Goal: Transaction & Acquisition: Purchase product/service

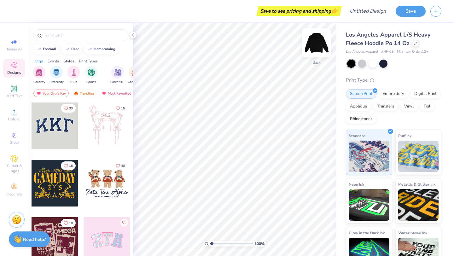
click at [317, 46] on img at bounding box center [316, 42] width 25 height 25
click at [315, 50] on img at bounding box center [316, 42] width 25 height 25
click at [311, 48] on img at bounding box center [316, 42] width 25 height 25
click at [14, 92] on icon at bounding box center [14, 89] width 8 height 8
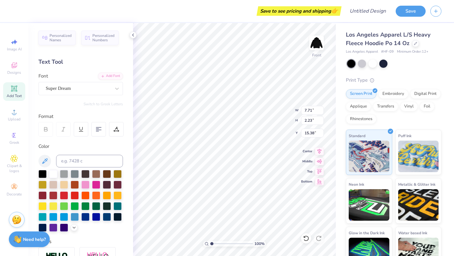
type textarea "f"
paste textarea "This phrase should really pack a punch here. Pull at our heartstrings!"
type textarea "This phrase should really pack a punch here. Pull at our heartstrings!"
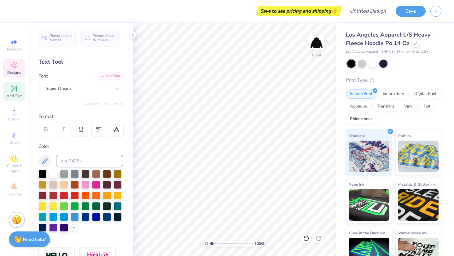
click at [8, 64] on div "Designs" at bounding box center [14, 68] width 22 height 19
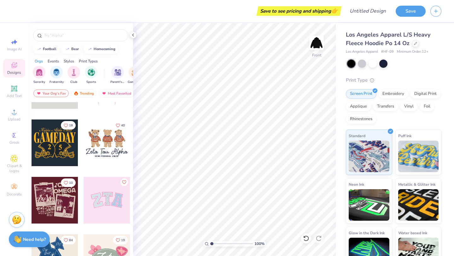
scroll to position [51, 0]
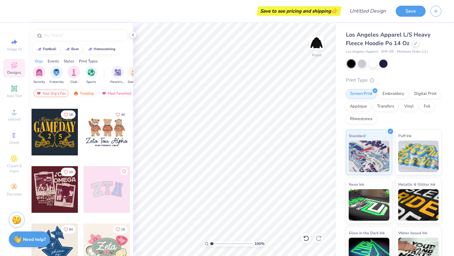
click at [10, 105] on div "Image AI Designs Add Text Upload Greek Clipart & logos Decorate" at bounding box center [14, 118] width 22 height 164
click at [14, 112] on icon at bounding box center [14, 112] width 8 height 8
click at [4, 118] on div "Upload" at bounding box center [14, 115] width 22 height 19
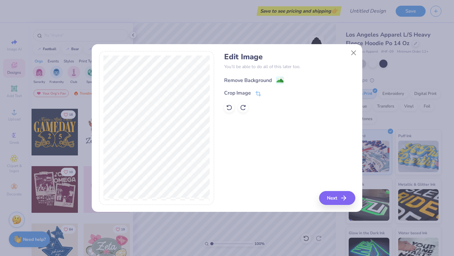
click at [282, 80] on image at bounding box center [280, 80] width 7 height 7
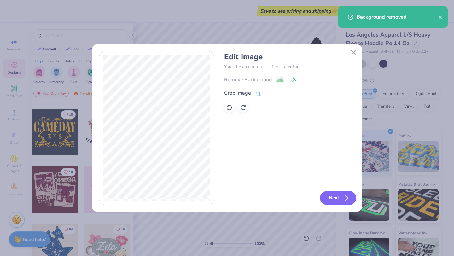
click at [345, 197] on icon "button" at bounding box center [346, 198] width 8 height 8
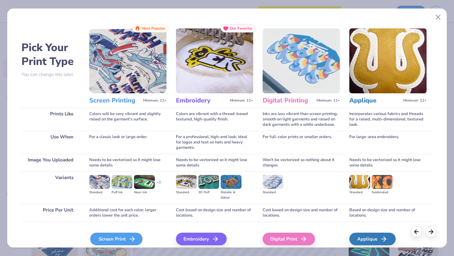
click at [115, 238] on div "Screen Print" at bounding box center [116, 239] width 52 height 13
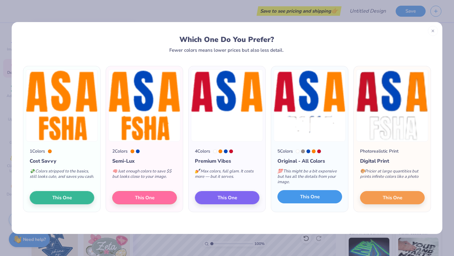
click at [323, 197] on button "This One" at bounding box center [309, 196] width 65 height 13
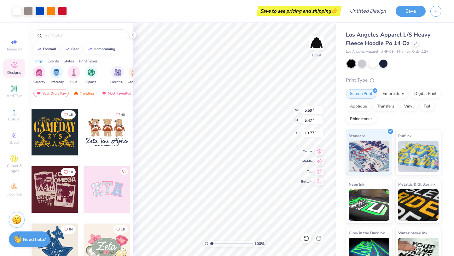
type input "10.55"
click at [318, 51] on div at bounding box center [316, 42] width 29 height 29
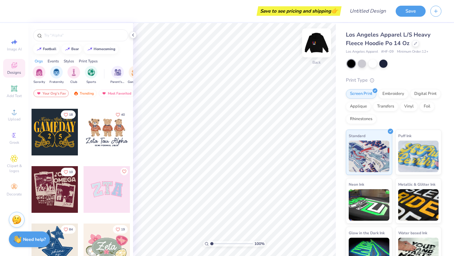
click at [319, 47] on img at bounding box center [316, 42] width 25 height 25
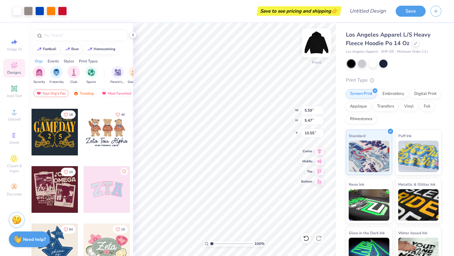
click at [321, 47] on img at bounding box center [316, 42] width 25 height 25
type input "2.57"
type input "2.51"
type input "6.24"
type input "7.07"
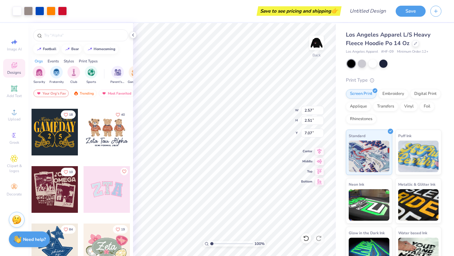
type input "3.35"
type input "3.27"
type input "6.31"
click at [321, 50] on img at bounding box center [316, 42] width 25 height 25
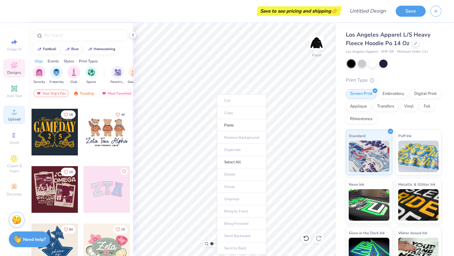
click at [17, 117] on span "Upload" at bounding box center [14, 119] width 13 height 5
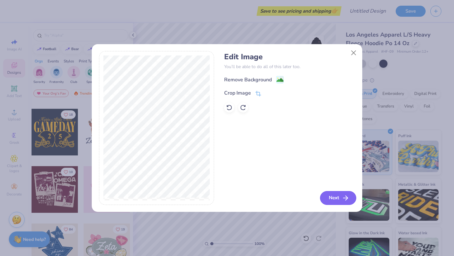
click at [330, 193] on button "Next" at bounding box center [338, 198] width 36 height 14
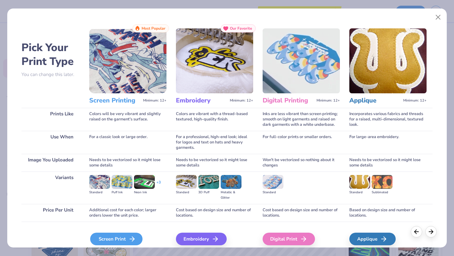
click at [122, 242] on div "Screen Print" at bounding box center [116, 239] width 52 height 13
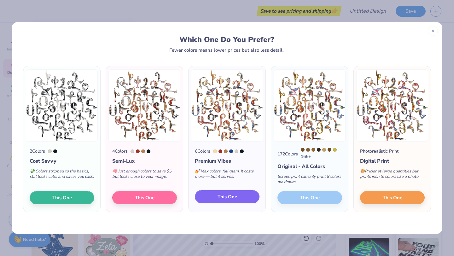
click at [228, 196] on span "This One" at bounding box center [228, 196] width 20 height 7
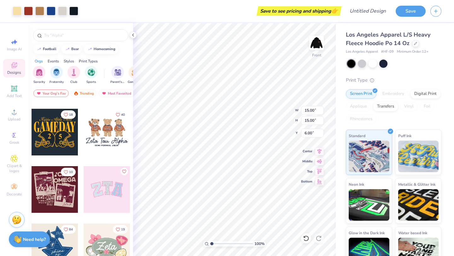
type input "6.00"
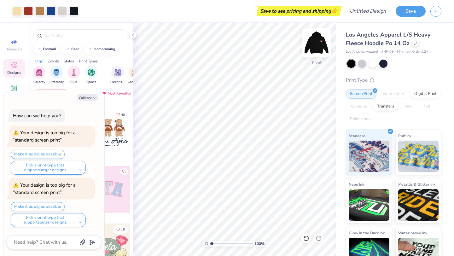
click at [312, 48] on img at bounding box center [316, 42] width 25 height 25
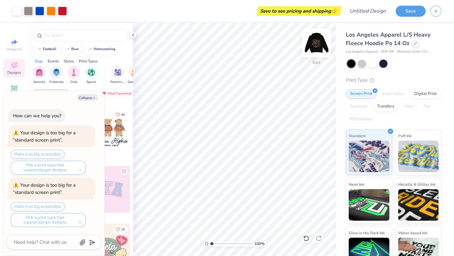
type textarea "x"
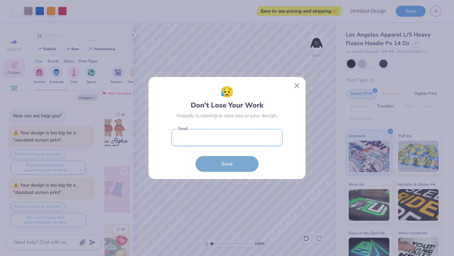
click at [250, 136] on input "email" at bounding box center [227, 137] width 111 height 17
type input "[EMAIL_ADDRESS][DOMAIN_NAME]"
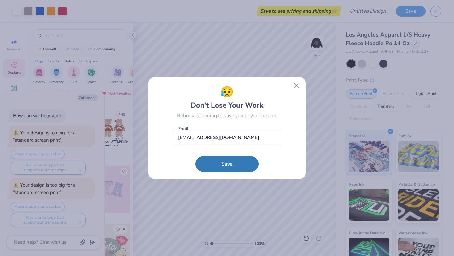
click at [237, 159] on button "Save" at bounding box center [227, 164] width 63 height 16
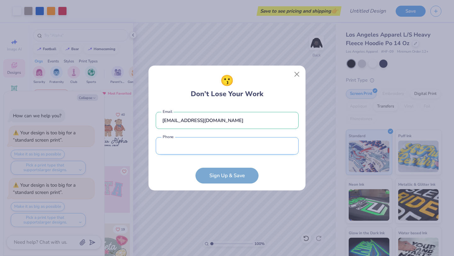
click at [238, 148] on input "tel" at bounding box center [227, 145] width 143 height 17
type input "[PHONE_NUMBER]"
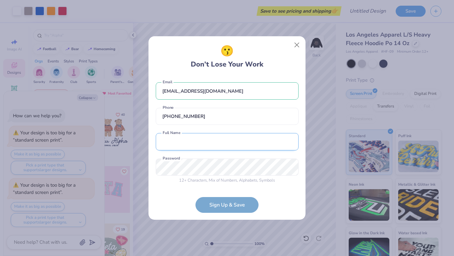
click at [211, 146] on input "text" at bounding box center [227, 141] width 143 height 17
type input "[PERSON_NAME]"
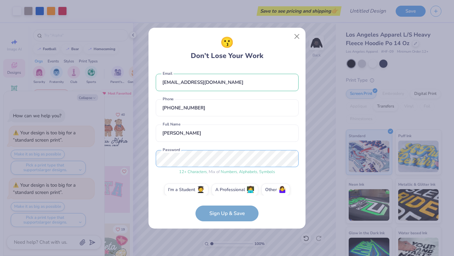
scroll to position [7, 0]
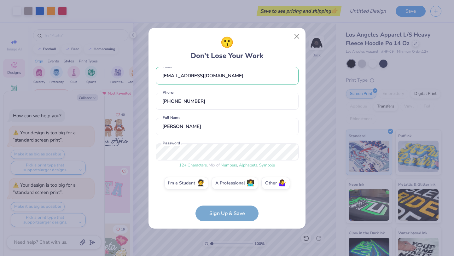
click at [239, 216] on form "[EMAIL_ADDRESS][DOMAIN_NAME] Email [PHONE_NUMBER] Phone [PERSON_NAME] Full Name…" at bounding box center [227, 144] width 143 height 154
click at [194, 185] on label "I'm a Student 🧑‍🎓" at bounding box center [186, 182] width 44 height 13
click at [225, 189] on input "I'm a Student 🧑‍🎓" at bounding box center [227, 191] width 4 height 4
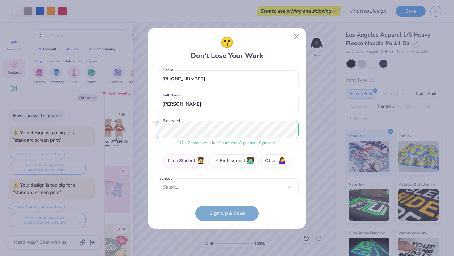
click at [221, 196] on form "[EMAIL_ADDRESS][DOMAIN_NAME] Email [PHONE_NUMBER] Phone [PERSON_NAME] Full Name…" at bounding box center [227, 144] width 143 height 154
click at [221, 192] on div "[EMAIL_ADDRESS][DOMAIN_NAME] Email [PHONE_NUMBER] Phone [PERSON_NAME] Full Name…" at bounding box center [227, 131] width 143 height 128
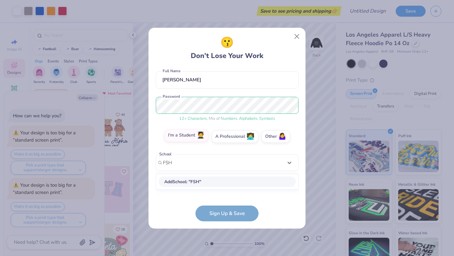
scroll to position [53, 0]
type input "F"
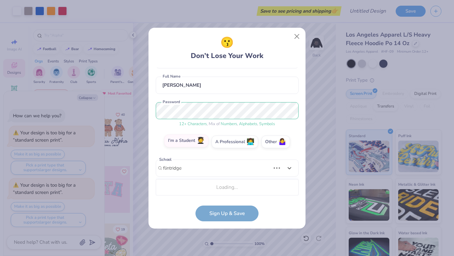
type input "flintridge"
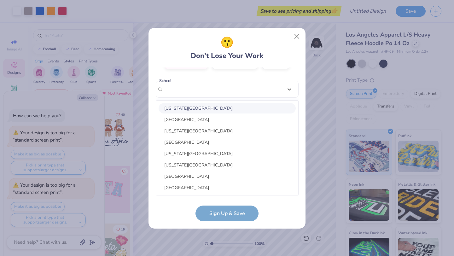
scroll to position [32, 0]
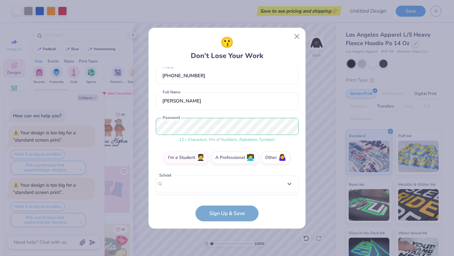
click at [185, 89] on div "[EMAIL_ADDRESS][DOMAIN_NAME] Email [PHONE_NUMBER] Phone [PERSON_NAME] Full Name…" at bounding box center [227, 131] width 143 height 128
click at [181, 182] on div "Select..." at bounding box center [227, 183] width 143 height 17
click at [181, 213] on form "[EMAIL_ADDRESS][DOMAIN_NAME] Email [PHONE_NUMBER] Phone [PERSON_NAME] Full Name…" at bounding box center [227, 144] width 143 height 154
click at [234, 215] on form "[EMAIL_ADDRESS][DOMAIN_NAME] Email [PHONE_NUMBER] Phone [PERSON_NAME] Full Name…" at bounding box center [227, 144] width 143 height 154
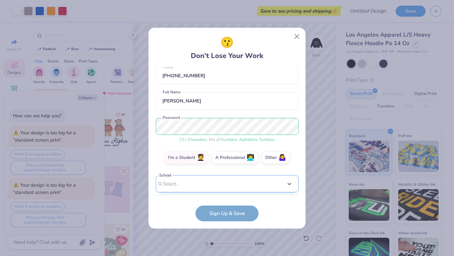
click at [202, 184] on div "option focused, 8 of 30. 30 results available. Use Up and Down to choose option…" at bounding box center [227, 232] width 143 height 115
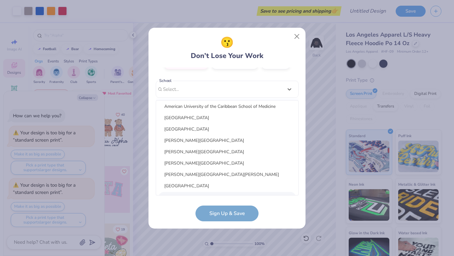
scroll to position [591, 0]
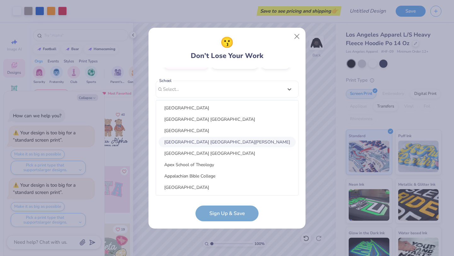
click at [166, 224] on div "😗 Don’t Lose Your Work [EMAIL_ADDRESS][DOMAIN_NAME] Email [PHONE_NUMBER] Phone …" at bounding box center [227, 128] width 157 height 201
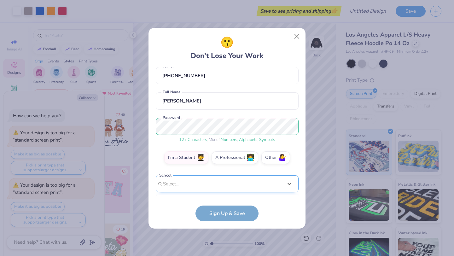
click at [184, 192] on div "[EMAIL_ADDRESS][DOMAIN_NAME] Email [PHONE_NUMBER] Phone [PERSON_NAME] Full Name…" at bounding box center [227, 131] width 143 height 128
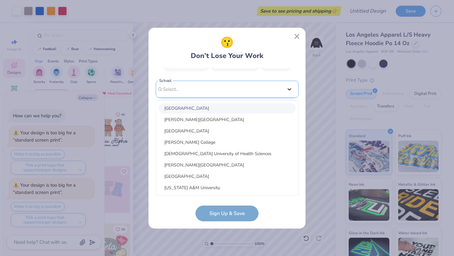
click at [288, 91] on div "[EMAIL_ADDRESS][DOMAIN_NAME] Email [PHONE_NUMBER] Phone [PERSON_NAME] Full Name…" at bounding box center [227, 131] width 143 height 128
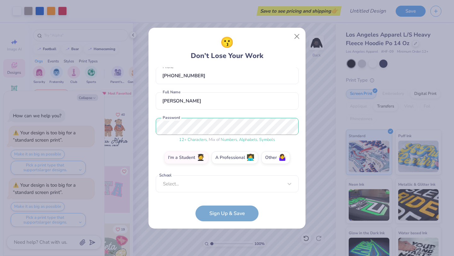
click at [254, 174] on div "[EMAIL_ADDRESS][DOMAIN_NAME] Email [PHONE_NUMBER] Phone [PERSON_NAME] Full Name…" at bounding box center [227, 131] width 143 height 128
click at [263, 186] on div "Select..." at bounding box center [227, 183] width 143 height 17
click at [289, 89] on div "[EMAIL_ADDRESS][DOMAIN_NAME] Email [PHONE_NUMBER] Phone [PERSON_NAME] Full Name…" at bounding box center [227, 131] width 143 height 128
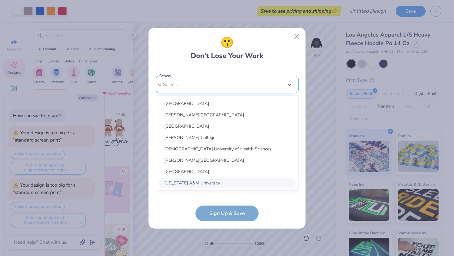
click at [265, 182] on div "option focused, 8 of 75. 75 results available. Use Up and Down to choose option…" at bounding box center [227, 133] width 143 height 115
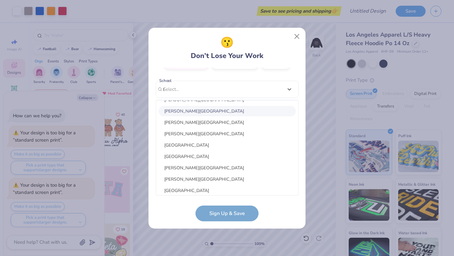
scroll to position [0, 0]
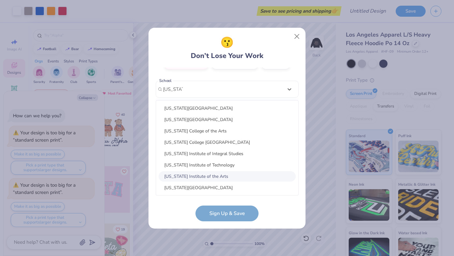
click at [196, 174] on div "[US_STATE] Institute of the Arts" at bounding box center [227, 176] width 137 height 10
type input "[US_STATE]"
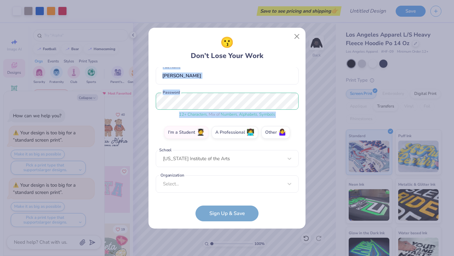
click at [196, 174] on div "[EMAIL_ADDRESS][DOMAIN_NAME] Email [PHONE_NUMBER] Phone [PERSON_NAME] Full Name…" at bounding box center [227, 131] width 143 height 128
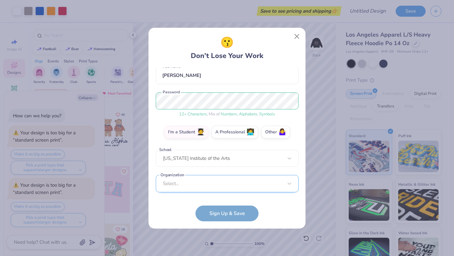
click at [193, 185] on div "Select..." at bounding box center [227, 183] width 143 height 17
click at [176, 56] on div "😗 Don’t Lose Your Work" at bounding box center [227, 48] width 143 height 26
click at [224, 190] on div "Select..." at bounding box center [227, 183] width 143 height 17
click at [289, 90] on div "[EMAIL_ADDRESS][DOMAIN_NAME] Email [PHONE_NUMBER] Phone [PERSON_NAME] Full Name…" at bounding box center [227, 131] width 143 height 128
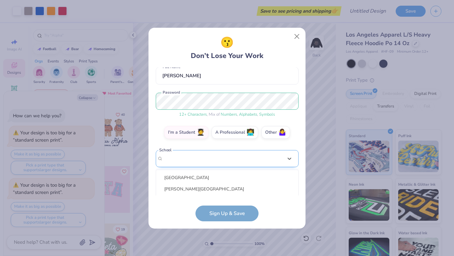
click at [251, 162] on div "option focused, 8 of 75. 75 results available. Use Up and Down to choose option…" at bounding box center [227, 207] width 143 height 115
click at [291, 90] on div "[EMAIL_ADDRESS][DOMAIN_NAME] Email [PHONE_NUMBER] Phone [PERSON_NAME] Full Name…" at bounding box center [227, 131] width 143 height 128
click at [192, 160] on div "Select is focused ,type to refine list, press Down to open the menu, [US_STATE]…" at bounding box center [227, 158] width 143 height 17
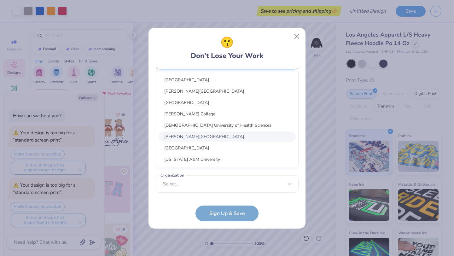
scroll to position [127, 0]
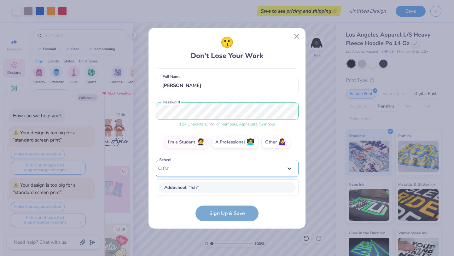
type input "fsha"
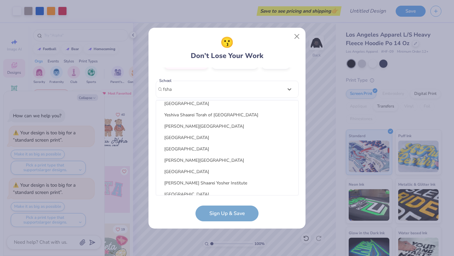
scroll to position [0, 0]
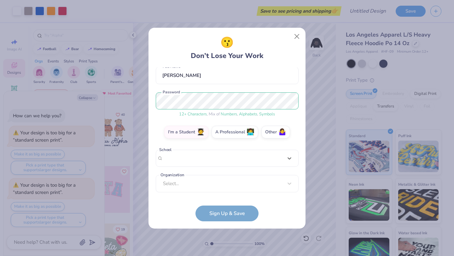
click at [289, 91] on div "[EMAIL_ADDRESS][DOMAIN_NAME] Email [PHONE_NUMBER] Phone [PERSON_NAME] Full Name…" at bounding box center [227, 131] width 143 height 128
click at [177, 185] on div "Select..." at bounding box center [227, 183] width 143 height 17
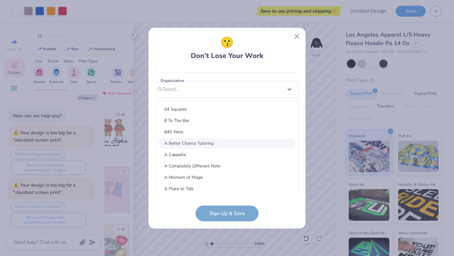
scroll to position [250, 0]
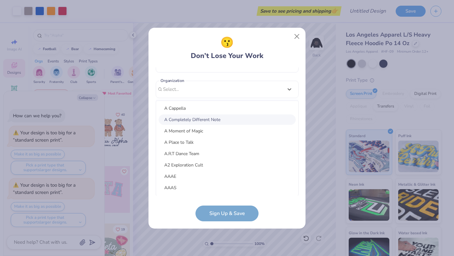
click at [287, 88] on div "[EMAIL_ADDRESS][DOMAIN_NAME] Email [PHONE_NUMBER] Phone [PERSON_NAME] Full Name…" at bounding box center [227, 131] width 143 height 128
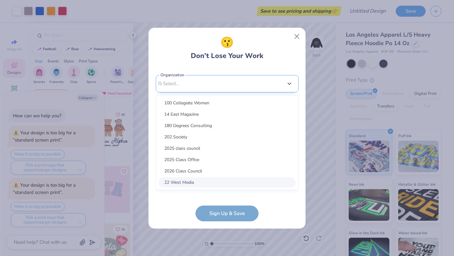
click at [214, 187] on div "option focused, 8 of 45. 45 results available. Use Up and Down to choose option…" at bounding box center [227, 132] width 143 height 115
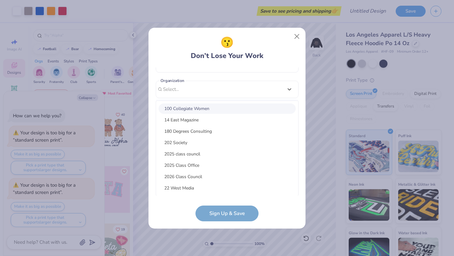
click at [225, 64] on div "😗 Don’t Lose Your Work [EMAIL_ADDRESS][DOMAIN_NAME] Email [PHONE_NUMBER] Phone …" at bounding box center [227, 128] width 143 height 187
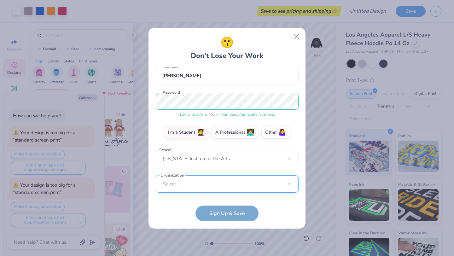
scroll to position [152, 0]
click at [215, 181] on div "Select..." at bounding box center [227, 183] width 143 height 17
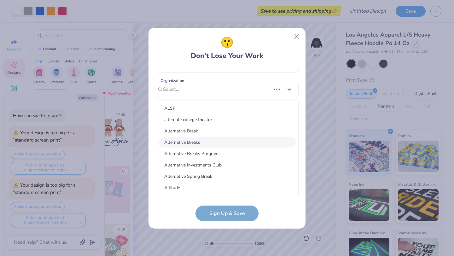
scroll to position [0, 0]
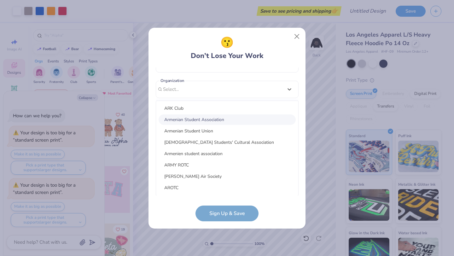
click at [202, 117] on div "Armenian Student Association" at bounding box center [227, 119] width 137 height 10
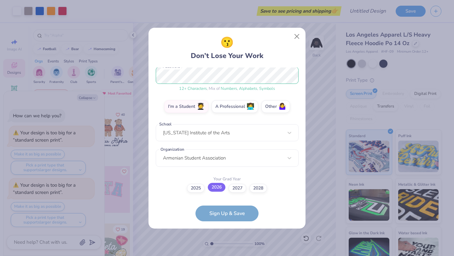
click at [217, 191] on label "2026" at bounding box center [217, 187] width 18 height 9
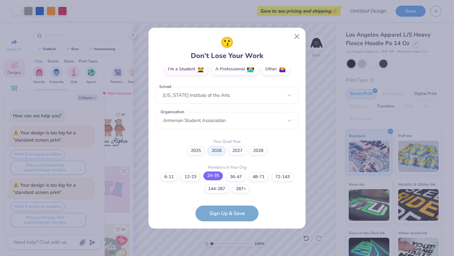
click at [213, 177] on label "24-35" at bounding box center [213, 176] width 20 height 9
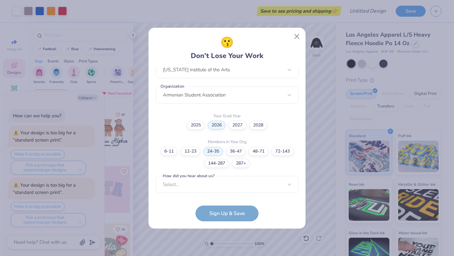
click at [238, 194] on div "[EMAIL_ADDRESS][DOMAIN_NAME] Email [PHONE_NUMBER] Phone [PERSON_NAME] Full Name…" at bounding box center [227, 131] width 143 height 128
click at [238, 192] on div "[EMAIL_ADDRESS][DOMAIN_NAME] Email [PHONE_NUMBER] Phone [PERSON_NAME] Full Name…" at bounding box center [227, 131] width 143 height 128
click at [238, 190] on div "[EMAIL_ADDRESS][DOMAIN_NAME] Email [PHONE_NUMBER] Phone [PERSON_NAME] Full Name…" at bounding box center [227, 131] width 143 height 128
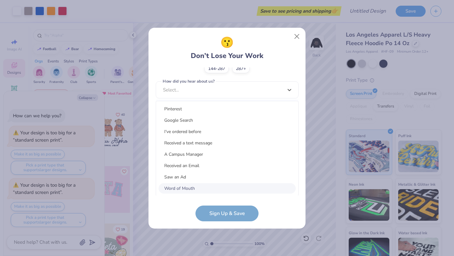
click at [205, 190] on div "Word of Mouth" at bounding box center [227, 188] width 137 height 10
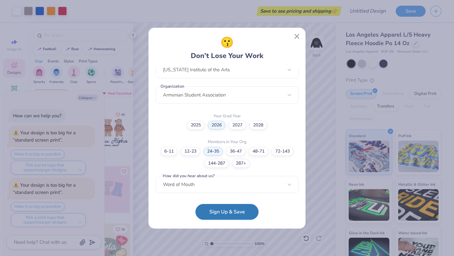
click at [226, 208] on button "Sign Up & Save" at bounding box center [227, 212] width 63 height 16
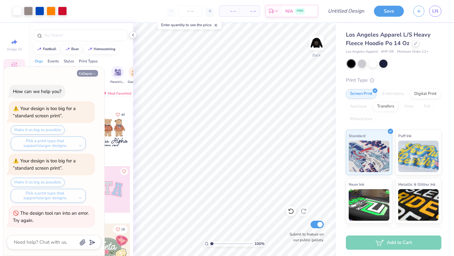
click at [93, 71] on button "Collapse" at bounding box center [87, 73] width 21 height 7
type textarea "x"
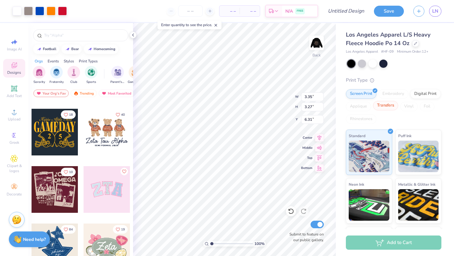
click at [393, 107] on div "Transfers" at bounding box center [385, 105] width 25 height 9
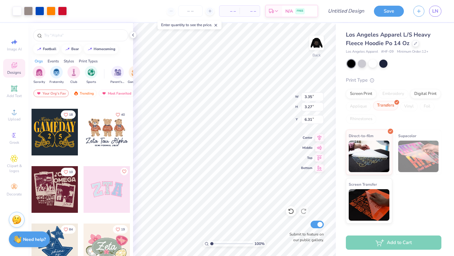
click at [393, 107] on div "Transfers" at bounding box center [385, 105] width 25 height 9
click at [397, 103] on icon at bounding box center [396, 102] width 3 height 3
click at [406, 115] on div "Screen Print Embroidery Digital Print Applique Transfers Vinyl Foil Rhinestones" at bounding box center [394, 106] width 96 height 35
click at [412, 94] on div "Digital Print" at bounding box center [425, 92] width 31 height 9
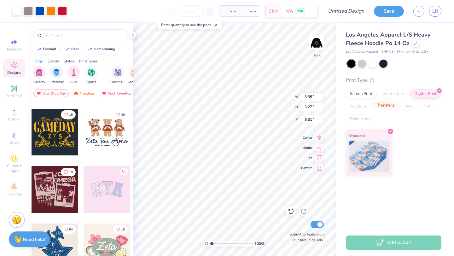
click at [393, 104] on div "Transfers" at bounding box center [385, 105] width 25 height 9
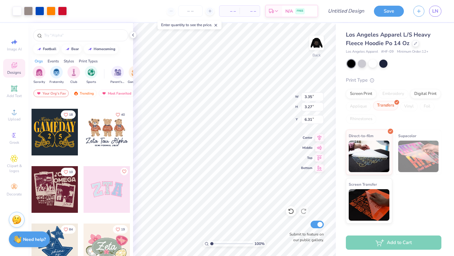
click at [392, 107] on div "Transfers" at bounding box center [385, 105] width 25 height 9
click at [397, 103] on icon at bounding box center [396, 102] width 3 height 3
click at [365, 97] on div "Screen Print" at bounding box center [361, 92] width 31 height 9
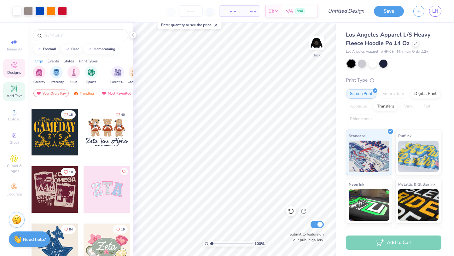
click at [16, 91] on icon at bounding box center [14, 88] width 6 height 6
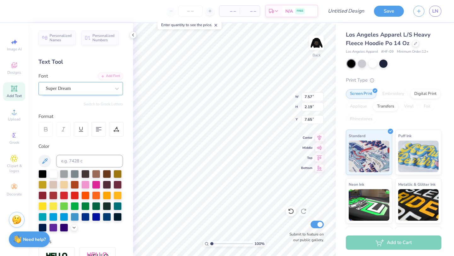
click at [103, 89] on div "Super Dream" at bounding box center [78, 89] width 66 height 10
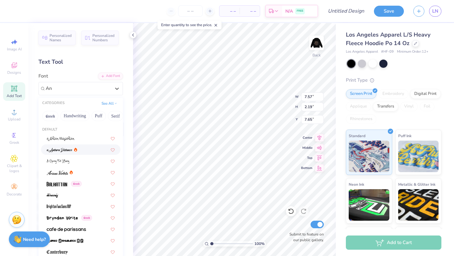
type input "A"
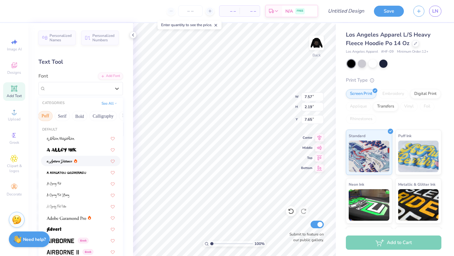
scroll to position [0, 54]
click at [82, 118] on button "Bold" at bounding box center [78, 116] width 15 height 10
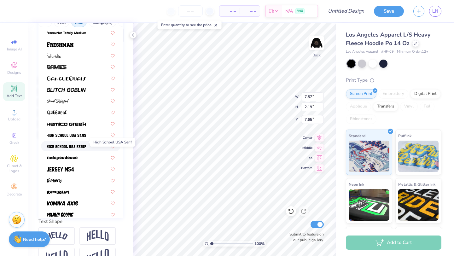
scroll to position [233, 0]
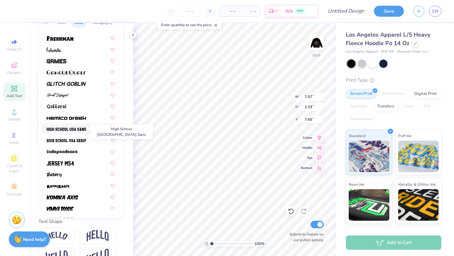
click at [85, 129] on img at bounding box center [66, 129] width 39 height 4
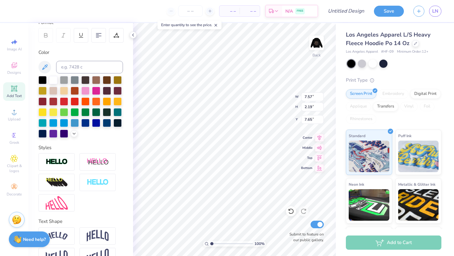
type input "6.46"
type input "2.48"
type input "7.51"
type textarea "X"
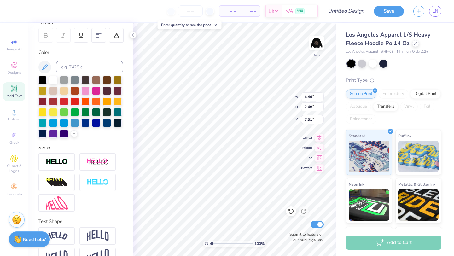
type textarea "ASA FSHA"
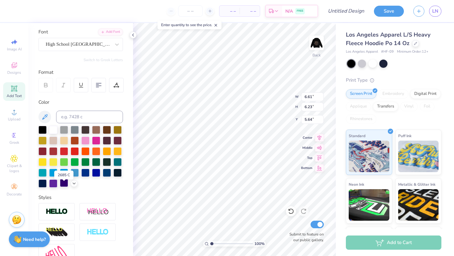
scroll to position [32, 0]
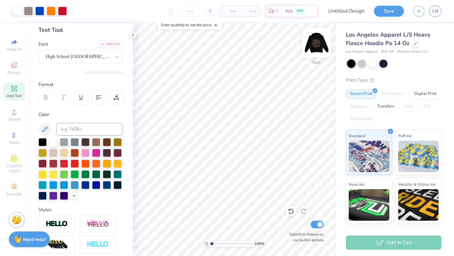
click at [321, 50] on img at bounding box center [316, 42] width 25 height 25
click at [317, 52] on div at bounding box center [316, 42] width 29 height 29
type input "1.01"
type input "1.87"
type input "6.37"
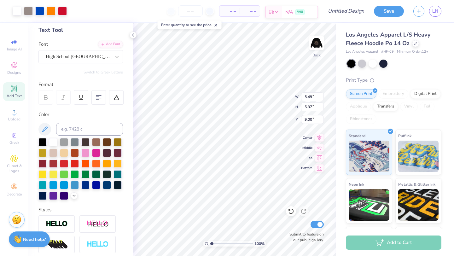
type input "8.75"
click at [79, 60] on div "High School [GEOGRAPHIC_DATA] Sans" at bounding box center [78, 57] width 66 height 10
click at [69, 31] on div "Text Tool" at bounding box center [80, 30] width 85 height 9
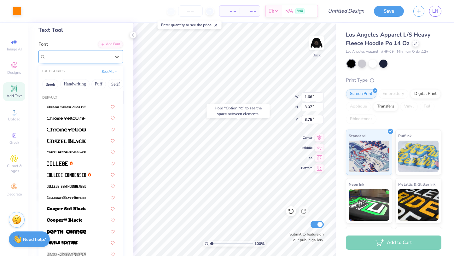
click at [91, 61] on div "High School [GEOGRAPHIC_DATA] Sans" at bounding box center [78, 57] width 66 height 10
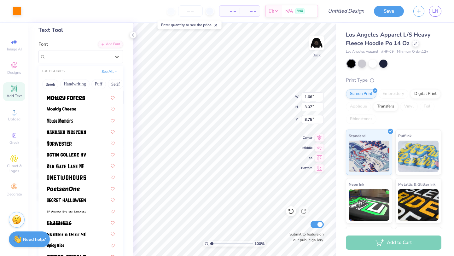
scroll to position [531, 0]
click at [66, 143] on img at bounding box center [59, 144] width 25 height 4
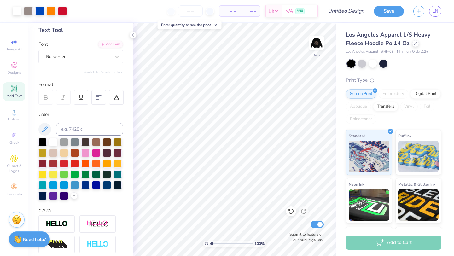
click at [15, 92] on icon at bounding box center [14, 89] width 8 height 8
type input "4.14"
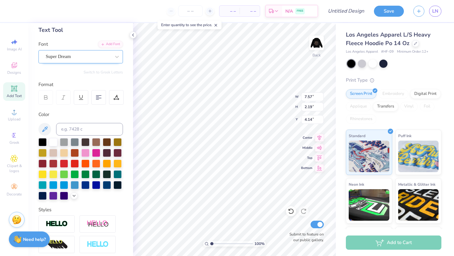
click at [77, 58] on div "Super Dream" at bounding box center [78, 57] width 66 height 10
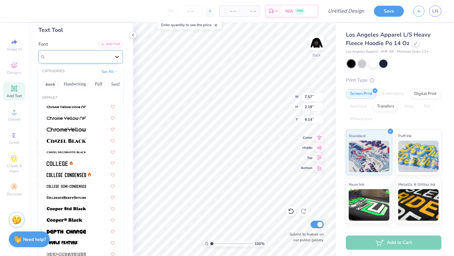
click at [117, 60] on div at bounding box center [116, 56] width 11 height 11
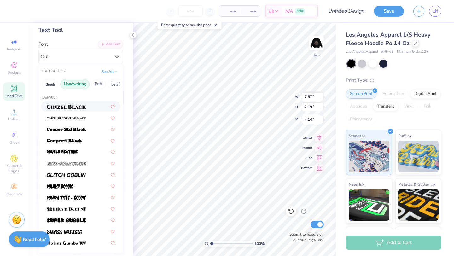
scroll to position [0, 0]
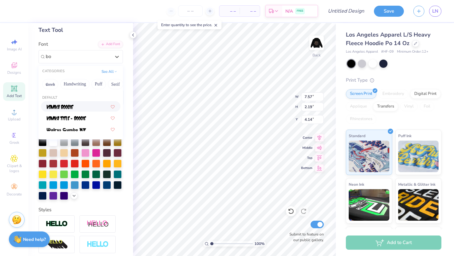
type input "b"
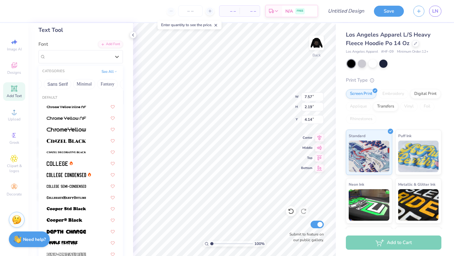
scroll to position [0, 185]
click at [113, 82] on button "Others" at bounding box center [112, 84] width 19 height 10
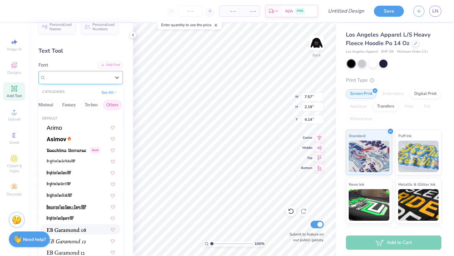
scroll to position [0, 0]
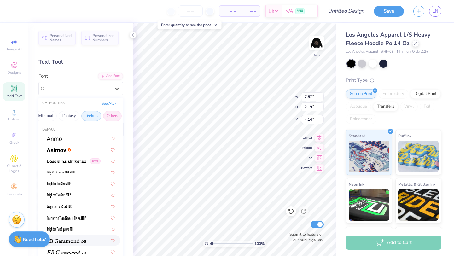
click at [83, 115] on button "Techno" at bounding box center [91, 116] width 20 height 10
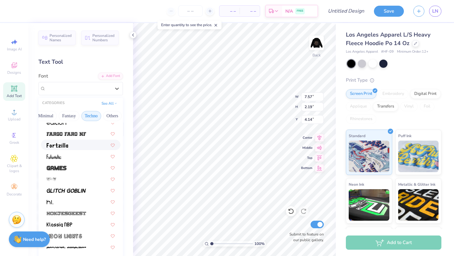
scroll to position [109, 0]
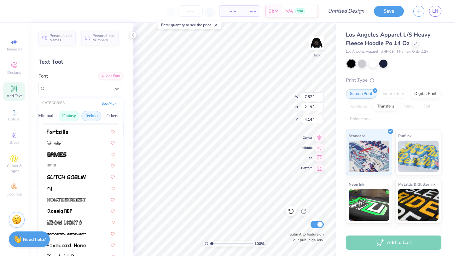
click at [67, 118] on button "Fantasy" at bounding box center [69, 116] width 21 height 10
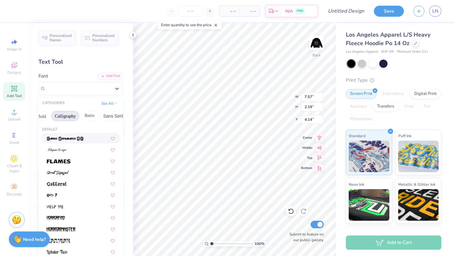
scroll to position [0, 0]
click at [109, 105] on button "See All" at bounding box center [110, 103] width 20 height 6
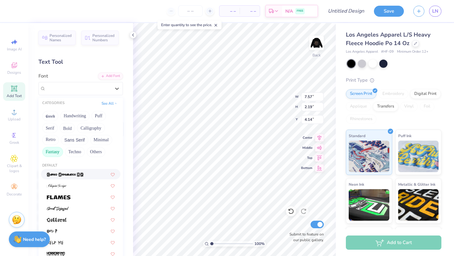
click at [50, 152] on button "Fantasy" at bounding box center [52, 152] width 21 height 10
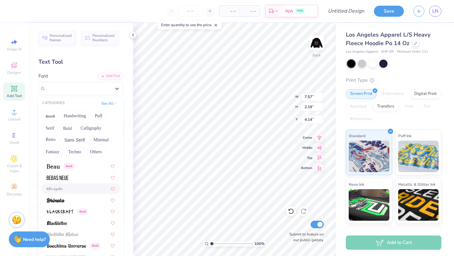
scroll to position [302, 0]
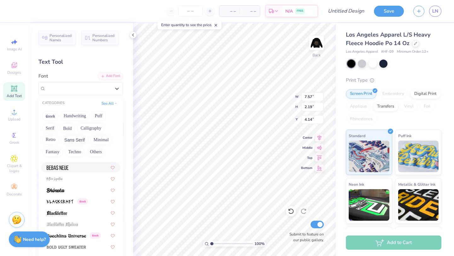
click at [76, 169] on div at bounding box center [81, 167] width 68 height 7
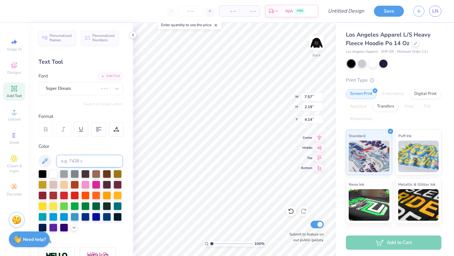
type input "4.67"
type textarea "T"
type textarea "ASA"
click at [91, 86] on div "Bebas Neue" at bounding box center [78, 89] width 66 height 10
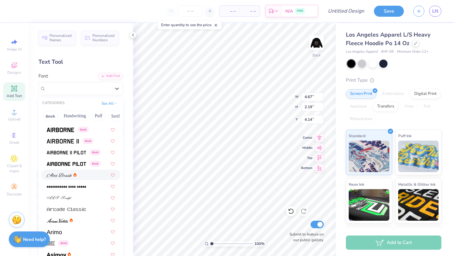
scroll to position [110, 0]
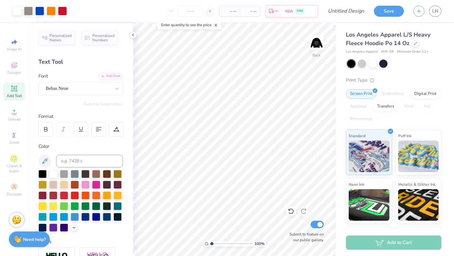
click at [16, 89] on icon at bounding box center [14, 88] width 6 height 6
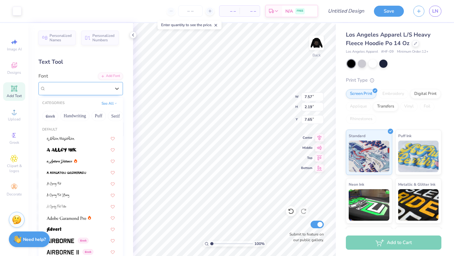
click at [51, 91] on div "Super Dream" at bounding box center [78, 89] width 66 height 10
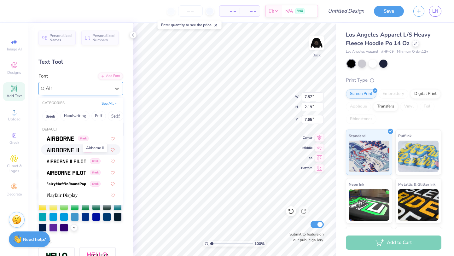
click at [68, 147] on span at bounding box center [63, 149] width 32 height 7
type input "AIr"
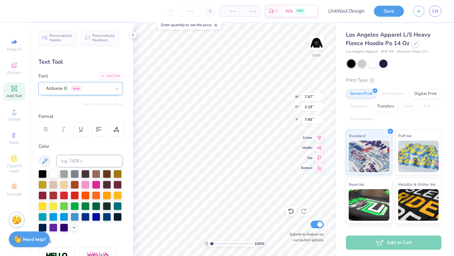
type input "7.09"
type input "2.29"
type input "7.60"
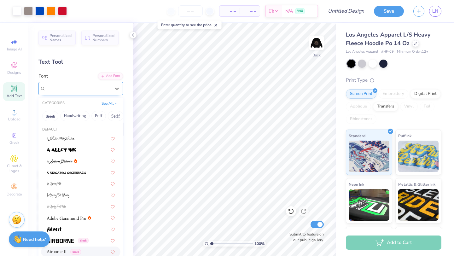
click at [79, 92] on div at bounding box center [78, 88] width 65 height 9
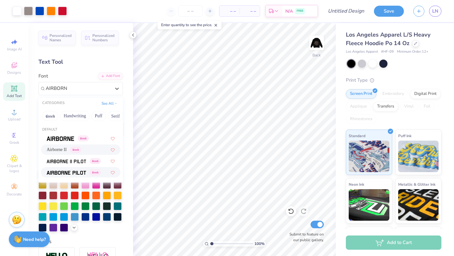
click at [105, 170] on div "Greek" at bounding box center [81, 172] width 68 height 7
type input "AIRBORN"
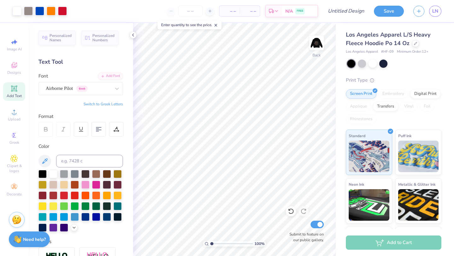
click at [65, 78] on div "Font Airborne Pilot Greek" at bounding box center [80, 84] width 85 height 23
click at [106, 76] on div "Add Font" at bounding box center [110, 75] width 25 height 7
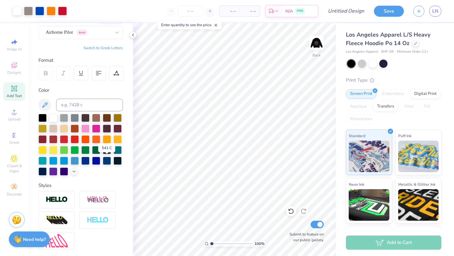
scroll to position [56, 0]
click at [14, 88] on icon at bounding box center [14, 88] width 5 height 5
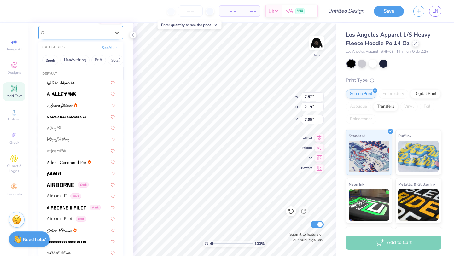
click at [103, 35] on div "Super Dream" at bounding box center [78, 33] width 66 height 10
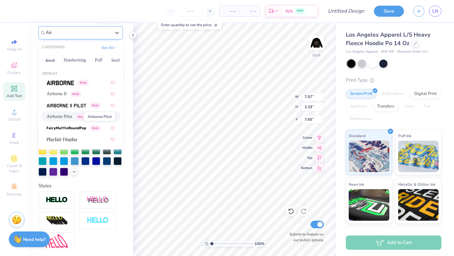
click at [72, 114] on span "Airborne Pilot" at bounding box center [60, 116] width 26 height 7
type input "Air"
type input "7.24"
type input "2.29"
type input "7.60"
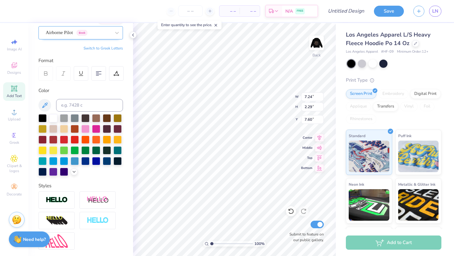
type textarea "T"
type textarea "ASA"
click at [312, 172] on div "100 % Back W 7.24 7.24 " H 2.29 2.29 " Y 7.60 7.60 " Center Middle Top Bottom S…" at bounding box center [234, 139] width 203 height 233
type input "8.75"
click at [48, 72] on icon at bounding box center [46, 74] width 6 height 6
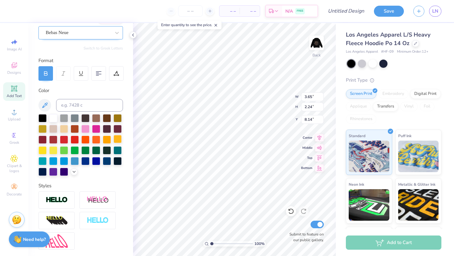
type input "8.14"
click at [71, 35] on div "Bebas Neue" at bounding box center [78, 33] width 66 height 10
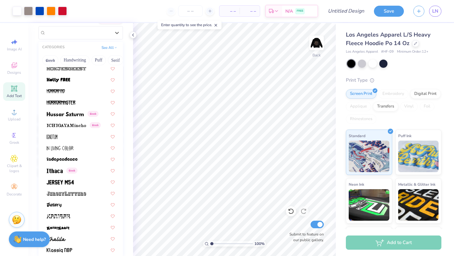
scroll to position [1638, 0]
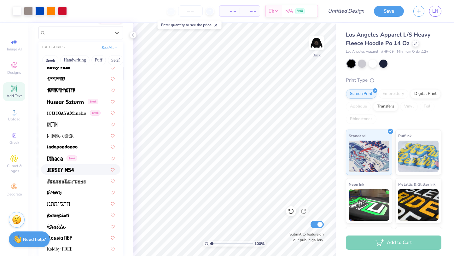
click at [70, 173] on div at bounding box center [80, 169] width 79 height 10
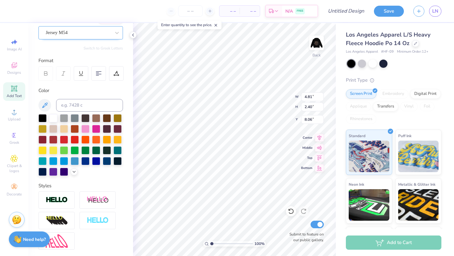
click at [90, 33] on div "Jersey M54" at bounding box center [78, 33] width 66 height 10
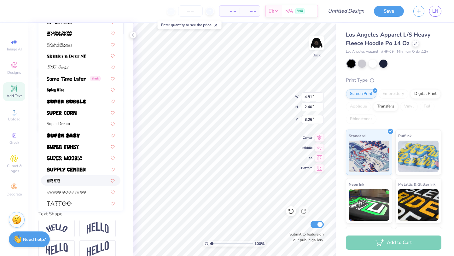
scroll to position [3000, 0]
click at [75, 114] on img at bounding box center [62, 113] width 30 height 4
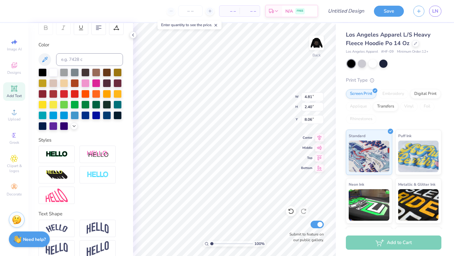
type input "4.72"
type input "2.03"
type input "8.24"
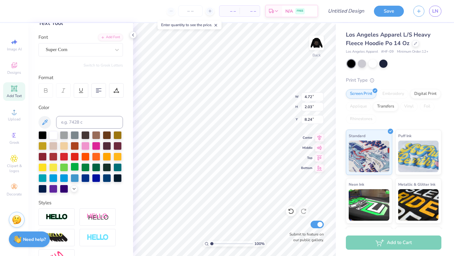
scroll to position [38, 0]
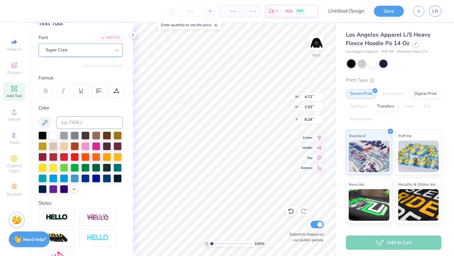
click at [83, 49] on div "Super Corn" at bounding box center [78, 50] width 66 height 10
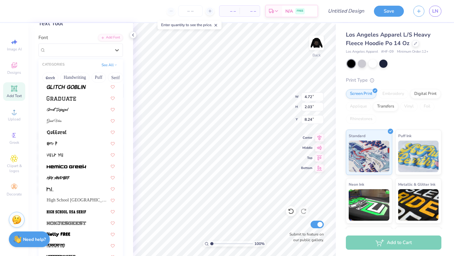
scroll to position [1635, 0]
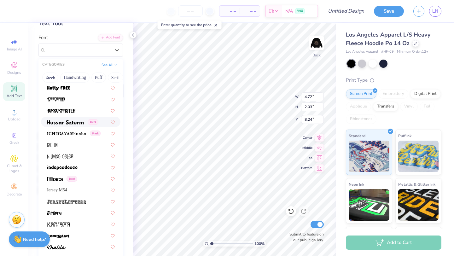
click at [67, 119] on span at bounding box center [65, 122] width 37 height 7
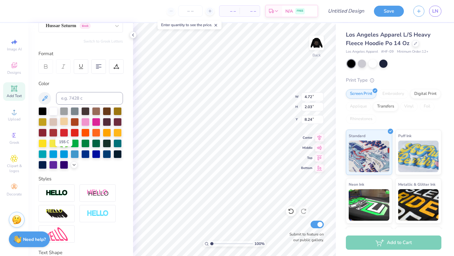
scroll to position [0, 0]
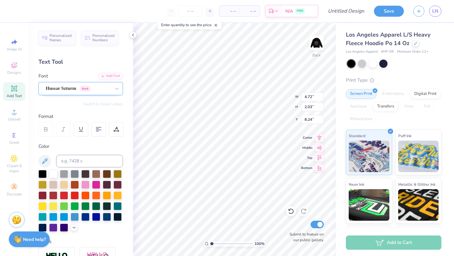
click at [71, 82] on div "Hussar Szturm Greek" at bounding box center [80, 88] width 85 height 13
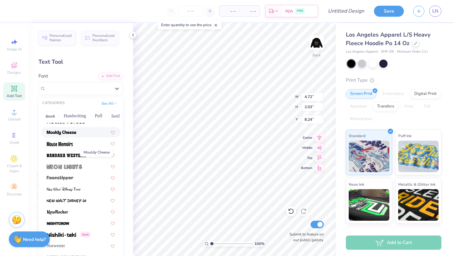
scroll to position [2423, 0]
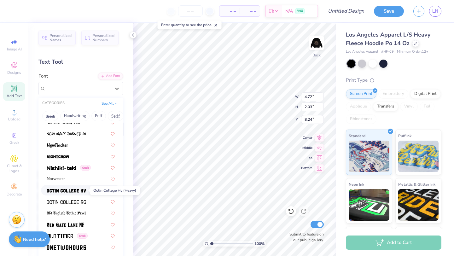
click at [68, 193] on span at bounding box center [66, 190] width 39 height 7
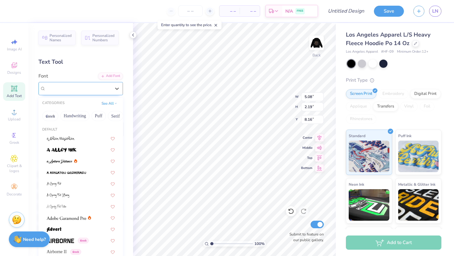
click at [107, 88] on div "Octin College Hv (Heavy)" at bounding box center [78, 89] width 66 height 10
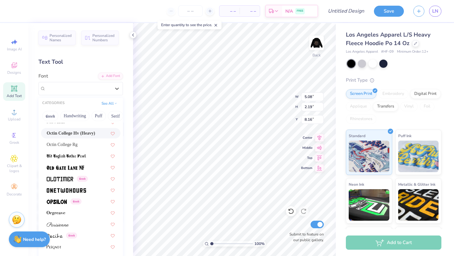
scroll to position [2474, 0]
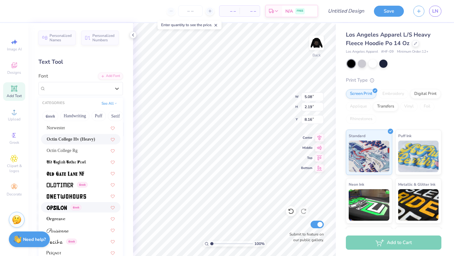
click at [60, 207] on img at bounding box center [57, 208] width 20 height 4
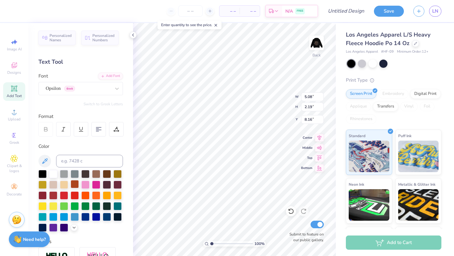
type input "4.84"
type input "2.26"
type input "8.12"
click at [73, 80] on div "Font Opsilon Greek" at bounding box center [80, 84] width 85 height 23
click at [81, 98] on div "Personalized Names Personalized Numbers Text Tool Add Font Font Opsilon Greek S…" at bounding box center [80, 139] width 105 height 233
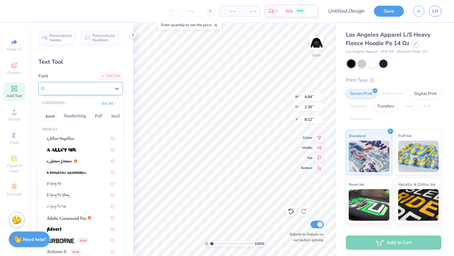
click at [84, 90] on div "Opsilon Greek" at bounding box center [78, 89] width 66 height 10
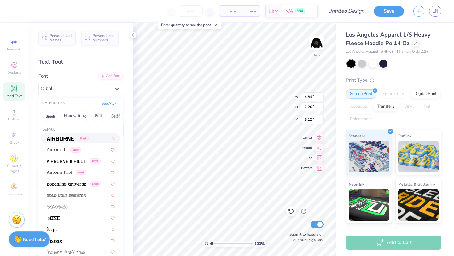
type input "bold"
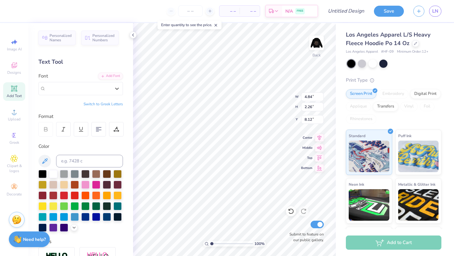
drag, startPoint x: 75, startPoint y: 86, endPoint x: 37, endPoint y: 91, distance: 38.8
click at [37, 91] on div "Personalized Names Personalized Numbers Text Tool Add Font Font Select is focus…" at bounding box center [80, 139] width 105 height 233
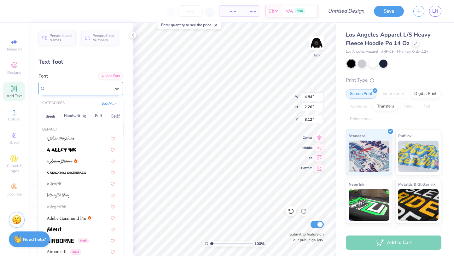
click at [119, 91] on icon at bounding box center [117, 88] width 6 height 6
click at [114, 101] on button "See All" at bounding box center [110, 103] width 20 height 6
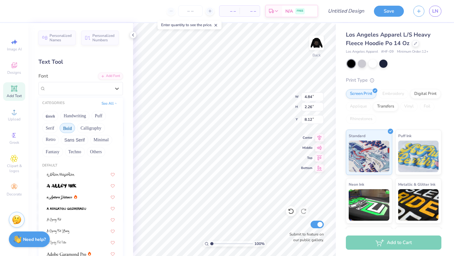
click at [66, 130] on button "Bold" at bounding box center [67, 128] width 15 height 10
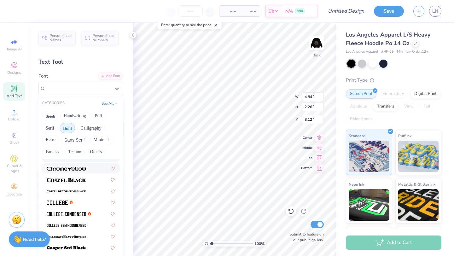
scroll to position [30, 0]
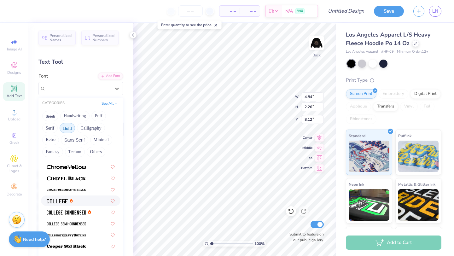
click at [82, 199] on div at bounding box center [81, 200] width 68 height 7
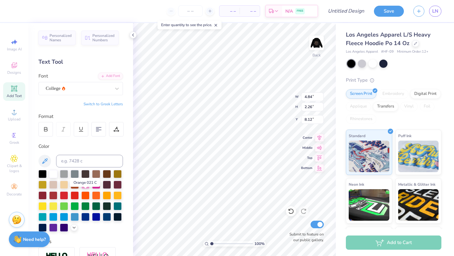
type input "4.89"
type input "2.14"
type input "8.19"
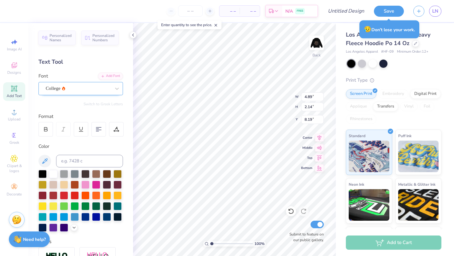
click at [75, 89] on div "College" at bounding box center [78, 89] width 66 height 10
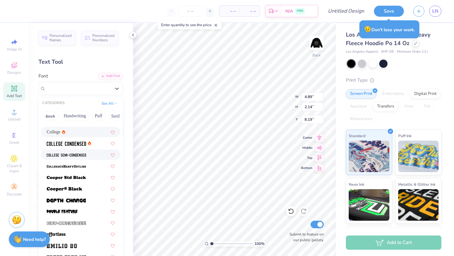
scroll to position [63, 0]
click at [91, 158] on div at bounding box center [80, 154] width 79 height 10
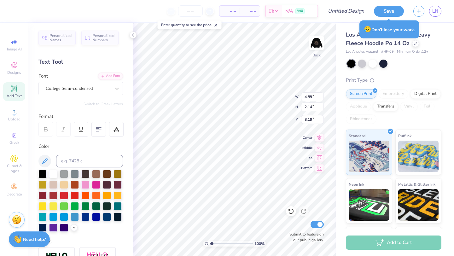
type input "4.43"
click at [80, 89] on div "College Semi-condensed" at bounding box center [78, 89] width 66 height 10
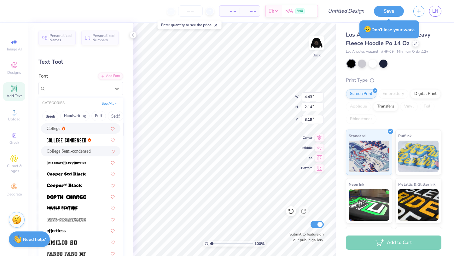
scroll to position [74, 0]
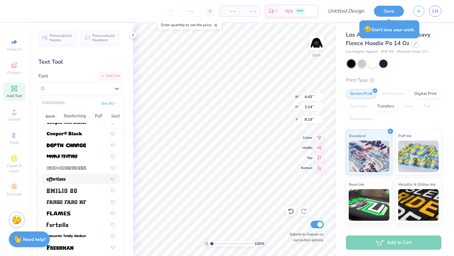
scroll to position [129, 0]
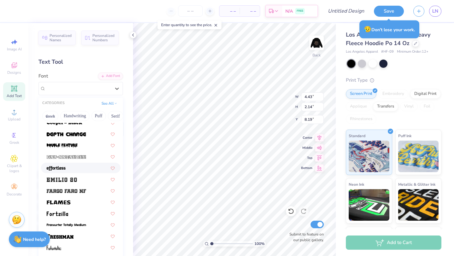
click at [80, 165] on div at bounding box center [81, 168] width 68 height 7
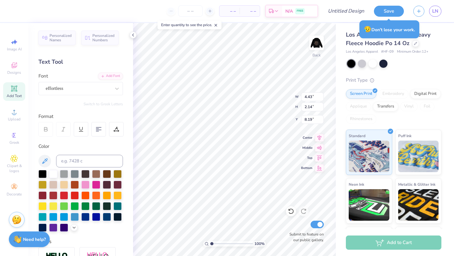
type input "4.58"
type input "1.73"
type input "8.39"
click at [101, 90] on div "effortless" at bounding box center [78, 89] width 66 height 10
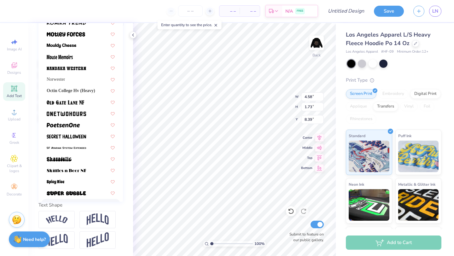
scroll to position [507, 0]
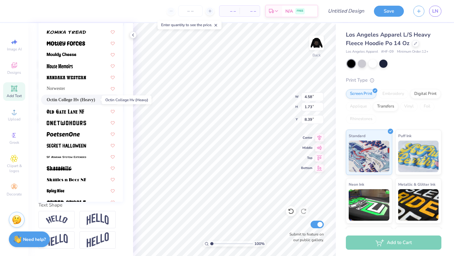
click at [92, 100] on span "Octin College Hv (Heavy)" at bounding box center [71, 99] width 49 height 7
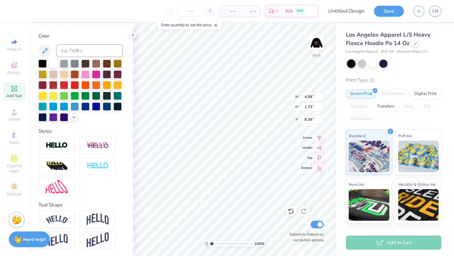
type input "5.08"
type input "2.19"
type input "8.16"
click at [78, 51] on input at bounding box center [89, 50] width 67 height 13
click at [18, 87] on div "Add Text" at bounding box center [14, 91] width 22 height 19
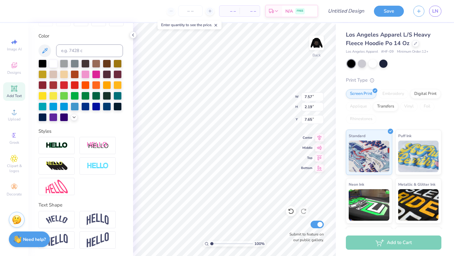
type input "7.57"
type input "7.65"
click at [99, 52] on input at bounding box center [89, 50] width 67 height 13
type input "8.19"
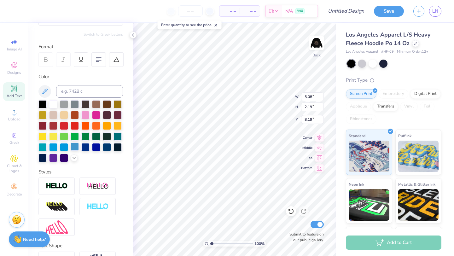
scroll to position [0, 0]
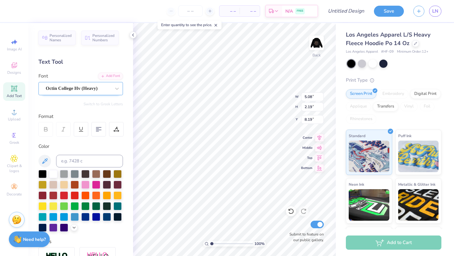
click at [79, 88] on div "Octin College Hv (Heavy)" at bounding box center [78, 89] width 66 height 10
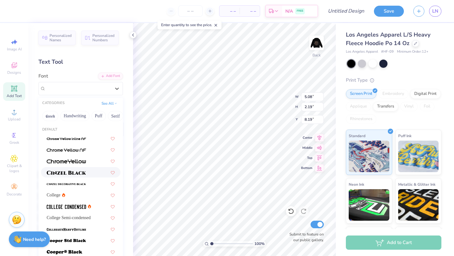
click at [86, 172] on div at bounding box center [81, 172] width 68 height 7
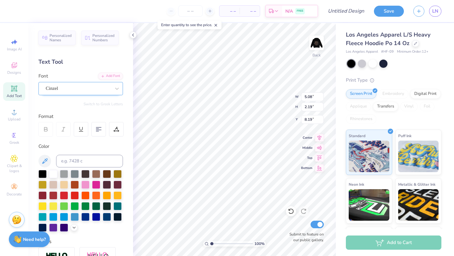
click at [78, 89] on div "Cinzel" at bounding box center [78, 89] width 66 height 10
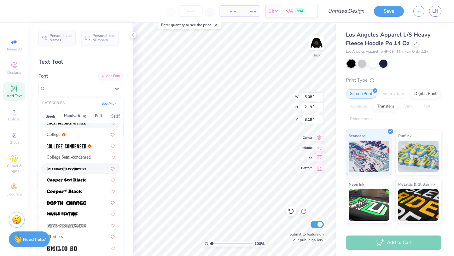
scroll to position [60, 0]
click at [73, 148] on img at bounding box center [66, 146] width 39 height 4
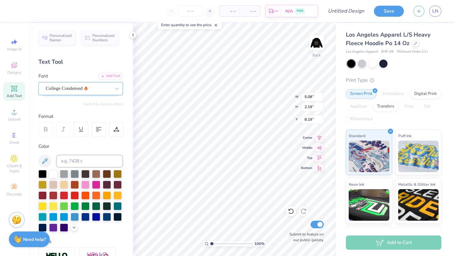
click at [90, 88] on div "College Condensed" at bounding box center [78, 89] width 66 height 10
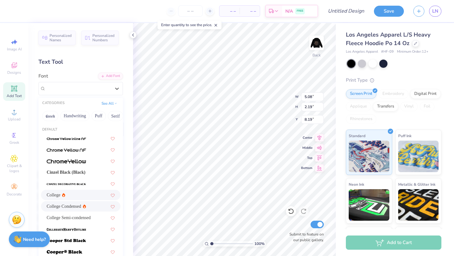
click at [90, 192] on div "College" at bounding box center [81, 195] width 68 height 7
click at [57, 93] on div "College" at bounding box center [80, 88] width 85 height 13
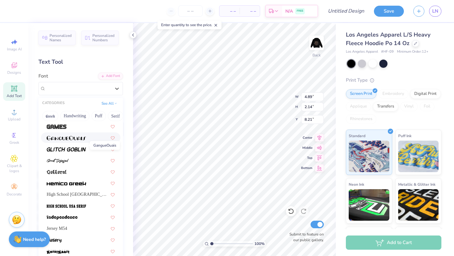
scroll to position [262, 0]
click at [78, 185] on span at bounding box center [66, 182] width 39 height 7
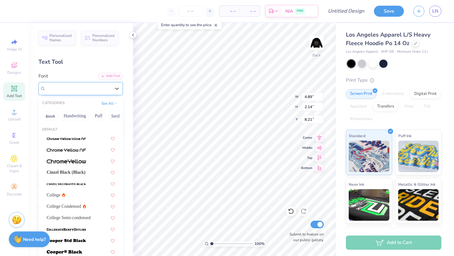
click at [85, 91] on div "Hemico Greek" at bounding box center [78, 89] width 66 height 10
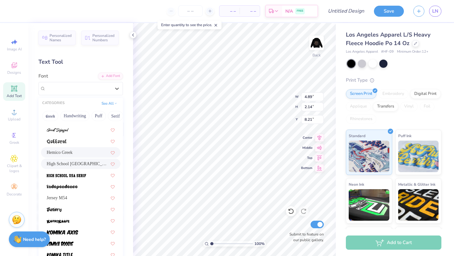
click at [92, 167] on div "High School [GEOGRAPHIC_DATA] Sans" at bounding box center [80, 164] width 79 height 10
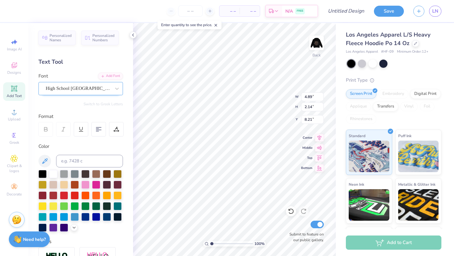
click at [100, 86] on div "High School [GEOGRAPHIC_DATA] Sans" at bounding box center [78, 89] width 66 height 10
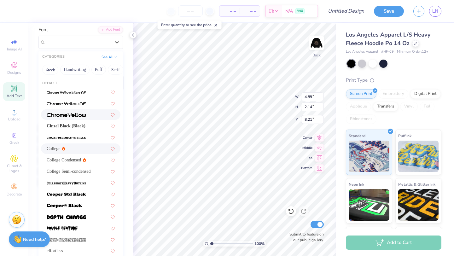
scroll to position [25, 0]
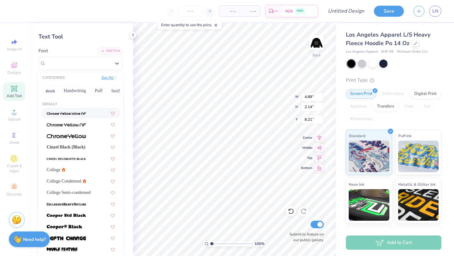
click at [106, 77] on button "See All" at bounding box center [110, 77] width 20 height 6
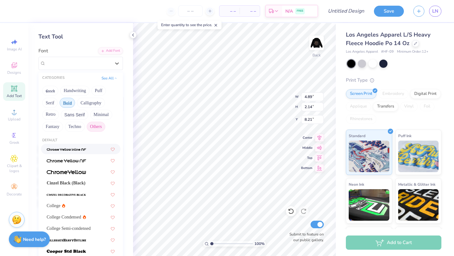
click at [101, 127] on button "Others" at bounding box center [96, 127] width 19 height 10
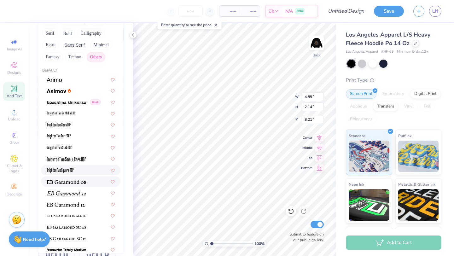
scroll to position [92, 0]
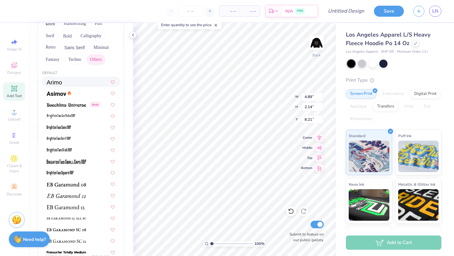
click at [74, 84] on div at bounding box center [81, 82] width 68 height 7
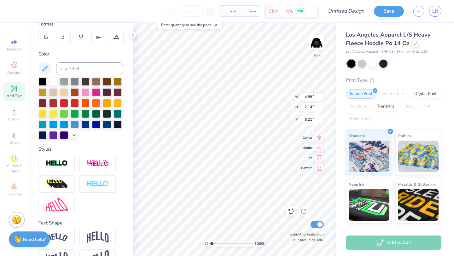
type textarea "ASA"
click at [120, 37] on div at bounding box center [116, 37] width 15 height 15
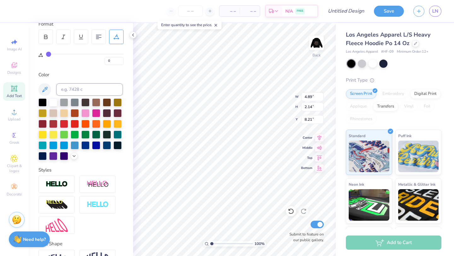
type input "1"
type input "6"
type input "11"
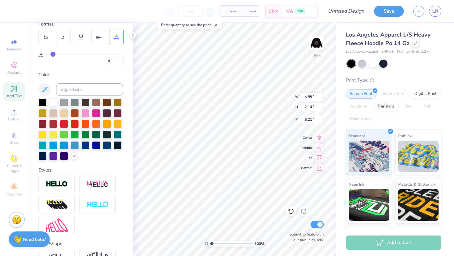
type input "11"
type input "17"
type input "19"
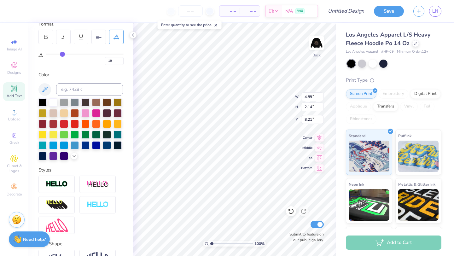
type input "21"
type input "24"
type input "30"
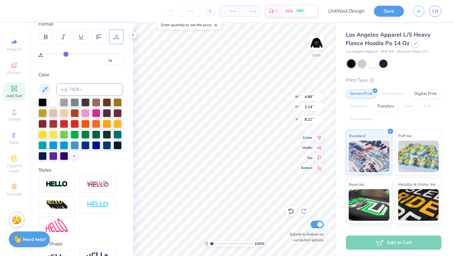
type input "30"
type input "36"
type input "40"
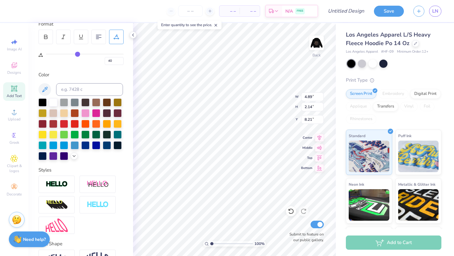
type input "43"
type input "44"
type input "45"
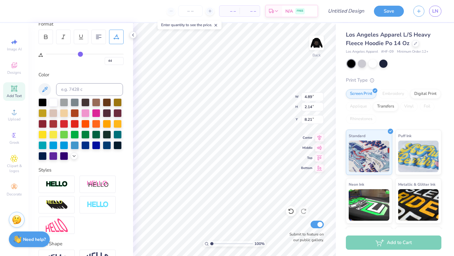
type input "45"
type input "46"
type input "47"
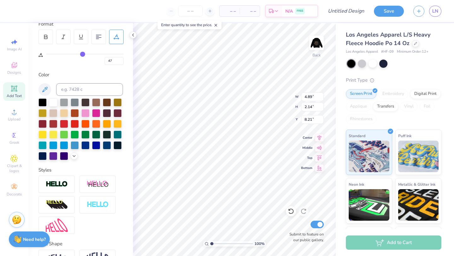
type input "48"
type input "49"
type input "50"
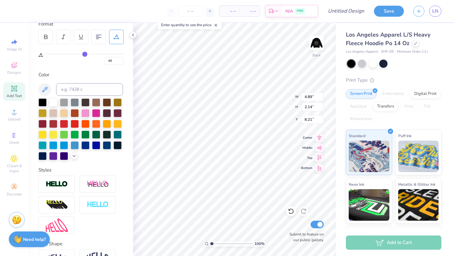
type input "50"
type input "51"
type input "52"
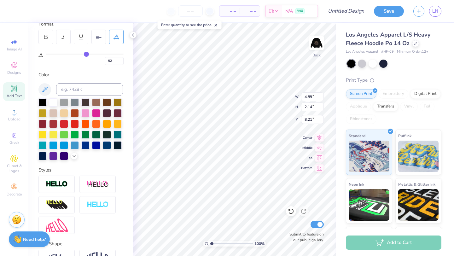
type input "54"
type input "55"
type input "56"
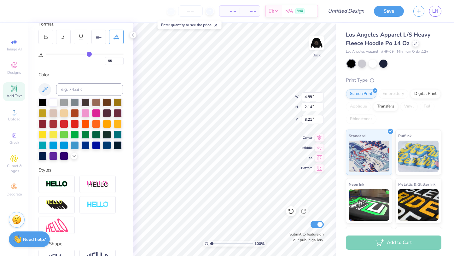
type input "56"
type input "57"
type input "60"
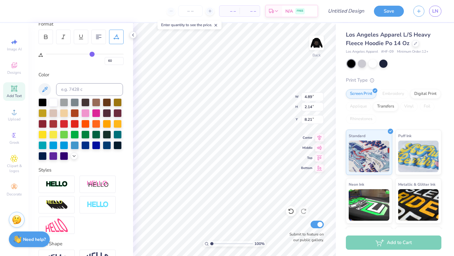
type input "62"
type input "64"
type input "65"
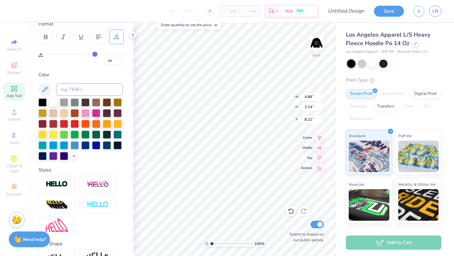
type input "65"
type input "66"
type input "67"
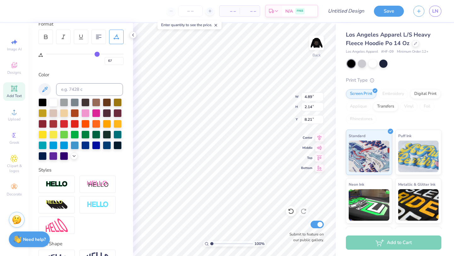
type input "68"
type input "69"
type input "71"
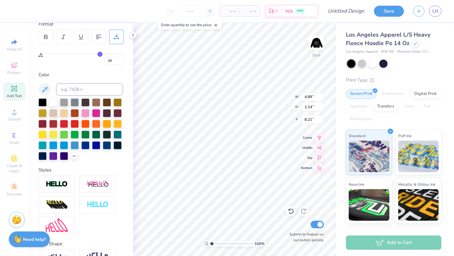
type input "71"
type input "72"
type input "73"
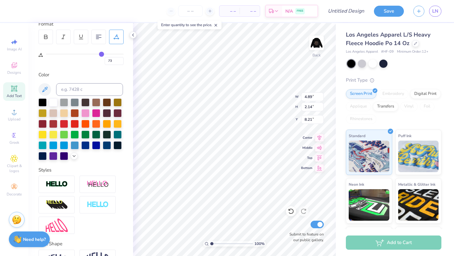
type input "74"
drag, startPoint x: 47, startPoint y: 55, endPoint x: 102, endPoint y: 59, distance: 55.0
click at [102, 55] on input "range" at bounding box center [85, 54] width 78 height 1
type input "72"
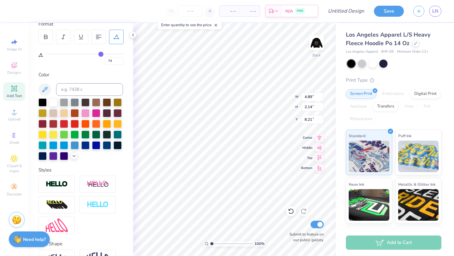
type input "72"
type input "71"
type input "66"
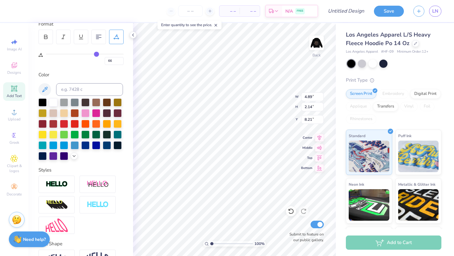
type input "55"
type input "40"
type input "26"
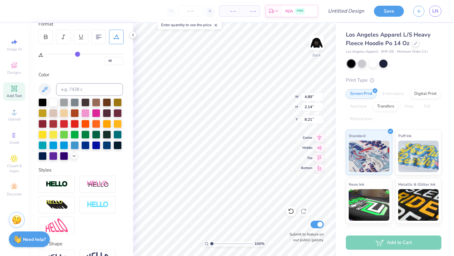
type input "26"
type input "15"
type input "5"
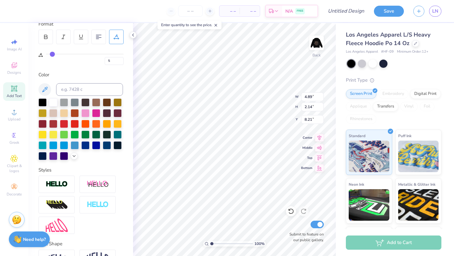
type input "0"
drag, startPoint x: 101, startPoint y: 55, endPoint x: 32, endPoint y: 57, distance: 68.8
type input "0"
click at [46, 55] on input "range" at bounding box center [85, 54] width 78 height 1
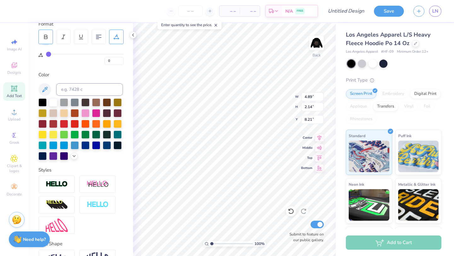
click at [49, 37] on div at bounding box center [45, 37] width 15 height 15
type input "4.94"
type input "1.70"
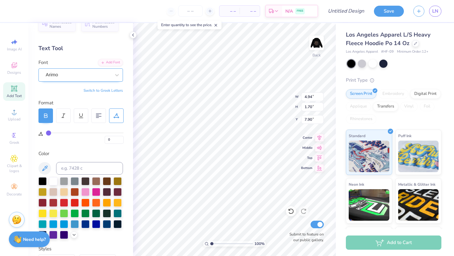
scroll to position [0, 0]
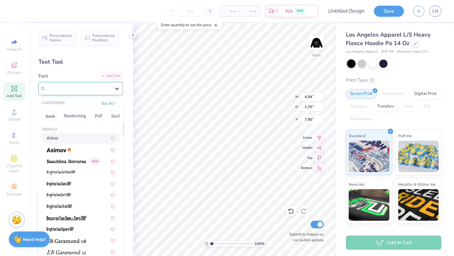
click at [116, 88] on icon at bounding box center [117, 88] width 6 height 6
click at [94, 147] on div at bounding box center [81, 149] width 68 height 7
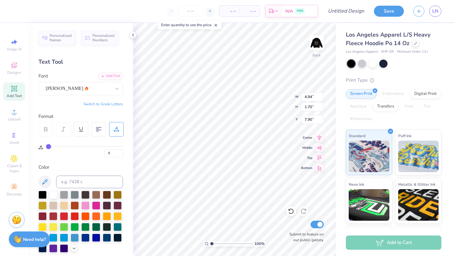
type input "4.68"
type input "1.75"
type input "7.87"
type textarea "AA"
type textarea "ASA"
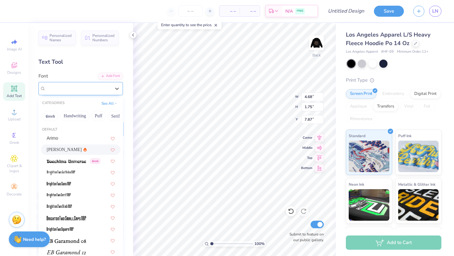
click at [112, 94] on div at bounding box center [116, 88] width 11 height 13
click at [87, 61] on div "Text Tool" at bounding box center [80, 62] width 85 height 9
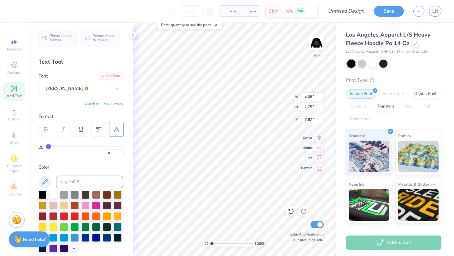
click at [46, 129] on icon at bounding box center [45, 130] width 3 height 2
click at [112, 132] on div at bounding box center [116, 129] width 15 height 15
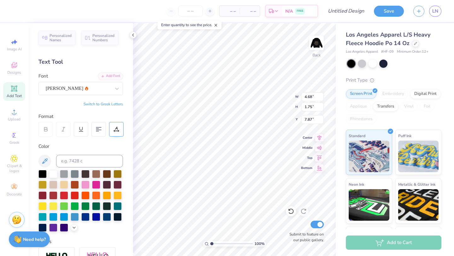
click at [112, 130] on div at bounding box center [116, 129] width 15 height 15
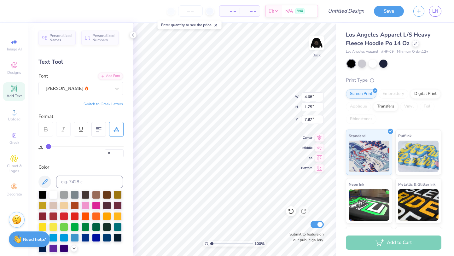
drag, startPoint x: 46, startPoint y: 146, endPoint x: 42, endPoint y: 146, distance: 3.5
click at [42, 146] on div "0" at bounding box center [80, 147] width 85 height 21
click at [115, 152] on input "0" at bounding box center [114, 153] width 19 height 8
type input ".5"
type input "1"
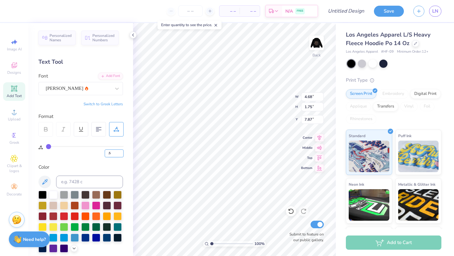
type input "1"
click at [120, 166] on div "Color" at bounding box center [80, 167] width 85 height 7
click at [116, 152] on input "1" at bounding box center [114, 153] width 19 height 8
type input "0"
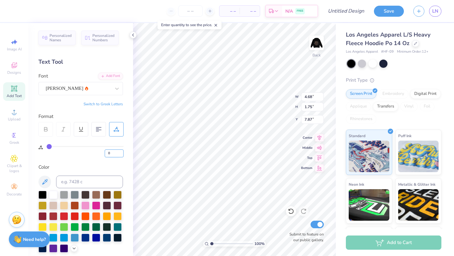
click at [121, 154] on input "0" at bounding box center [114, 153] width 19 height 8
type input "0"
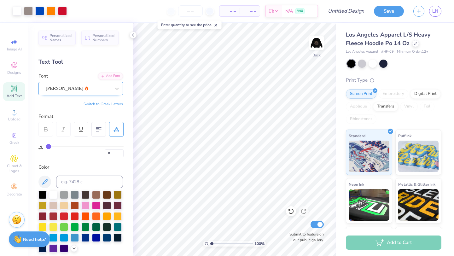
click at [82, 91] on div "Asimov" at bounding box center [78, 89] width 66 height 10
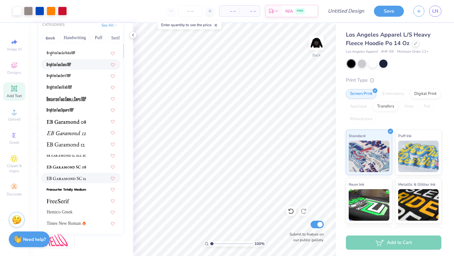
scroll to position [131, 0]
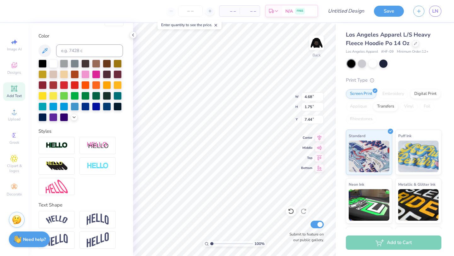
type input "7.44"
click at [11, 88] on icon at bounding box center [14, 89] width 8 height 8
click at [77, 50] on input at bounding box center [89, 50] width 67 height 13
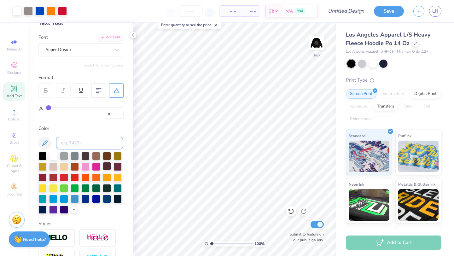
scroll to position [0, 0]
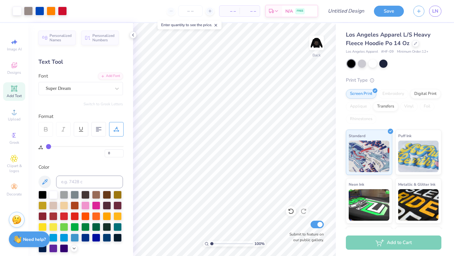
click at [25, 85] on div "Add Text" at bounding box center [14, 91] width 22 height 19
type textarea "T"
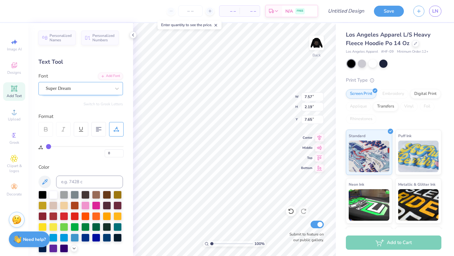
type textarea "FSHA"
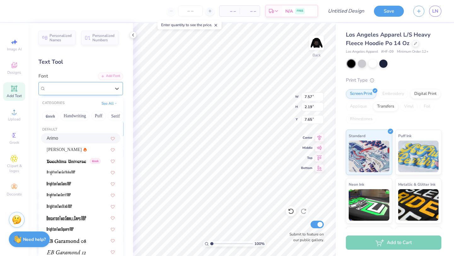
click at [99, 86] on div "Super Dream" at bounding box center [78, 89] width 66 height 10
click at [81, 148] on div "Asimov" at bounding box center [81, 149] width 68 height 7
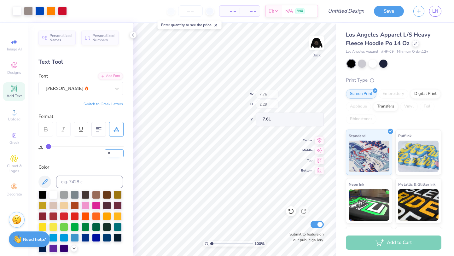
type input "7.76"
type input "2.29"
type input "7.61"
type input "2.59"
type input "0.76"
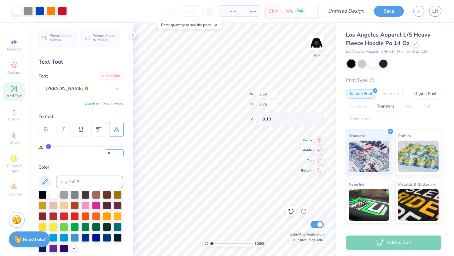
type input "9.20"
type input "9.61"
click at [69, 92] on div at bounding box center [78, 88] width 65 height 9
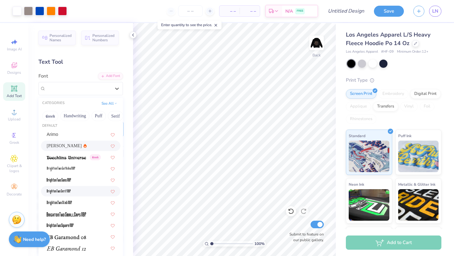
scroll to position [21, 0]
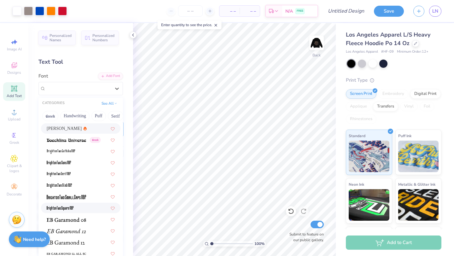
click at [79, 204] on div at bounding box center [80, 208] width 79 height 10
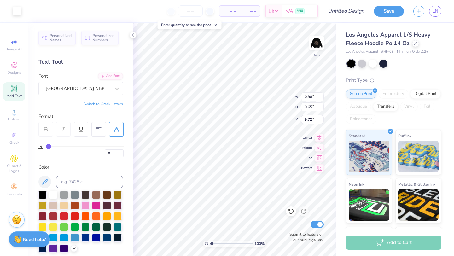
type input "9.72"
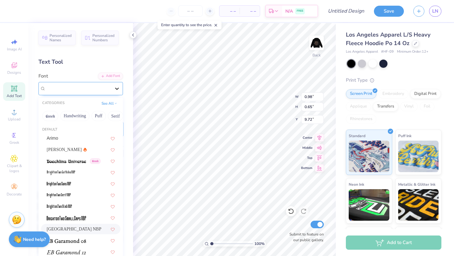
click at [114, 84] on div at bounding box center [116, 88] width 11 height 11
click at [77, 149] on div "Asimov" at bounding box center [81, 149] width 68 height 7
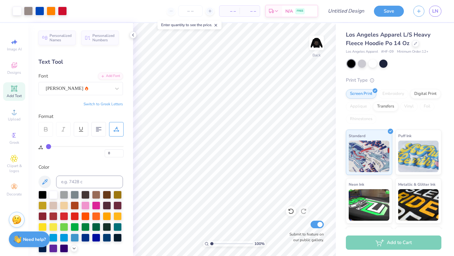
click at [18, 90] on div "Add Text" at bounding box center [14, 91] width 22 height 19
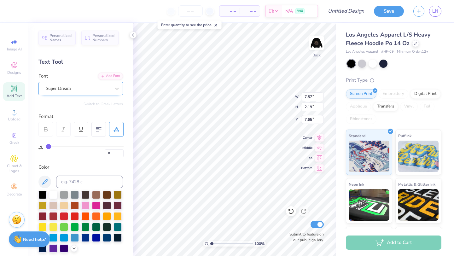
click at [79, 91] on div "Super Dream" at bounding box center [78, 89] width 66 height 10
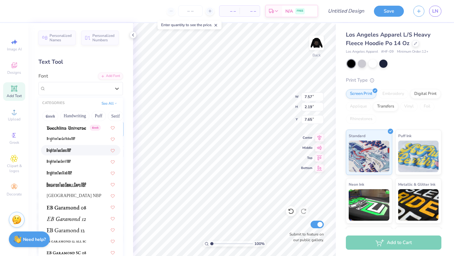
scroll to position [38, 0]
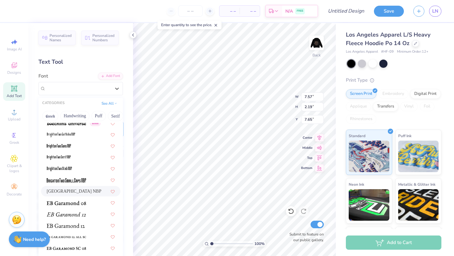
drag, startPoint x: 82, startPoint y: 188, endPoint x: 87, endPoint y: 190, distance: 5.8
click at [81, 188] on div "BrightonTwo Square NBP" at bounding box center [80, 191] width 79 height 10
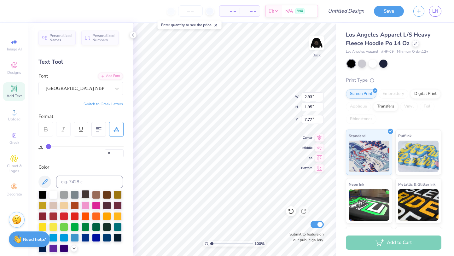
type input "2.93"
type input "1.95"
type input "7.77"
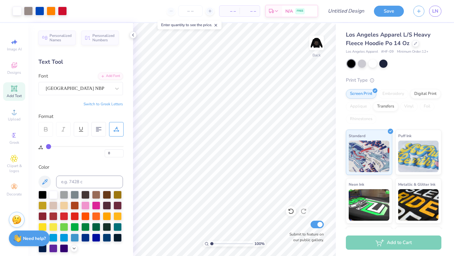
click at [29, 238] on strong "Need help?" at bounding box center [34, 239] width 23 height 6
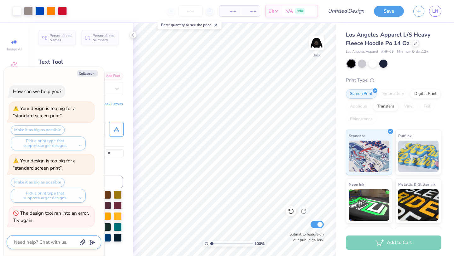
click at [52, 240] on textarea at bounding box center [45, 242] width 64 height 9
type textarea "x"
type textarea "w"
type textarea "x"
type textarea "wh"
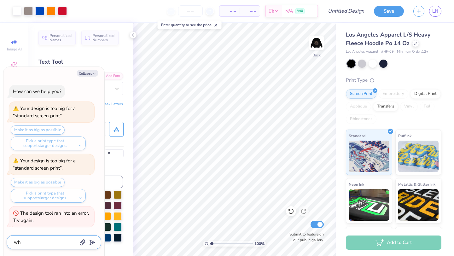
type textarea "x"
type textarea "wha"
type textarea "x"
type textarea "what"
type textarea "x"
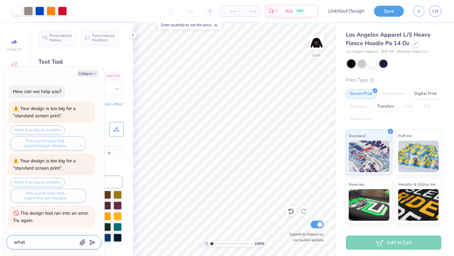
type textarea "what"
type textarea "x"
type textarea "what fo"
type textarea "x"
type textarea "what fon"
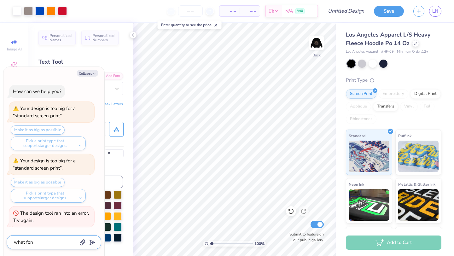
type textarea "x"
type textarea "what font"
type textarea "x"
type textarea "what font"
type textarea "x"
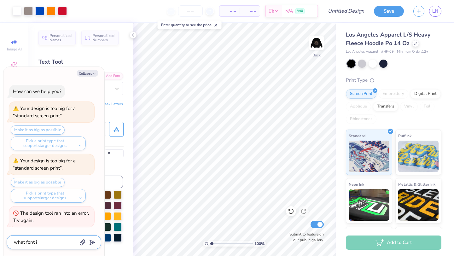
type textarea "what font is"
type textarea "x"
type textarea "what font is"
type textarea "x"
type textarea "what font is s"
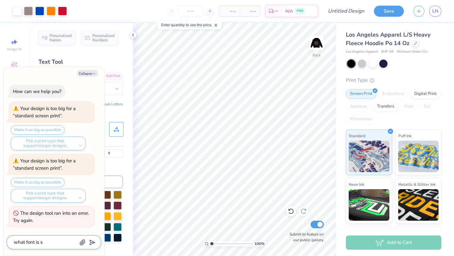
type textarea "x"
type textarea "what font is si"
type textarea "x"
type textarea "what font is sim"
type textarea "x"
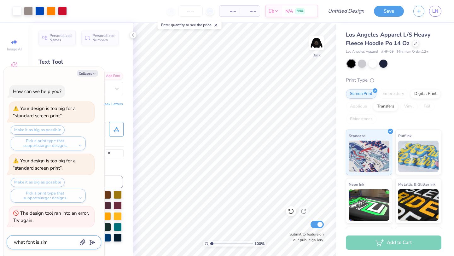
type textarea "what font is sima"
type textarea "x"
type textarea "what font is simal"
type textarea "x"
type textarea "what font is simalr"
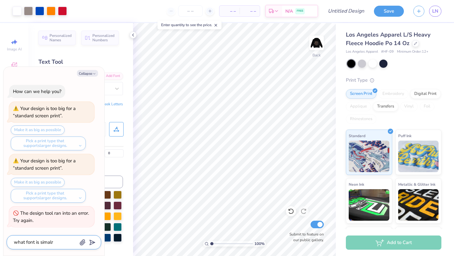
type textarea "x"
type textarea "what font is simalra"
type textarea "x"
type textarea "what font is simalrar"
type textarea "x"
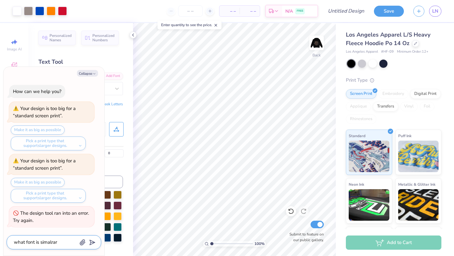
type textarea "what font is simalrar"
type textarea "x"
type textarea "what font is simalrar t"
type textarea "x"
type textarea "what font is simalrar to"
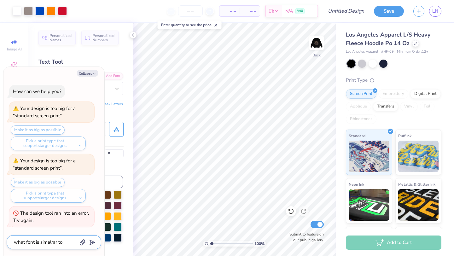
type textarea "x"
type textarea "what font is simalrar to t"
type textarea "x"
type textarea "what font is simalrar to th"
type textarea "x"
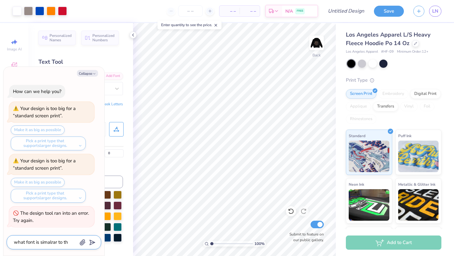
type textarea "what font is simalrar to the"
type textarea "x"
type textarea "what font is simalrar to the"
type textarea "x"
type textarea "what font is simalrar to the o"
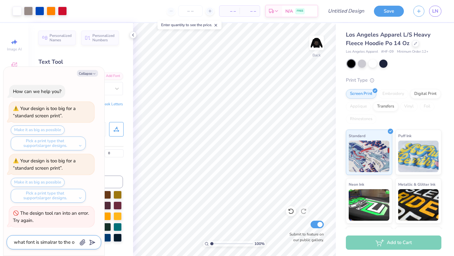
type textarea "x"
type textarea "what font is simalrar to the on"
type textarea "x"
type textarea "what font is simalrar to the one"
type textarea "x"
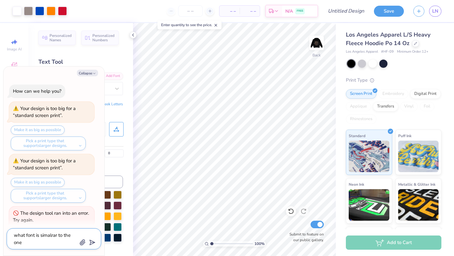
type textarea "what font is simalrar to the one"
type textarea "x"
type textarea "what font is simalrar to the one i"
type textarea "x"
type textarea "what font is simalrar to the one i"
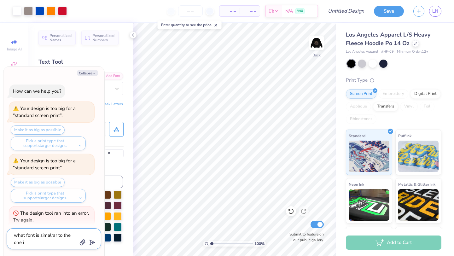
type textarea "x"
type textarea "what font is simalrar to the one i h"
type textarea "x"
type textarea "what font is simalrar to the one i ha"
type textarea "x"
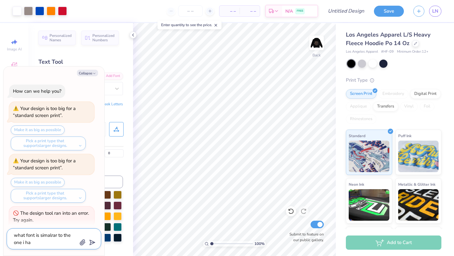
type textarea "what font is simalrar to the one i hav"
type textarea "x"
type textarea "what font is simalrar to the one i have"
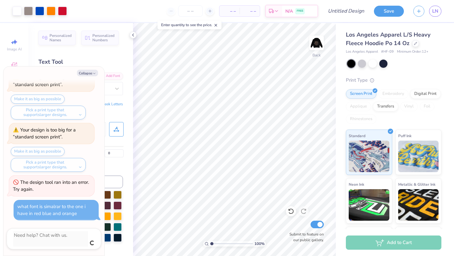
scroll to position [24, 0]
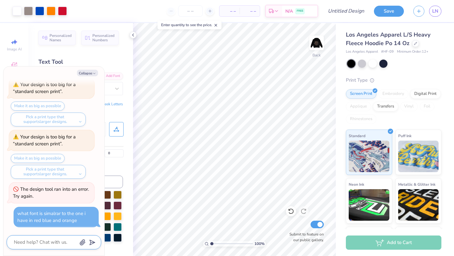
click at [70, 241] on textarea at bounding box center [45, 242] width 64 height 9
click at [75, 215] on div "what font is simalrar to the one i have in red blue and orange" at bounding box center [51, 217] width 68 height 14
click at [79, 243] on div at bounding box center [54, 242] width 95 height 14
click at [65, 242] on textarea at bounding box center [45, 242] width 64 height 9
click at [90, 242] on polygon "submit" at bounding box center [91, 243] width 8 height 8
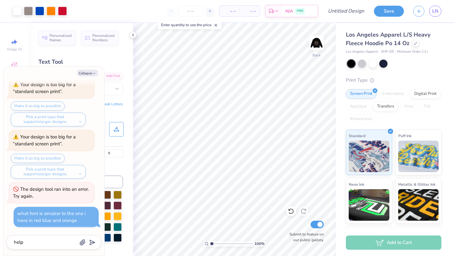
scroll to position [41, 0]
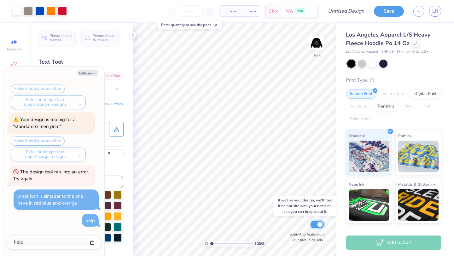
click at [321, 226] on input "Submit to feature on our public gallery." at bounding box center [317, 225] width 13 height 8
click at [317, 226] on input "Submit to feature on our public gallery." at bounding box center [317, 225] width 13 height 8
click at [90, 75] on button "Collapse" at bounding box center [87, 73] width 21 height 7
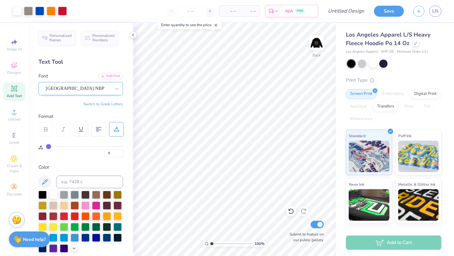
click at [63, 91] on div "BrightonTwo Square NBP" at bounding box center [78, 89] width 66 height 10
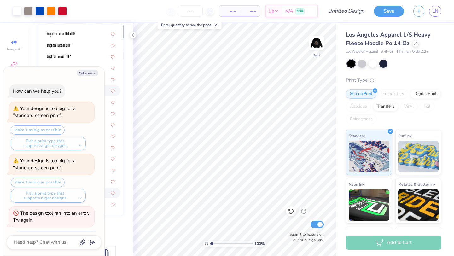
scroll to position [71, 0]
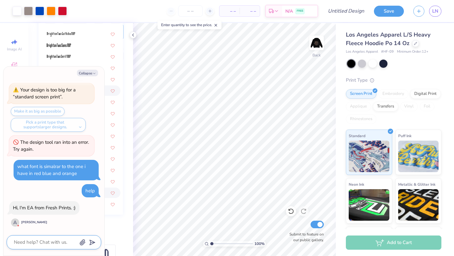
click at [41, 240] on textarea at bounding box center [45, 242] width 64 height 9
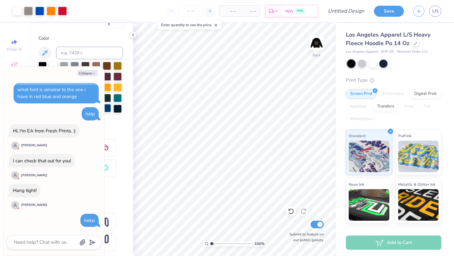
scroll to position [131, 0]
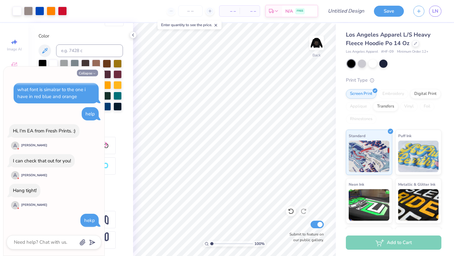
click at [91, 73] on button "Collapse" at bounding box center [87, 73] width 21 height 7
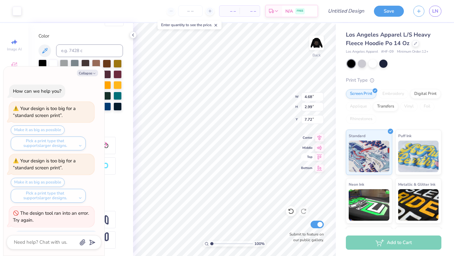
scroll to position [207, 0]
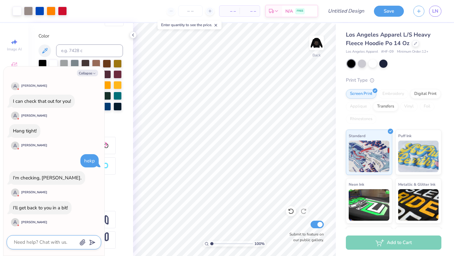
click at [38, 243] on textarea at bounding box center [45, 242] width 64 height 9
click at [88, 241] on icon "submit" at bounding box center [91, 242] width 9 height 9
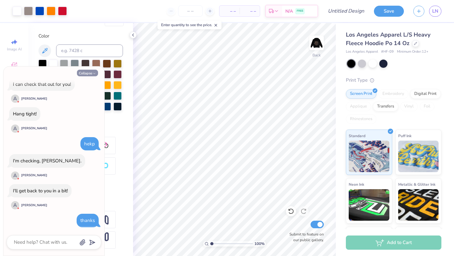
click at [91, 75] on button "Collapse" at bounding box center [87, 73] width 21 height 7
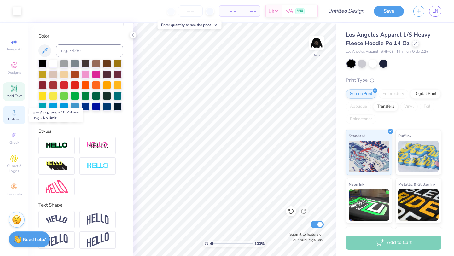
click at [9, 123] on div "Upload" at bounding box center [14, 115] width 22 height 19
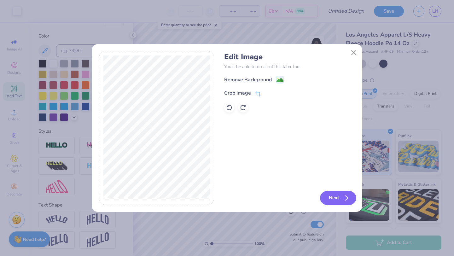
click at [350, 201] on button "Next" at bounding box center [338, 198] width 36 height 14
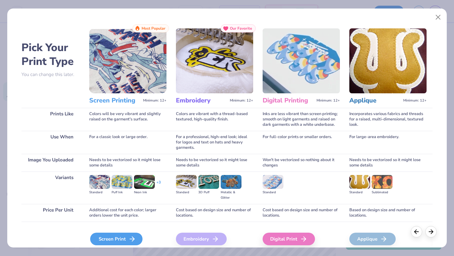
drag, startPoint x: 127, startPoint y: 229, endPoint x: 127, endPoint y: 235, distance: 6.3
click at [127, 229] on div "Screen Print We'll vectorize your image." at bounding box center [127, 239] width 77 height 34
click at [127, 240] on div "Screen Print" at bounding box center [116, 239] width 52 height 13
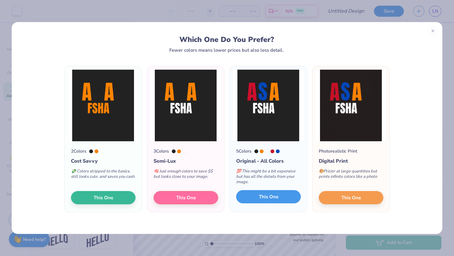
click at [261, 196] on span "This One" at bounding box center [269, 196] width 20 height 7
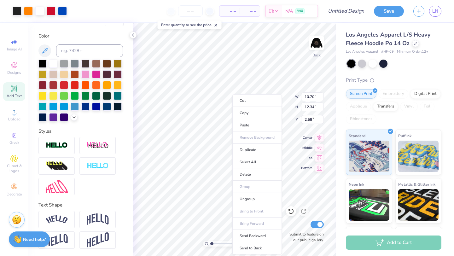
click at [260, 138] on ul "Cut Copy Paste Remove Background Duplicate Select All Delete Group Ungroup Brin…" at bounding box center [257, 174] width 50 height 160
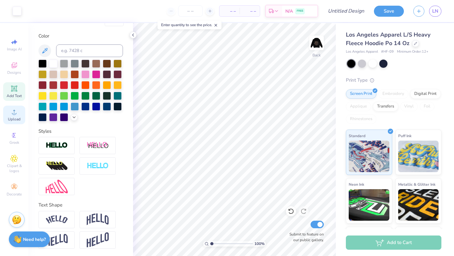
click at [11, 117] on span "Upload" at bounding box center [14, 119] width 13 height 5
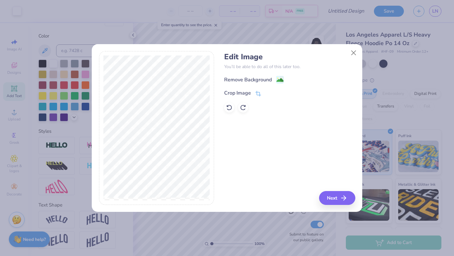
click at [256, 75] on div "Edit Image You’ll be able to do all of this later too. Remove Background Crop I…" at bounding box center [289, 82] width 131 height 60
click at [257, 81] on div "Remove Background" at bounding box center [248, 80] width 48 height 8
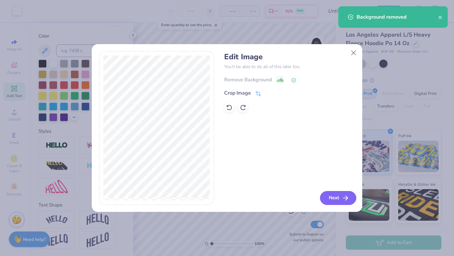
click at [341, 200] on button "Next" at bounding box center [338, 198] width 36 height 14
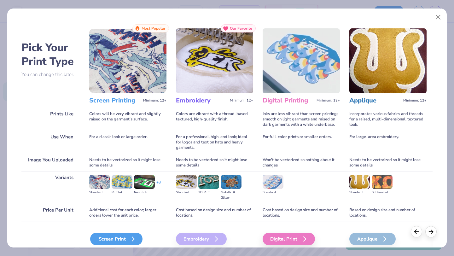
click at [131, 234] on div "Screen Print" at bounding box center [116, 239] width 52 height 13
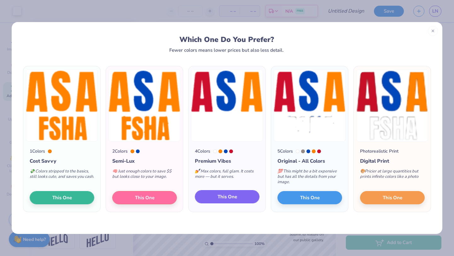
click at [227, 198] on span "This One" at bounding box center [228, 196] width 20 height 7
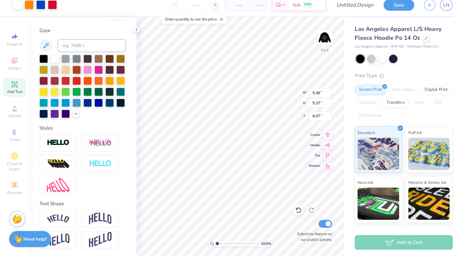
scroll to position [0, 0]
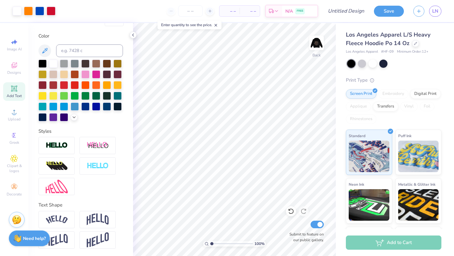
click at [28, 238] on strong "Need help?" at bounding box center [34, 239] width 23 height 6
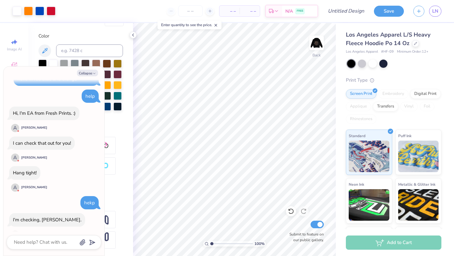
scroll to position [225, 0]
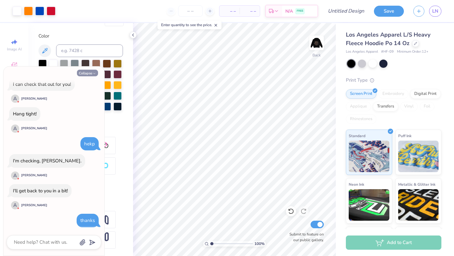
click at [90, 73] on button "Collapse" at bounding box center [87, 73] width 21 height 7
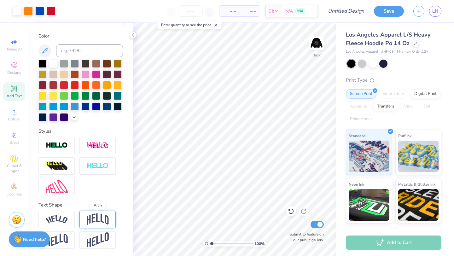
click at [96, 222] on img at bounding box center [98, 219] width 22 height 12
click at [107, 218] on img at bounding box center [98, 219] width 22 height 12
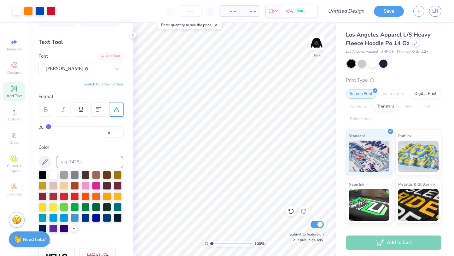
scroll to position [0, 0]
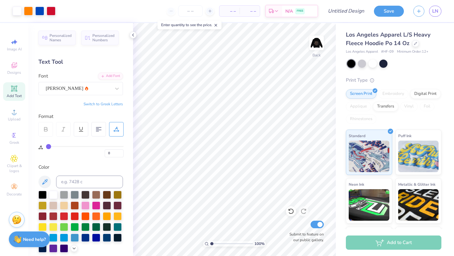
click at [239, 12] on div "– – Per Item" at bounding box center [229, 11] width 20 height 11
click at [231, 12] on span "– –" at bounding box center [229, 11] width 13 height 7
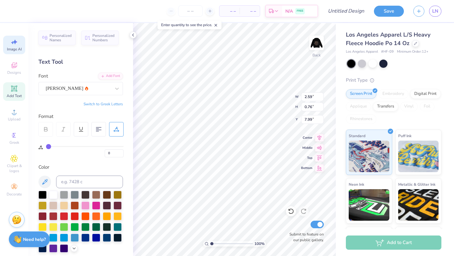
click at [10, 49] on span "Image AI" at bounding box center [14, 49] width 15 height 5
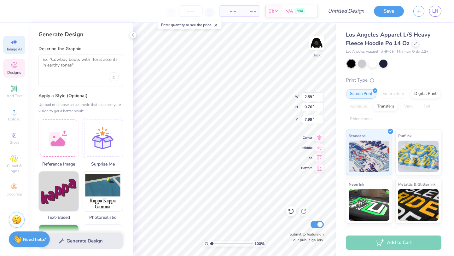
click at [12, 67] on icon at bounding box center [14, 66] width 5 height 4
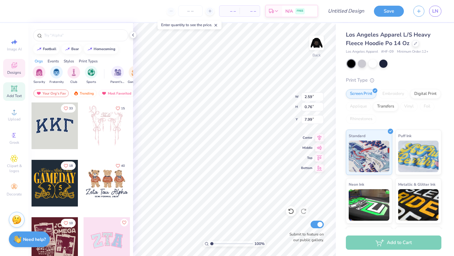
click at [15, 95] on span "Add Text" at bounding box center [14, 95] width 15 height 5
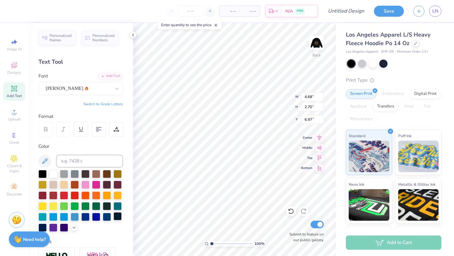
scroll to position [110, 0]
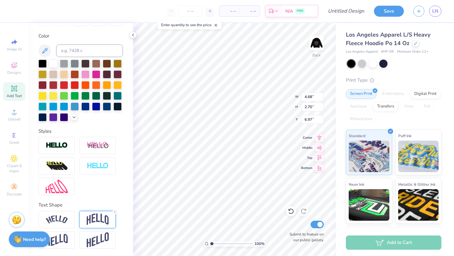
click at [97, 223] on img at bounding box center [98, 219] width 22 height 12
click at [115, 213] on icon at bounding box center [115, 212] width 4 height 4
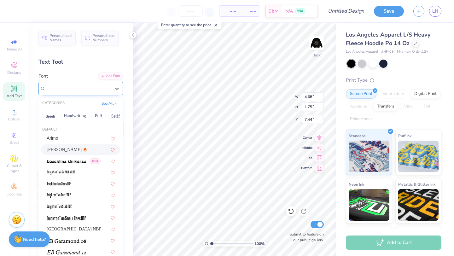
click at [72, 85] on div "Asimov" at bounding box center [78, 89] width 66 height 10
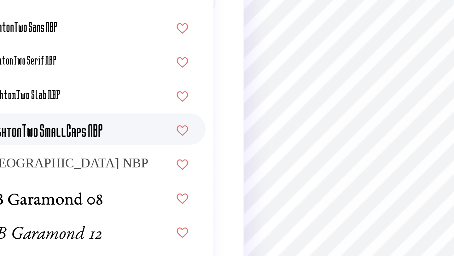
scroll to position [17, 0]
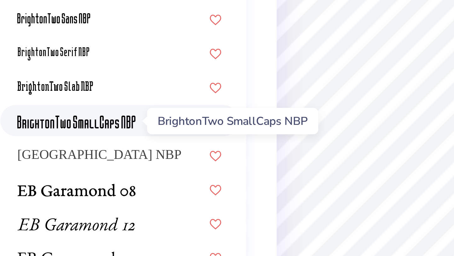
click at [77, 161] on img at bounding box center [66, 160] width 39 height 4
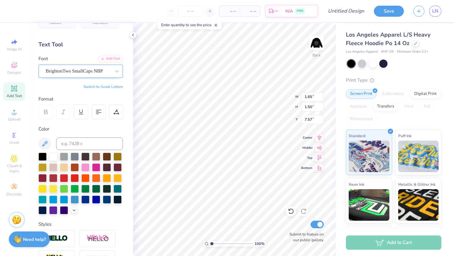
click at [81, 74] on div "BrightonTwo SmallCaps NBP" at bounding box center [78, 71] width 66 height 10
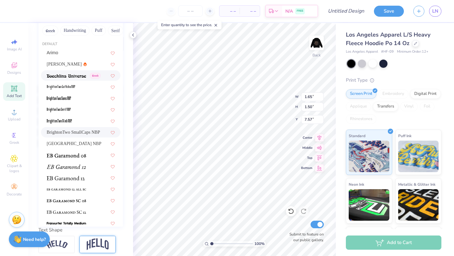
scroll to position [0, 0]
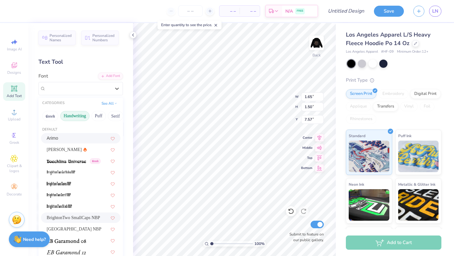
click at [73, 116] on button "Handwriting" at bounding box center [74, 116] width 29 height 10
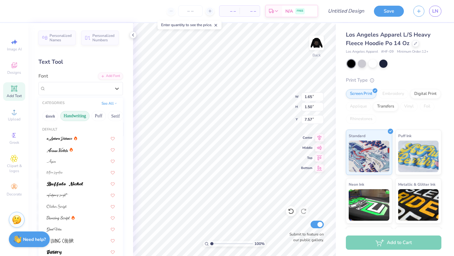
click at [73, 116] on button "Handwriting" at bounding box center [74, 116] width 29 height 10
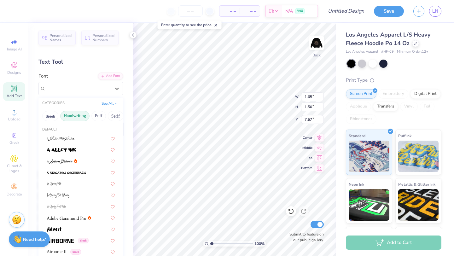
click at [74, 116] on button "Handwriting" at bounding box center [74, 116] width 29 height 10
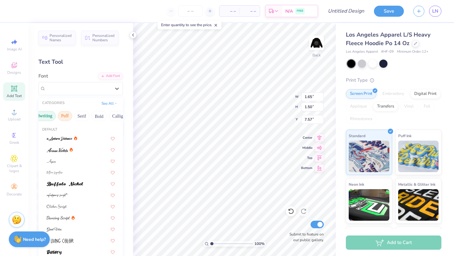
scroll to position [0, 34]
click at [105, 117] on button "Bold" at bounding box center [98, 116] width 15 height 10
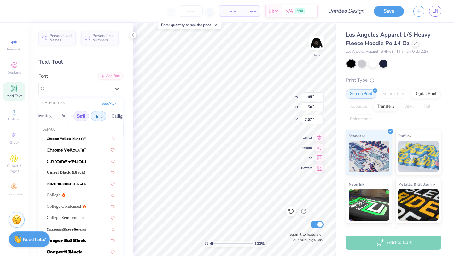
click at [89, 116] on button "Serif" at bounding box center [80, 116] width 15 height 10
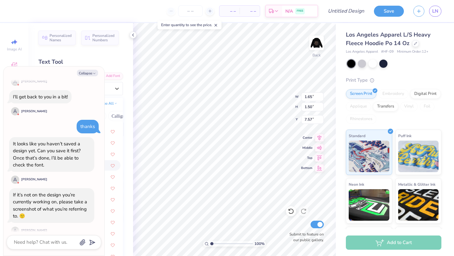
scroll to position [327, 0]
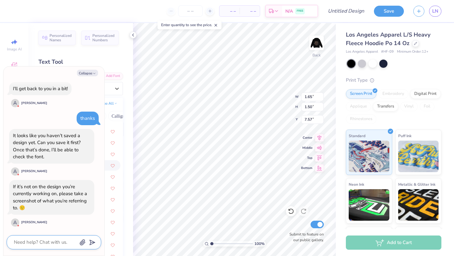
click at [62, 242] on textarea at bounding box center [45, 242] width 64 height 9
click at [61, 242] on textarea at bounding box center [45, 242] width 64 height 9
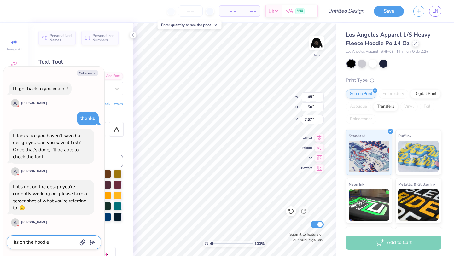
click at [91, 242] on icon "submit" at bounding box center [91, 242] width 9 height 9
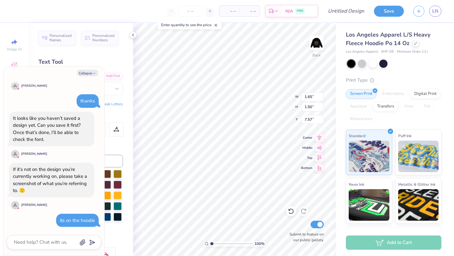
click at [88, 57] on div "Personalized Names Personalized Numbers Text Tool Add Font Font BrightonTwo Sma…" at bounding box center [80, 139] width 105 height 233
click at [87, 73] on button "Collapse" at bounding box center [87, 73] width 21 height 7
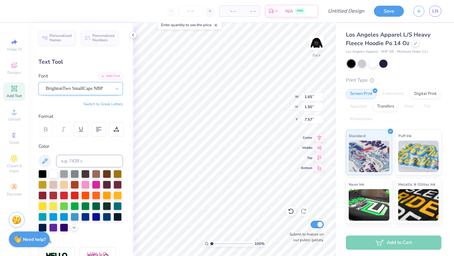
click at [94, 87] on div "BrightonTwo SmallCaps NBP" at bounding box center [78, 89] width 66 height 10
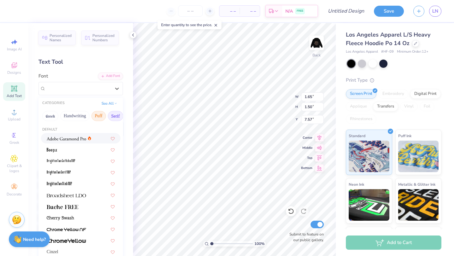
scroll to position [0, 29]
click at [103, 116] on button "Bold" at bounding box center [103, 116] width 15 height 10
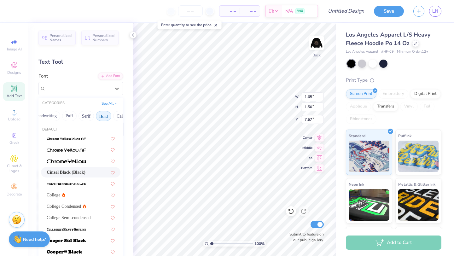
scroll to position [31, 0]
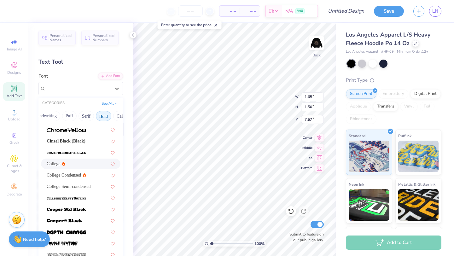
click at [84, 162] on div "College" at bounding box center [81, 164] width 68 height 7
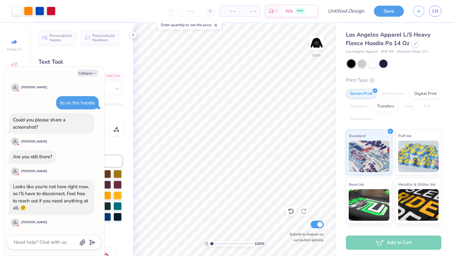
scroll to position [457, 0]
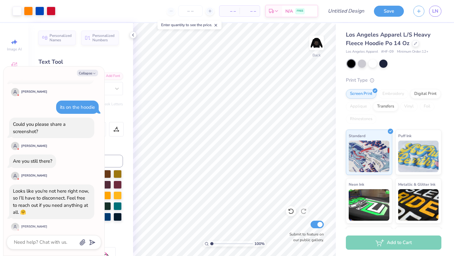
click at [107, 57] on div "Personalized Names Personalized Numbers Text Tool Add Font Font College Switch …" at bounding box center [80, 139] width 105 height 233
click at [92, 75] on button "Collapse" at bounding box center [87, 73] width 21 height 7
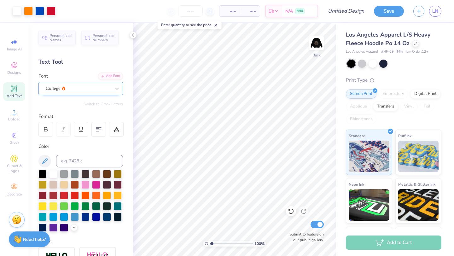
click at [79, 85] on div "College" at bounding box center [78, 89] width 66 height 10
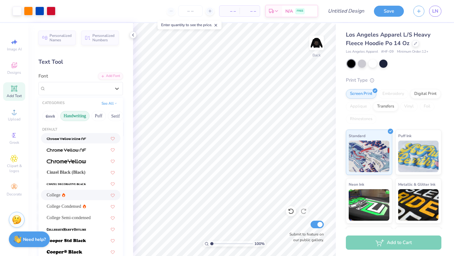
click at [80, 114] on button "Handwriting" at bounding box center [74, 116] width 29 height 10
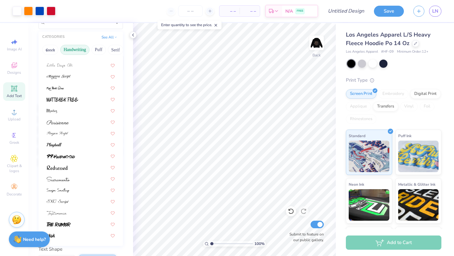
scroll to position [79, 0]
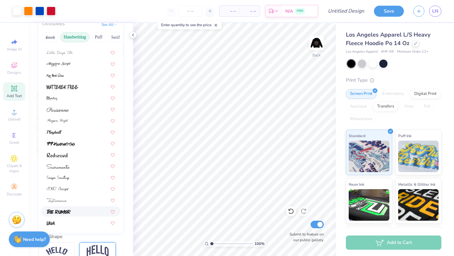
click at [72, 214] on div at bounding box center [81, 211] width 68 height 7
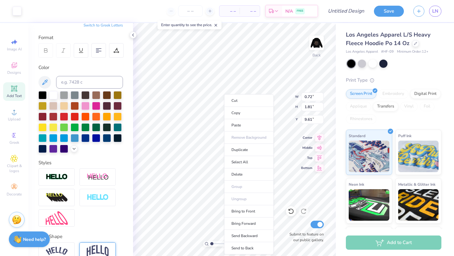
click at [244, 201] on ul "Cut Copy Paste Remove Background Duplicate Select All Delete Group Ungroup Brin…" at bounding box center [249, 174] width 50 height 160
click at [252, 151] on li "Duplicate" at bounding box center [249, 150] width 50 height 12
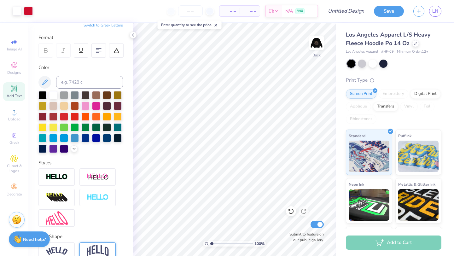
click at [291, 230] on div "100 % Back Submit to feature on our public gallery." at bounding box center [234, 139] width 203 height 233
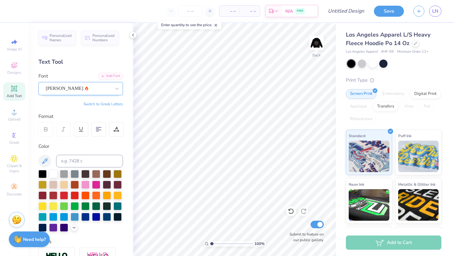
click at [68, 93] on div "Asimov" at bounding box center [78, 89] width 66 height 10
click at [64, 90] on div "Asimov" at bounding box center [78, 89] width 66 height 10
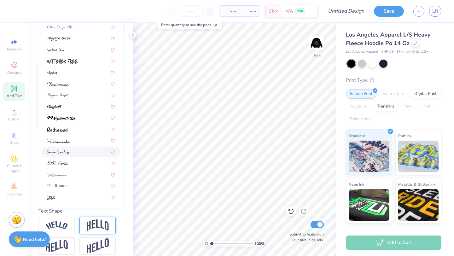
scroll to position [110, 0]
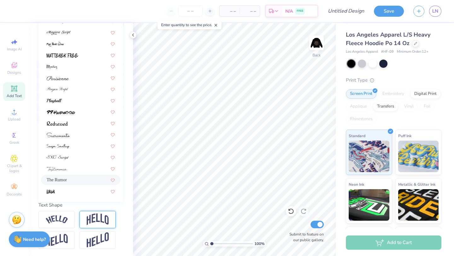
click at [72, 180] on div "The Rumor" at bounding box center [81, 180] width 68 height 7
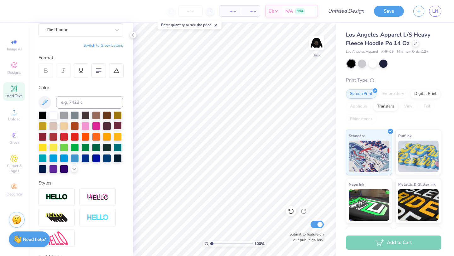
scroll to position [0, 0]
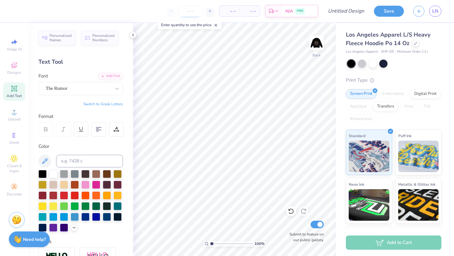
click at [186, 12] on input "number" at bounding box center [190, 10] width 25 height 11
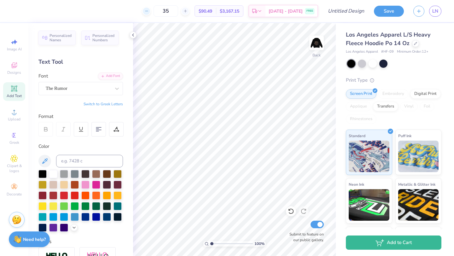
click at [151, 11] on div at bounding box center [146, 11] width 9 height 9
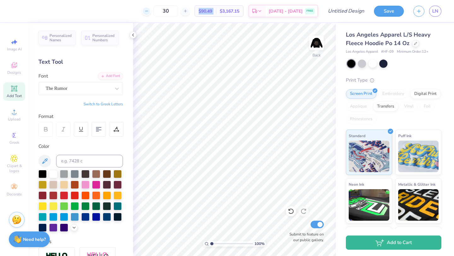
click at [151, 11] on div at bounding box center [146, 11] width 9 height 9
click at [188, 13] on icon at bounding box center [185, 11] width 4 height 4
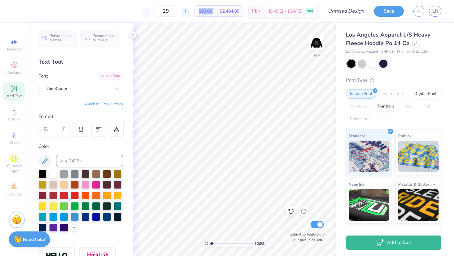
click at [188, 13] on icon at bounding box center [185, 11] width 4 height 4
click at [318, 43] on img at bounding box center [316, 42] width 25 height 25
click at [315, 42] on img at bounding box center [316, 42] width 25 height 25
click at [389, 15] on button "Save" at bounding box center [389, 11] width 30 height 11
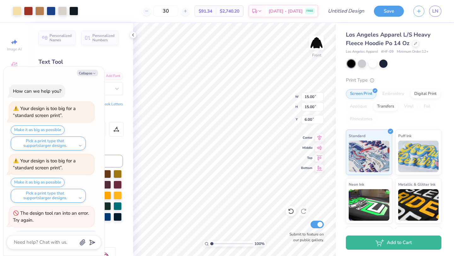
scroll to position [479, 0]
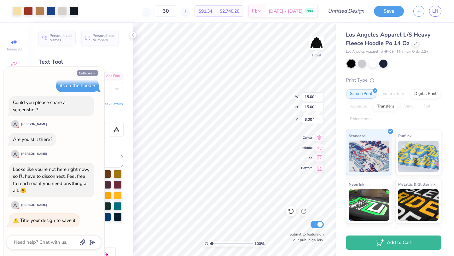
click at [92, 74] on button "Collapse" at bounding box center [87, 73] width 21 height 7
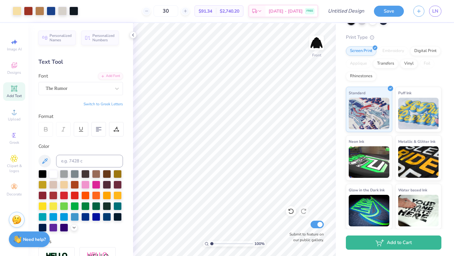
scroll to position [110, 0]
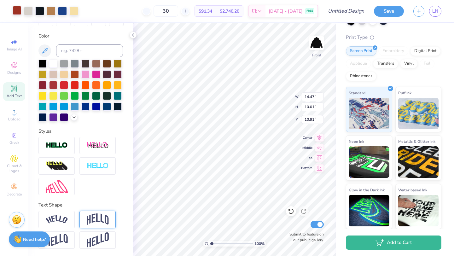
click at [15, 8] on div at bounding box center [17, 10] width 9 height 9
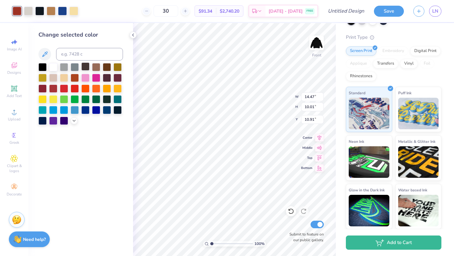
click at [89, 68] on div at bounding box center [85, 66] width 8 height 8
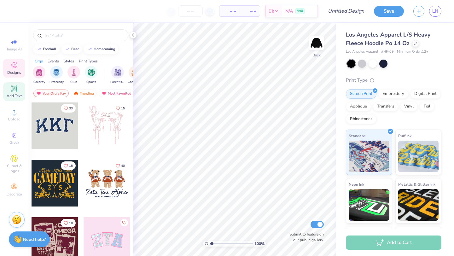
click at [15, 99] on div "Add Text" at bounding box center [14, 91] width 22 height 19
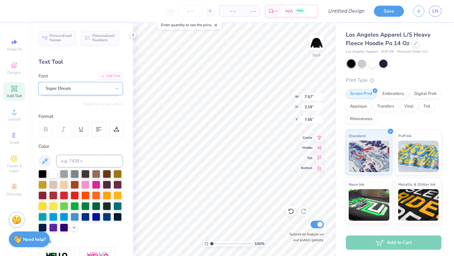
click at [95, 92] on div at bounding box center [78, 88] width 65 height 9
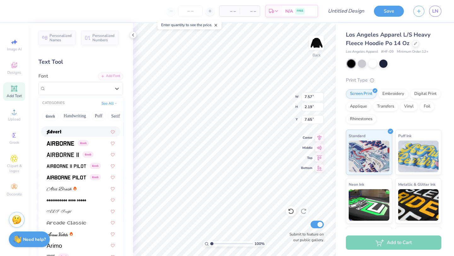
scroll to position [101, 0]
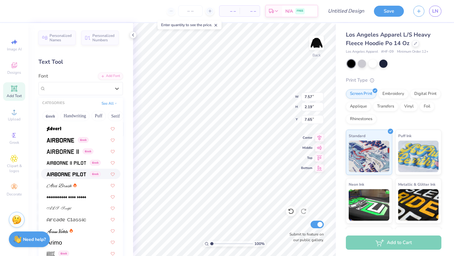
click at [68, 177] on div "Greek" at bounding box center [80, 174] width 79 height 10
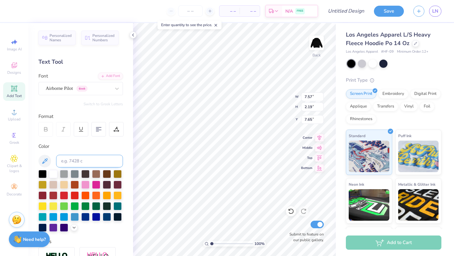
type input "7.24"
type input "2.29"
type input "7.60"
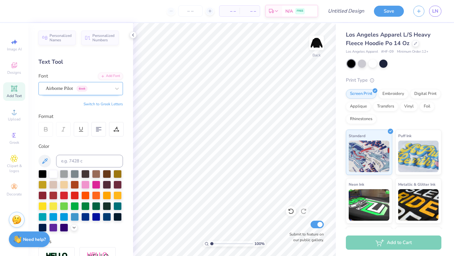
click at [103, 90] on div "Airborne Pilot Greek" at bounding box center [78, 89] width 66 height 10
click at [20, 93] on span "Add Text" at bounding box center [14, 95] width 15 height 5
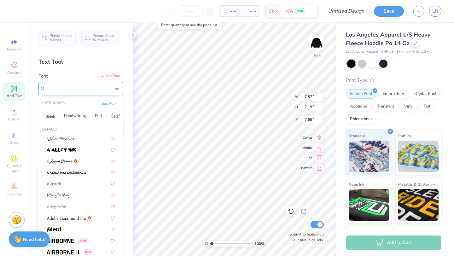
click at [86, 91] on div "Super Dream" at bounding box center [78, 89] width 66 height 10
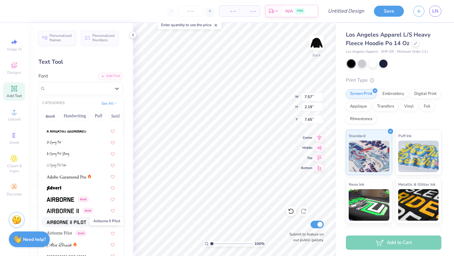
scroll to position [64, 0]
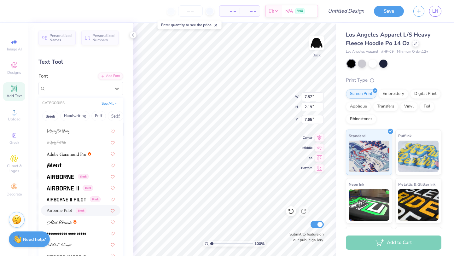
click at [72, 209] on span "Airborne Pilot" at bounding box center [60, 210] width 26 height 7
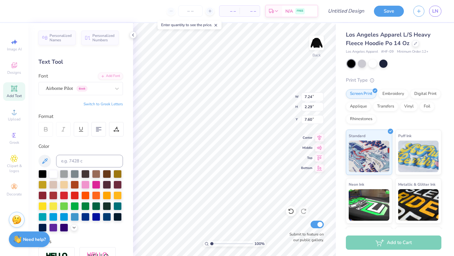
type input "7.24"
type input "2.29"
type input "7.60"
type textarea "T"
type textarea "ASA"
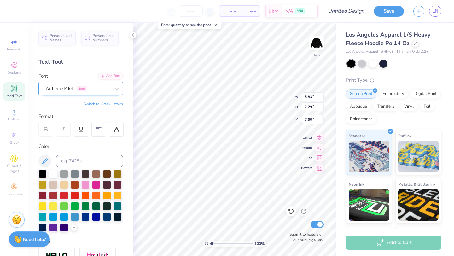
click at [98, 92] on div "Airborne Pilot Greek" at bounding box center [78, 89] width 66 height 10
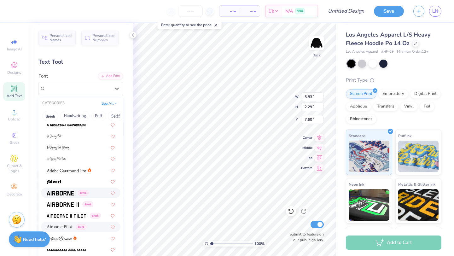
scroll to position [63, 0]
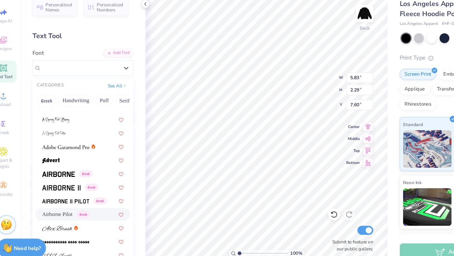
click at [72, 213] on span "Airborne Pilot" at bounding box center [60, 211] width 26 height 7
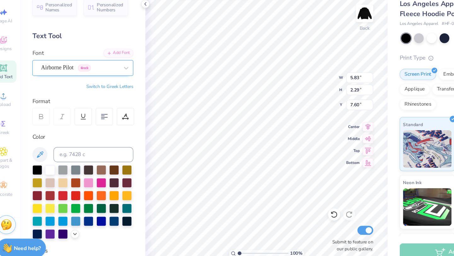
click at [77, 93] on div "Airborne Pilot Greek" at bounding box center [78, 89] width 66 height 10
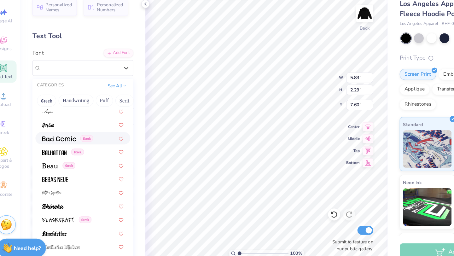
scroll to position [253, 0]
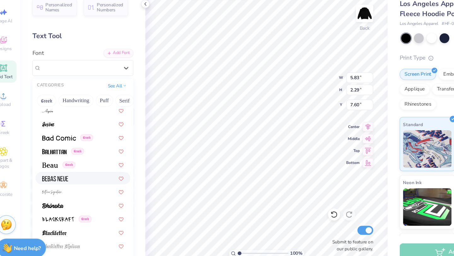
click at [77, 183] on div at bounding box center [81, 181] width 68 height 7
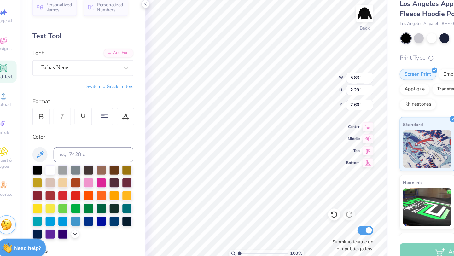
type input "3.67"
type input "2.23"
type input "7.63"
click at [48, 126] on icon at bounding box center [46, 129] width 6 height 6
type input "3.65"
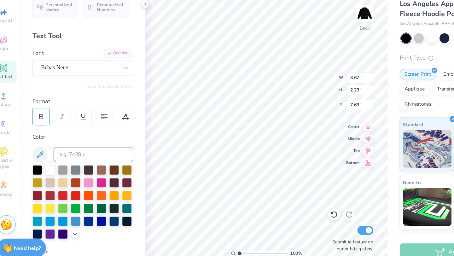
type input "2.24"
type input "6.87"
click at [18, 86] on div "Add Text" at bounding box center [14, 91] width 22 height 19
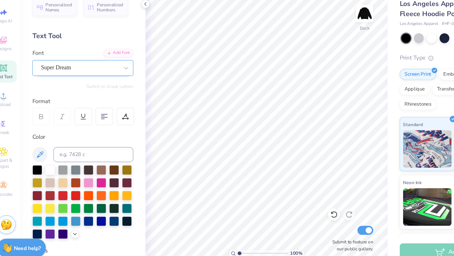
click at [103, 89] on div "Super Dream" at bounding box center [78, 89] width 66 height 10
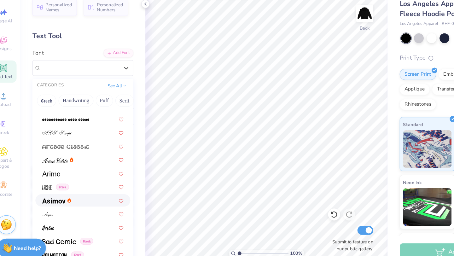
scroll to position [282, 0]
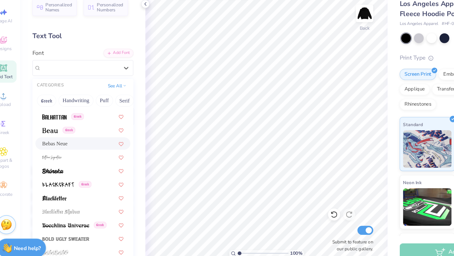
click at [79, 149] on div "Bebas Neue" at bounding box center [81, 152] width 68 height 7
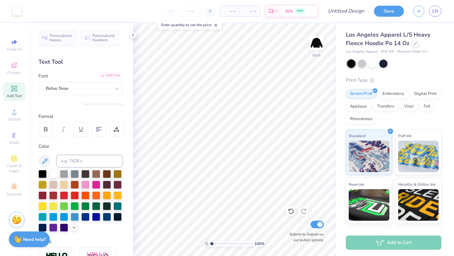
click at [111, 79] on div "Add Font" at bounding box center [110, 75] width 25 height 7
click at [122, 90] on div at bounding box center [116, 88] width 11 height 11
click at [85, 139] on div "Bebas Neue" at bounding box center [81, 138] width 68 height 7
type input "bebas"
click at [11, 96] on span "Add Text" at bounding box center [14, 95] width 15 height 5
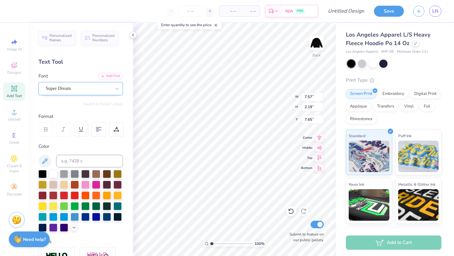
click at [90, 91] on div "Super Dream" at bounding box center [78, 89] width 66 height 10
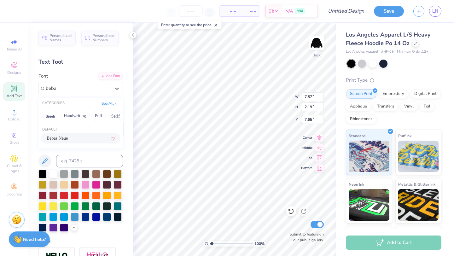
click at [77, 134] on div "Bebas Neue" at bounding box center [80, 138] width 79 height 10
type input "beba"
type input "4.67"
type input "7.66"
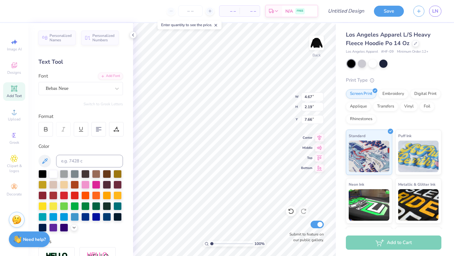
type textarea "T"
type textarea "FSHA"
click at [38, 129] on div at bounding box center [45, 129] width 15 height 15
type input "2.89"
type input "1.38"
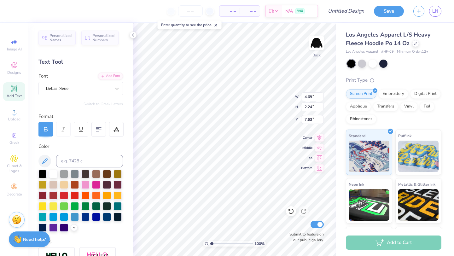
type input "8.49"
type input "9.11"
type input "2.40"
type input "1.14"
type input "9.40"
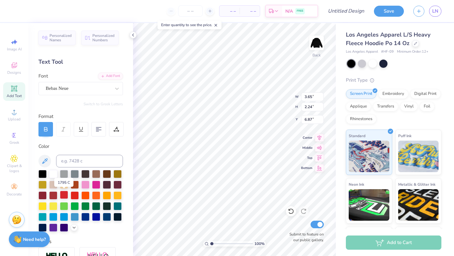
click at [65, 195] on div at bounding box center [64, 195] width 8 height 8
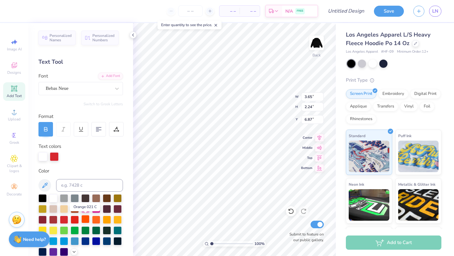
click at [85, 217] on div at bounding box center [85, 219] width 8 height 8
click at [96, 239] on div at bounding box center [96, 240] width 8 height 8
click at [87, 220] on div at bounding box center [85, 219] width 8 height 8
type input "6.86"
click at [262, 243] on span "100 %" at bounding box center [259, 244] width 10 height 6
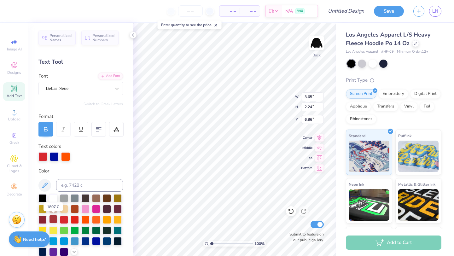
click at [54, 220] on div at bounding box center [53, 219] width 8 height 8
click at [83, 182] on input at bounding box center [89, 185] width 67 height 13
type input "red"
click at [44, 186] on icon at bounding box center [45, 186] width 8 height 8
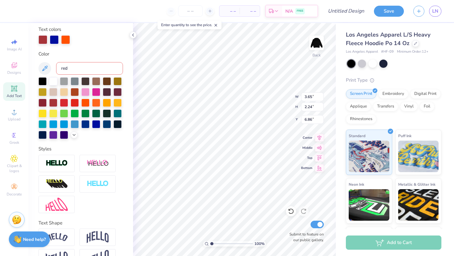
scroll to position [135, 0]
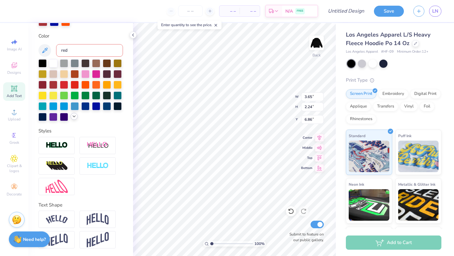
click at [75, 117] on icon at bounding box center [74, 116] width 5 height 5
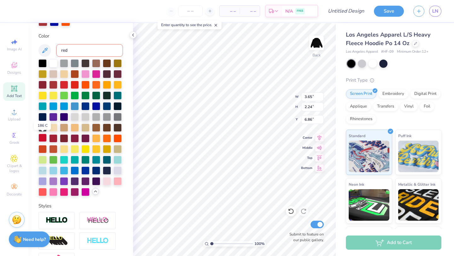
click at [43, 137] on div at bounding box center [42, 138] width 8 height 8
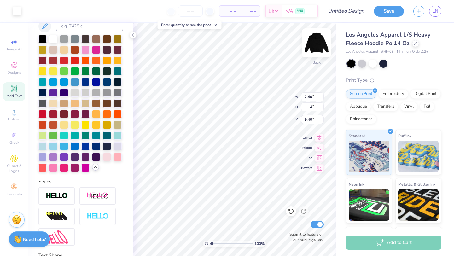
scroll to position [110, 0]
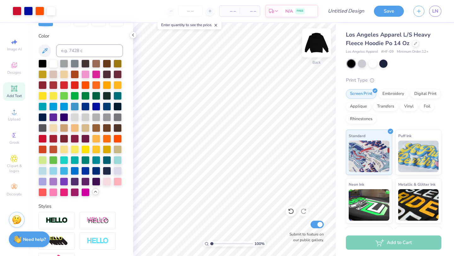
click at [320, 48] on img at bounding box center [316, 42] width 25 height 25
click at [17, 112] on icon at bounding box center [14, 112] width 8 height 8
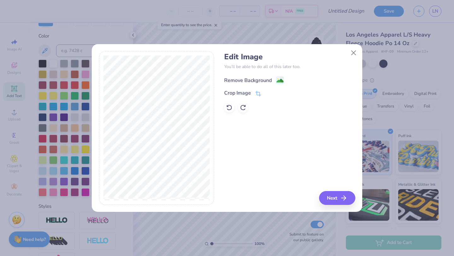
click at [279, 79] on image at bounding box center [280, 80] width 7 height 7
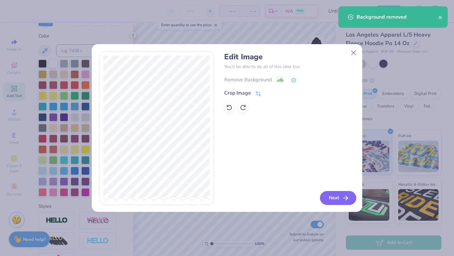
click at [330, 197] on button "Next" at bounding box center [338, 198] width 36 height 14
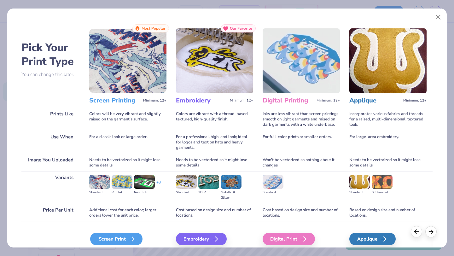
click at [113, 241] on div "Screen Print" at bounding box center [116, 239] width 52 height 13
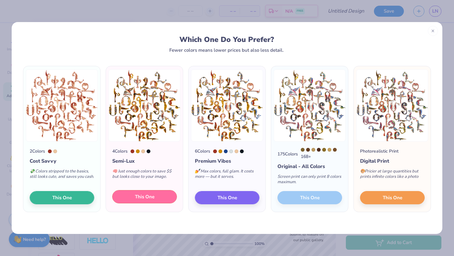
click at [156, 199] on button "This One" at bounding box center [144, 196] width 65 height 13
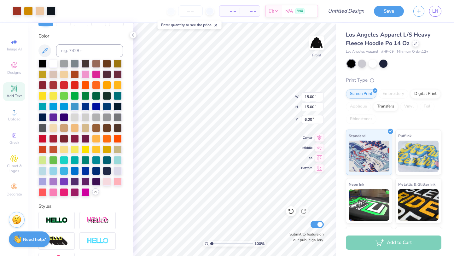
type input "6.00"
click at [24, 10] on div at bounding box center [28, 10] width 9 height 9
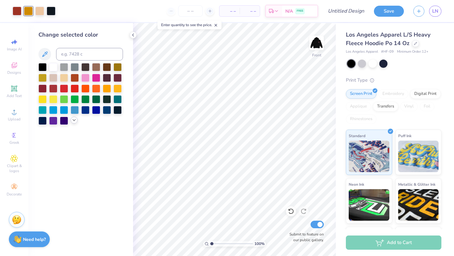
click at [71, 121] on div at bounding box center [74, 120] width 7 height 7
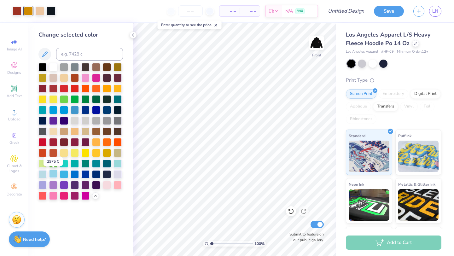
click at [54, 174] on div at bounding box center [53, 174] width 8 height 8
click at [116, 153] on div at bounding box center [118, 152] width 8 height 8
click at [53, 75] on div at bounding box center [53, 78] width 8 height 8
click at [31, 12] on div at bounding box center [28, 11] width 9 height 9
click at [73, 53] on input at bounding box center [89, 54] width 67 height 13
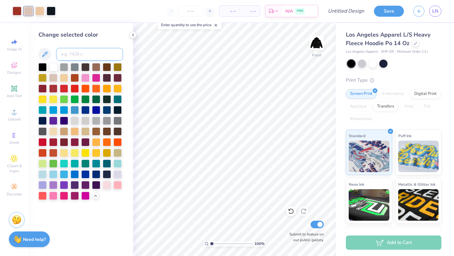
type input "f"
type input "green"
click at [95, 218] on div "Change selected color green" at bounding box center [80, 139] width 105 height 233
click at [119, 151] on div at bounding box center [118, 152] width 8 height 8
click at [119, 199] on div at bounding box center [80, 131] width 85 height 137
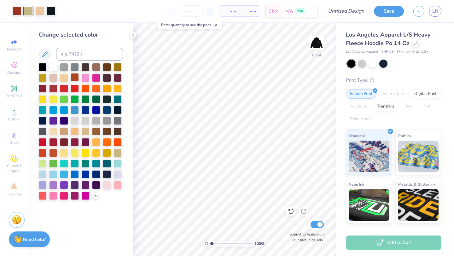
click at [73, 76] on div at bounding box center [75, 77] width 8 height 8
click at [63, 78] on div at bounding box center [64, 77] width 8 height 8
click at [58, 82] on div at bounding box center [80, 131] width 85 height 137
click at [56, 96] on div at bounding box center [53, 99] width 8 height 8
click at [58, 107] on div at bounding box center [80, 131] width 85 height 137
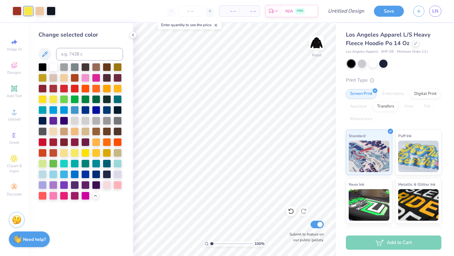
click at [68, 116] on div at bounding box center [80, 131] width 85 height 137
click at [75, 120] on div at bounding box center [75, 120] width 8 height 8
click at [80, 127] on div at bounding box center [80, 131] width 85 height 137
click at [85, 119] on div at bounding box center [85, 120] width 8 height 8
click at [52, 121] on div at bounding box center [53, 121] width 8 height 8
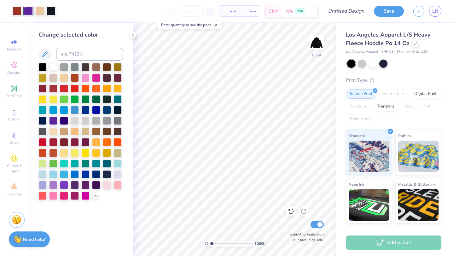
click at [51, 62] on div at bounding box center [53, 66] width 8 height 8
click at [68, 96] on div at bounding box center [64, 99] width 8 height 8
click at [47, 160] on div at bounding box center [80, 131] width 85 height 137
click at [56, 167] on div at bounding box center [53, 163] width 8 height 8
click at [62, 171] on div at bounding box center [64, 174] width 8 height 8
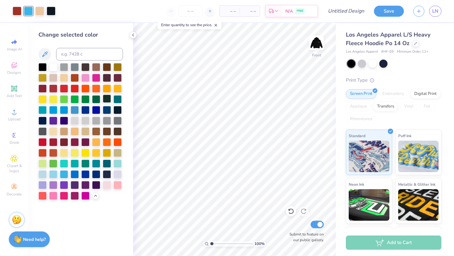
click at [110, 100] on div at bounding box center [107, 99] width 8 height 8
click at [94, 100] on div at bounding box center [96, 99] width 8 height 8
click at [89, 99] on div at bounding box center [85, 99] width 8 height 8
click at [67, 79] on div at bounding box center [64, 77] width 8 height 8
click at [42, 12] on div at bounding box center [39, 10] width 9 height 9
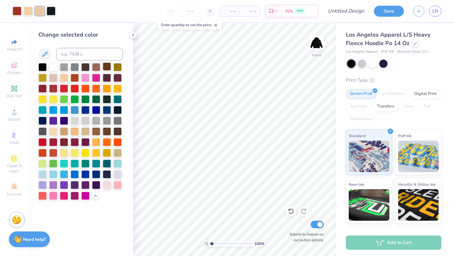
click at [108, 67] on div at bounding box center [107, 66] width 8 height 8
click at [104, 79] on div at bounding box center [107, 77] width 8 height 8
click at [115, 79] on div at bounding box center [118, 77] width 8 height 8
click at [98, 72] on div at bounding box center [80, 131] width 85 height 137
click at [96, 79] on div at bounding box center [96, 77] width 8 height 8
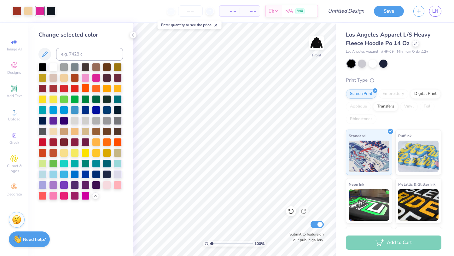
click at [86, 88] on div at bounding box center [85, 88] width 8 height 8
click at [78, 107] on div at bounding box center [75, 109] width 8 height 8
click at [19, 11] on div at bounding box center [17, 10] width 9 height 9
click at [43, 141] on div at bounding box center [42, 141] width 8 height 8
click at [26, 12] on div at bounding box center [28, 10] width 9 height 9
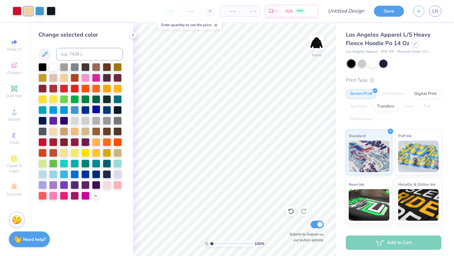
click at [95, 108] on div at bounding box center [96, 109] width 8 height 8
click at [41, 12] on div at bounding box center [39, 10] width 9 height 9
click at [96, 87] on div at bounding box center [96, 88] width 8 height 8
click at [85, 86] on div at bounding box center [85, 88] width 8 height 8
click at [87, 119] on div at bounding box center [85, 120] width 8 height 8
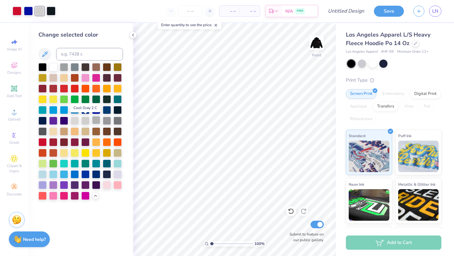
click at [93, 119] on div at bounding box center [96, 120] width 8 height 8
click at [71, 132] on div at bounding box center [75, 131] width 8 height 8
click at [63, 131] on div at bounding box center [64, 131] width 8 height 8
click at [56, 131] on div at bounding box center [53, 131] width 8 height 8
click at [66, 131] on div at bounding box center [64, 131] width 8 height 8
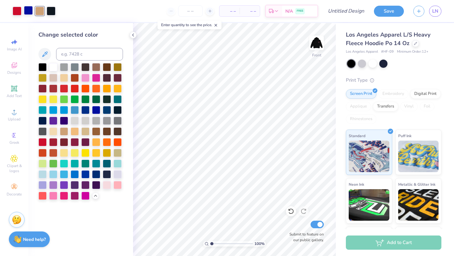
click at [29, 11] on div at bounding box center [28, 10] width 9 height 9
click at [55, 15] on div at bounding box center [51, 10] width 9 height 9
click at [86, 164] on div at bounding box center [85, 163] width 8 height 8
click at [55, 161] on div at bounding box center [53, 163] width 8 height 8
click at [46, 163] on div at bounding box center [42, 163] width 8 height 8
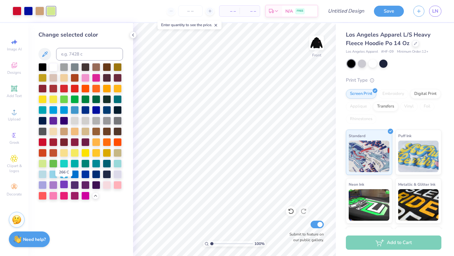
click at [66, 183] on div at bounding box center [64, 184] width 8 height 8
click at [45, 77] on div at bounding box center [42, 77] width 8 height 8
click at [50, 88] on div at bounding box center [53, 88] width 8 height 8
click at [42, 79] on div at bounding box center [42, 77] width 8 height 8
click at [119, 66] on div at bounding box center [118, 66] width 8 height 8
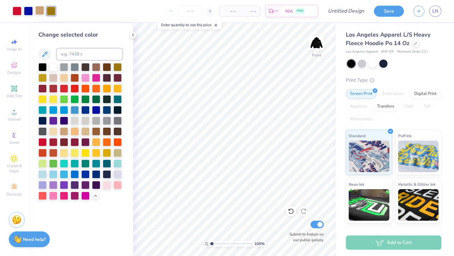
click at [40, 12] on div at bounding box center [39, 10] width 9 height 9
click at [98, 101] on div at bounding box center [96, 99] width 8 height 8
click at [89, 99] on div at bounding box center [85, 99] width 8 height 8
click at [85, 98] on div at bounding box center [85, 99] width 8 height 8
click at [87, 119] on div at bounding box center [85, 120] width 8 height 8
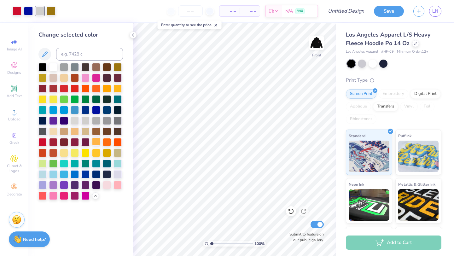
click at [94, 139] on div at bounding box center [96, 141] width 8 height 8
click at [86, 148] on div at bounding box center [85, 152] width 8 height 8
click at [78, 141] on div at bounding box center [75, 141] width 8 height 8
click at [77, 160] on div at bounding box center [75, 163] width 8 height 8
click at [86, 162] on div at bounding box center [85, 163] width 8 height 8
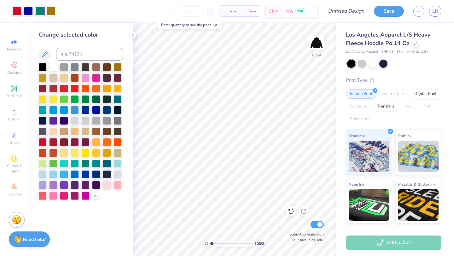
click at [96, 168] on div at bounding box center [80, 131] width 85 height 137
drag, startPoint x: 96, startPoint y: 180, endPoint x: 78, endPoint y: 182, distance: 18.4
click at [96, 181] on div at bounding box center [96, 185] width 8 height 8
click at [78, 182] on div at bounding box center [75, 184] width 8 height 8
click at [57, 180] on div at bounding box center [53, 184] width 8 height 8
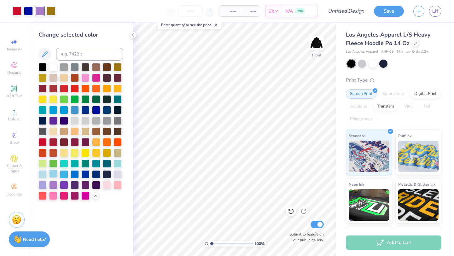
click at [50, 175] on div at bounding box center [53, 174] width 8 height 8
click at [51, 184] on div at bounding box center [53, 184] width 8 height 8
click at [58, 193] on div at bounding box center [80, 131] width 85 height 137
click at [67, 193] on div at bounding box center [64, 195] width 8 height 8
click at [84, 195] on div at bounding box center [85, 195] width 8 height 8
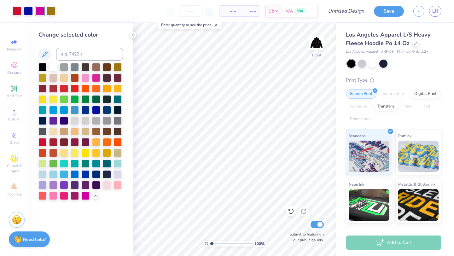
click at [90, 190] on div at bounding box center [80, 131] width 85 height 137
click at [94, 183] on div at bounding box center [96, 184] width 8 height 8
click at [122, 184] on div at bounding box center [80, 131] width 85 height 137
click at [113, 179] on div at bounding box center [80, 131] width 85 height 137
click at [108, 187] on div at bounding box center [107, 184] width 8 height 8
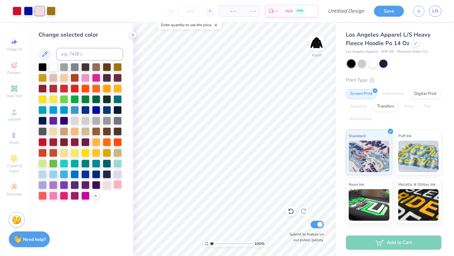
click at [118, 182] on div at bounding box center [118, 184] width 8 height 8
click at [118, 177] on div at bounding box center [118, 174] width 8 height 8
click at [111, 183] on div at bounding box center [107, 184] width 8 height 8
click at [95, 171] on div at bounding box center [96, 174] width 8 height 8
drag, startPoint x: 66, startPoint y: 119, endPoint x: 65, endPoint y: 94, distance: 24.3
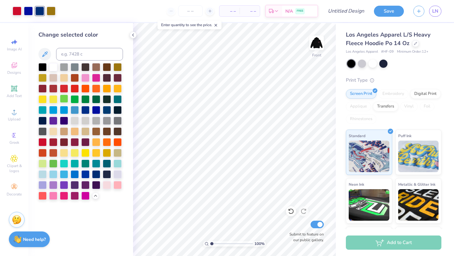
click at [66, 119] on div at bounding box center [64, 121] width 8 height 8
click at [65, 95] on div at bounding box center [64, 99] width 8 height 8
click at [50, 68] on div at bounding box center [53, 66] width 8 height 8
click at [52, 77] on div at bounding box center [53, 78] width 8 height 8
click at [45, 76] on div at bounding box center [42, 77] width 8 height 8
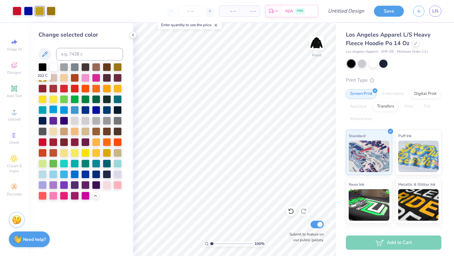
click at [46, 89] on div at bounding box center [42, 89] width 8 height 8
click at [49, 103] on div at bounding box center [53, 99] width 8 height 8
click at [53, 110] on div at bounding box center [53, 109] width 8 height 8
click at [47, 100] on div at bounding box center [80, 131] width 85 height 137
click at [45, 96] on div at bounding box center [42, 99] width 8 height 8
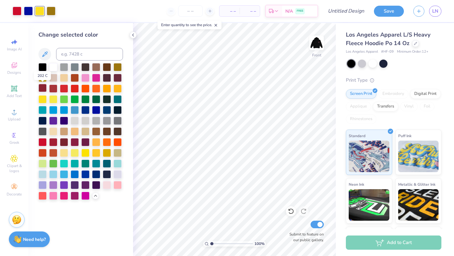
click at [44, 90] on div at bounding box center [42, 88] width 8 height 8
click at [19, 12] on div at bounding box center [17, 10] width 9 height 9
click at [54, 79] on div at bounding box center [53, 77] width 8 height 8
click at [61, 80] on div at bounding box center [64, 77] width 8 height 8
click at [30, 11] on div at bounding box center [28, 10] width 9 height 9
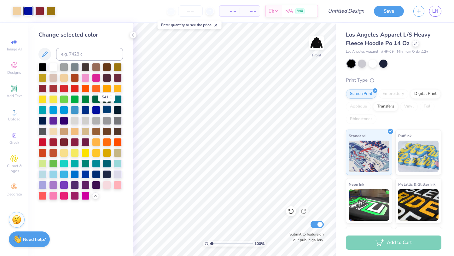
click at [105, 110] on div at bounding box center [107, 109] width 8 height 8
click at [83, 111] on div at bounding box center [85, 109] width 8 height 8
click at [72, 116] on div at bounding box center [75, 120] width 8 height 8
click at [60, 117] on div at bounding box center [64, 120] width 8 height 8
click at [70, 118] on div at bounding box center [80, 131] width 85 height 137
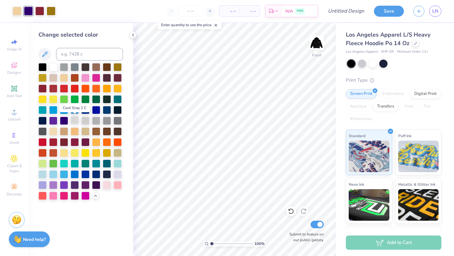
click at [78, 123] on div at bounding box center [75, 120] width 8 height 8
click at [78, 138] on div at bounding box center [75, 142] width 8 height 8
click at [85, 166] on div at bounding box center [85, 163] width 8 height 8
drag, startPoint x: 93, startPoint y: 173, endPoint x: 108, endPoint y: 186, distance: 20.3
click at [93, 173] on div at bounding box center [96, 174] width 8 height 8
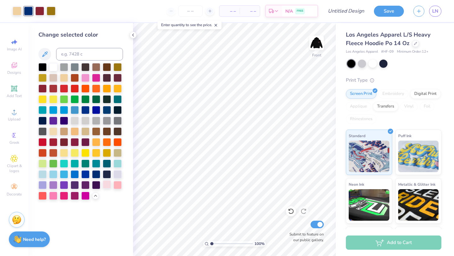
click at [108, 186] on div at bounding box center [107, 184] width 8 height 8
click at [119, 177] on div at bounding box center [118, 174] width 8 height 8
click at [116, 185] on div at bounding box center [118, 184] width 8 height 8
click at [84, 153] on div at bounding box center [85, 152] width 8 height 8
click at [71, 156] on div at bounding box center [75, 152] width 8 height 8
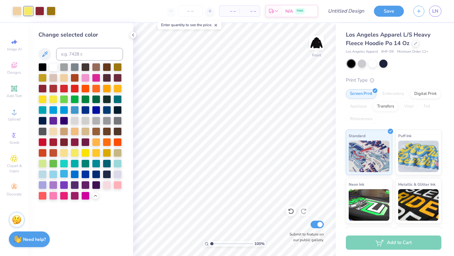
click at [67, 176] on div at bounding box center [64, 174] width 8 height 8
click at [60, 161] on div at bounding box center [64, 163] width 8 height 8
click at [61, 143] on div at bounding box center [64, 141] width 8 height 8
click at [63, 133] on div at bounding box center [64, 131] width 8 height 8
click at [85, 131] on div at bounding box center [85, 131] width 8 height 8
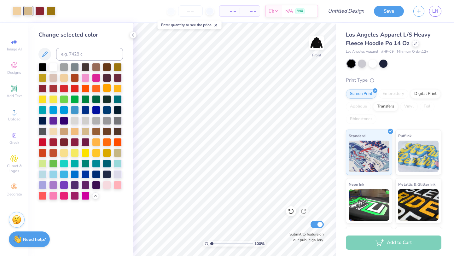
click at [89, 112] on div at bounding box center [85, 110] width 8 height 8
click at [84, 102] on div at bounding box center [85, 99] width 8 height 8
click at [63, 119] on div at bounding box center [64, 121] width 8 height 8
click at [74, 133] on div at bounding box center [75, 131] width 8 height 8
click at [103, 91] on div at bounding box center [107, 88] width 8 height 8
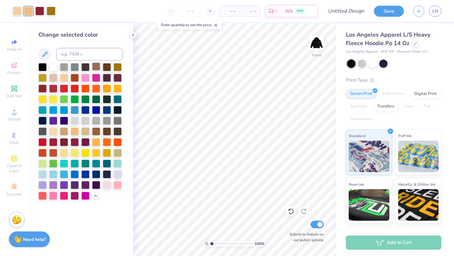
click at [96, 75] on div at bounding box center [96, 78] width 8 height 8
click at [92, 68] on div at bounding box center [96, 66] width 8 height 8
click at [97, 68] on div at bounding box center [96, 66] width 8 height 8
click at [52, 7] on div at bounding box center [51, 10] width 9 height 9
click at [84, 67] on div at bounding box center [85, 66] width 8 height 8
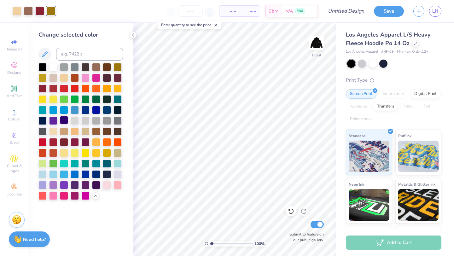
drag, startPoint x: 78, startPoint y: 110, endPoint x: 65, endPoint y: 123, distance: 18.7
click at [78, 110] on div at bounding box center [75, 110] width 8 height 8
click at [65, 123] on div at bounding box center [64, 120] width 8 height 8
click at [70, 159] on div at bounding box center [80, 131] width 85 height 137
click at [79, 158] on div at bounding box center [80, 131] width 85 height 137
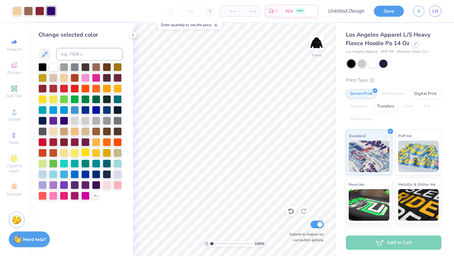
click at [84, 149] on div at bounding box center [85, 152] width 8 height 8
click at [92, 126] on div at bounding box center [80, 131] width 85 height 137
click at [95, 130] on div at bounding box center [96, 131] width 8 height 8
click at [95, 122] on div at bounding box center [96, 121] width 8 height 8
click at [79, 125] on div at bounding box center [75, 121] width 8 height 8
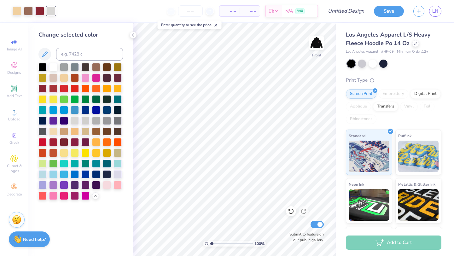
click at [79, 148] on div at bounding box center [80, 131] width 85 height 137
drag, startPoint x: 88, startPoint y: 99, endPoint x: 98, endPoint y: 106, distance: 12.2
click at [88, 99] on div at bounding box center [85, 99] width 8 height 8
click at [99, 96] on div at bounding box center [96, 99] width 8 height 8
click at [106, 96] on div at bounding box center [107, 99] width 8 height 8
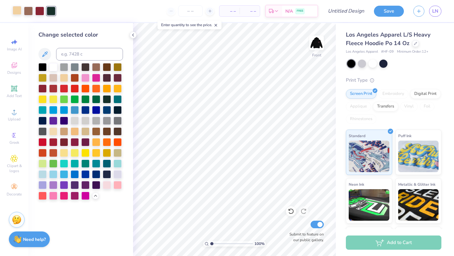
click at [19, 8] on div at bounding box center [17, 10] width 9 height 9
drag, startPoint x: 58, startPoint y: 85, endPoint x: 84, endPoint y: 162, distance: 81.2
click at [57, 85] on div at bounding box center [53, 89] width 8 height 8
click at [61, 85] on div at bounding box center [64, 89] width 8 height 8
click at [93, 88] on div at bounding box center [96, 89] width 8 height 8
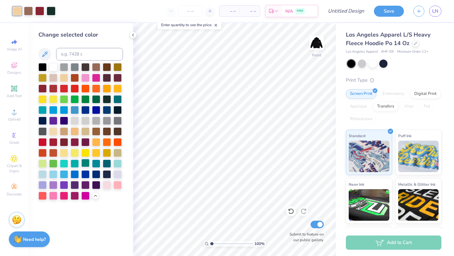
click at [85, 120] on div at bounding box center [85, 121] width 8 height 8
click at [78, 136] on div at bounding box center [75, 131] width 8 height 8
click at [84, 162] on div at bounding box center [85, 163] width 8 height 8
click at [77, 173] on div at bounding box center [75, 174] width 8 height 8
click at [67, 165] on div at bounding box center [64, 164] width 8 height 8
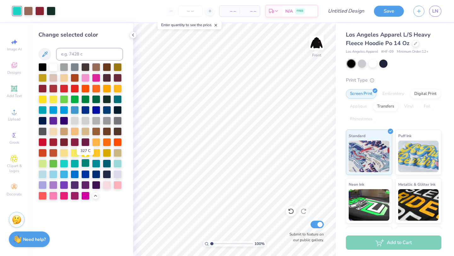
click at [88, 163] on div at bounding box center [85, 163] width 8 height 8
click at [108, 172] on div at bounding box center [107, 174] width 8 height 8
click at [43, 88] on div at bounding box center [42, 88] width 8 height 8
click at [51, 140] on div at bounding box center [53, 141] width 8 height 8
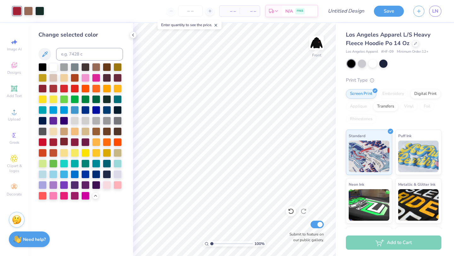
click at [65, 142] on div at bounding box center [64, 141] width 8 height 8
click at [76, 145] on div at bounding box center [75, 141] width 8 height 8
click at [84, 143] on div at bounding box center [85, 141] width 8 height 8
click at [119, 132] on div at bounding box center [118, 131] width 8 height 8
click at [109, 133] on div at bounding box center [107, 131] width 8 height 8
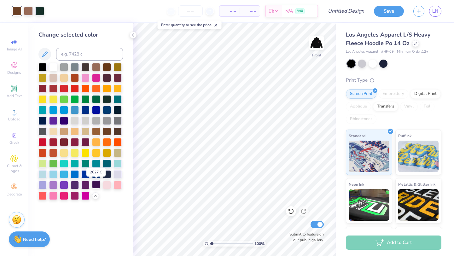
click at [94, 188] on div at bounding box center [96, 184] width 8 height 8
drag, startPoint x: 55, startPoint y: 143, endPoint x: 67, endPoint y: 138, distance: 12.1
click at [55, 143] on div at bounding box center [53, 142] width 8 height 8
click at [38, 151] on div at bounding box center [42, 152] width 8 height 8
click at [50, 152] on div at bounding box center [53, 152] width 8 height 8
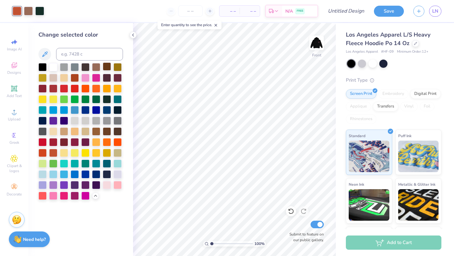
click at [105, 68] on div at bounding box center [107, 66] width 8 height 8
click at [27, 12] on div at bounding box center [28, 10] width 9 height 9
click at [39, 12] on div at bounding box center [39, 10] width 9 height 9
click at [76, 90] on div at bounding box center [75, 88] width 8 height 8
click at [32, 12] on div at bounding box center [28, 10] width 9 height 9
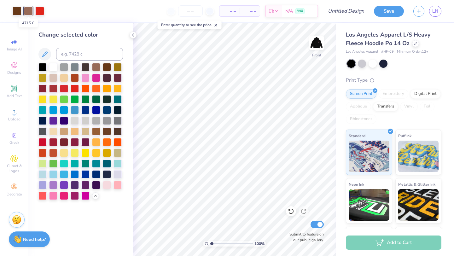
click at [29, 12] on div at bounding box center [28, 11] width 9 height 9
click at [65, 142] on div at bounding box center [64, 141] width 8 height 8
click at [69, 143] on div at bounding box center [80, 131] width 85 height 137
click at [19, 14] on div at bounding box center [17, 10] width 9 height 9
click at [28, 15] on div at bounding box center [28, 10] width 9 height 9
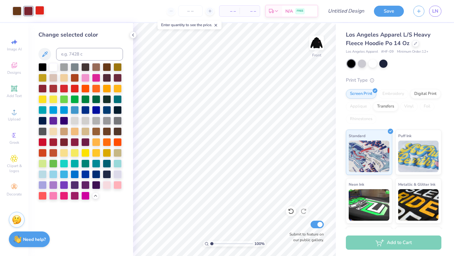
click at [36, 14] on div at bounding box center [39, 10] width 9 height 9
click at [63, 143] on div at bounding box center [64, 141] width 8 height 8
click at [74, 130] on div at bounding box center [75, 131] width 8 height 8
click at [65, 156] on div at bounding box center [64, 152] width 8 height 8
click at [17, 11] on div at bounding box center [17, 10] width 9 height 9
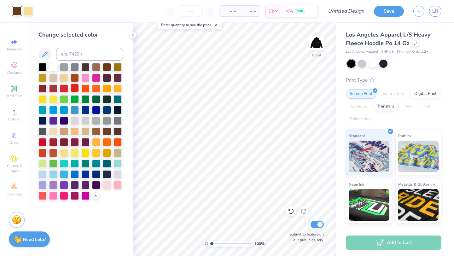
click at [77, 88] on div at bounding box center [75, 88] width 8 height 8
click at [73, 144] on div at bounding box center [75, 141] width 8 height 8
click at [53, 137] on div at bounding box center [53, 141] width 8 height 8
click at [53, 74] on div at bounding box center [53, 77] width 8 height 8
click at [78, 80] on div at bounding box center [75, 77] width 8 height 8
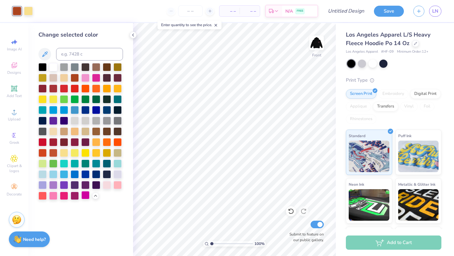
click at [84, 196] on div at bounding box center [85, 195] width 8 height 8
click at [28, 9] on div at bounding box center [28, 10] width 9 height 9
drag, startPoint x: 29, startPoint y: 10, endPoint x: 47, endPoint y: 12, distance: 18.4
click at [48, 12] on div "Art colors – – Per Item – – Total Est. Delivery N/A FREE Design Title Save LN" at bounding box center [227, 11] width 454 height 22
click at [20, 9] on div at bounding box center [17, 10] width 9 height 9
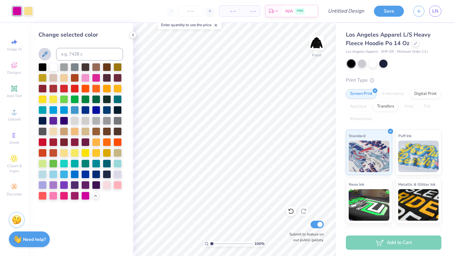
click at [44, 57] on icon at bounding box center [45, 54] width 8 height 8
click at [72, 123] on div at bounding box center [75, 120] width 8 height 8
click at [77, 122] on div at bounding box center [75, 120] width 8 height 8
click at [61, 119] on div at bounding box center [64, 120] width 8 height 8
click at [27, 12] on div at bounding box center [28, 10] width 9 height 9
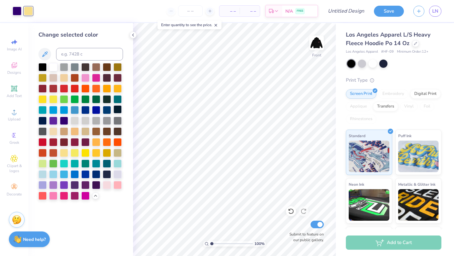
click at [117, 110] on div at bounding box center [118, 109] width 8 height 8
click at [43, 90] on div at bounding box center [42, 88] width 8 height 8
click at [15, 10] on div at bounding box center [17, 10] width 9 height 9
click at [53, 143] on div at bounding box center [53, 141] width 8 height 8
click at [65, 144] on div at bounding box center [64, 141] width 8 height 8
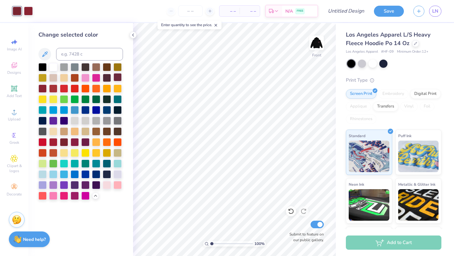
click at [119, 80] on div at bounding box center [118, 77] width 8 height 8
click at [52, 85] on div at bounding box center [53, 88] width 8 height 8
click at [43, 140] on div at bounding box center [42, 141] width 8 height 8
click at [106, 89] on div at bounding box center [107, 88] width 8 height 8
click at [54, 126] on div at bounding box center [80, 131] width 85 height 137
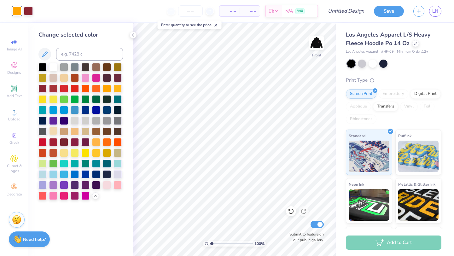
click at [54, 128] on div at bounding box center [53, 131] width 8 height 8
click at [30, 9] on div at bounding box center [28, 10] width 9 height 9
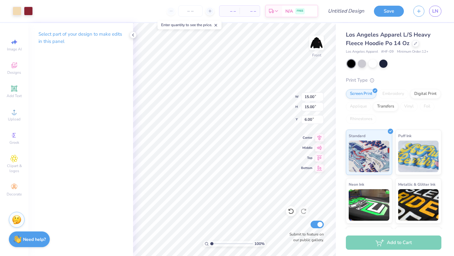
click at [61, 40] on p "Select part of your design to make edits in this panel" at bounding box center [80, 38] width 85 height 15
drag, startPoint x: 62, startPoint y: 42, endPoint x: 118, endPoint y: 71, distance: 63.2
click at [119, 71] on div "Select part of your design to make edits in this panel" at bounding box center [80, 139] width 105 height 233
click at [108, 38] on p "Select part of your design to make edits in this panel" at bounding box center [80, 38] width 85 height 15
click at [131, 33] on icon at bounding box center [133, 34] width 5 height 5
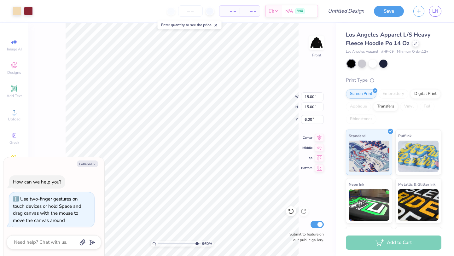
type input "9.76"
type textarea "x"
drag, startPoint x: 159, startPoint y: 243, endPoint x: 166, endPoint y: 241, distance: 8.0
type input "2.65"
click at [166, 241] on input "range" at bounding box center [179, 244] width 43 height 6
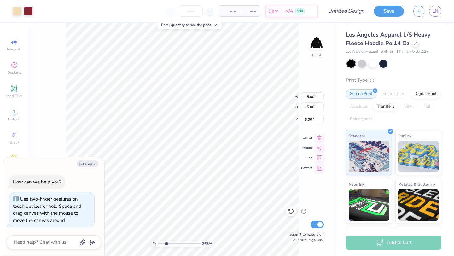
click at [92, 181] on div "How can we help you? Use two-finger gestures on touch devices or hold Space and…" at bounding box center [54, 201] width 95 height 62
click at [89, 165] on button "Collapse" at bounding box center [87, 164] width 21 height 7
type textarea "x"
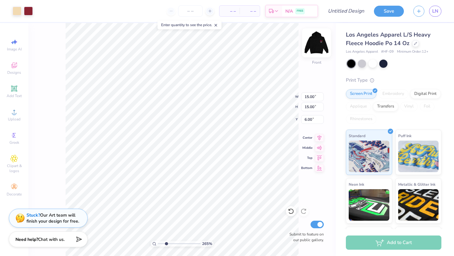
click at [319, 51] on img at bounding box center [316, 42] width 25 height 25
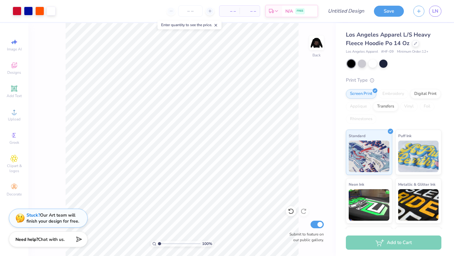
drag, startPoint x: 166, startPoint y: 243, endPoint x: 119, endPoint y: 243, distance: 47.6
type input "1"
click at [158, 243] on input "range" at bounding box center [179, 244] width 43 height 6
click at [325, 44] on div "100 % Back Submit to feature on our public gallery." at bounding box center [181, 139] width 307 height 233
click at [315, 47] on img at bounding box center [316, 42] width 25 height 25
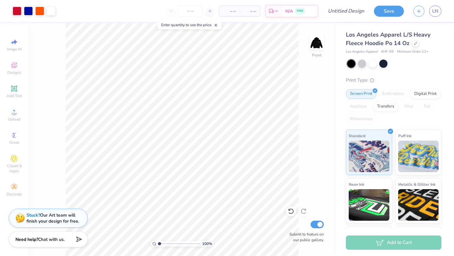
click at [315, 47] on img at bounding box center [316, 43] width 13 height 13
click at [323, 44] on img at bounding box center [316, 42] width 25 height 25
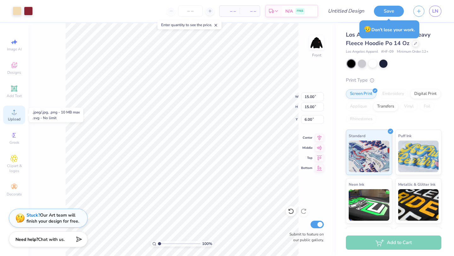
click at [16, 111] on icon at bounding box center [14, 112] width 8 height 8
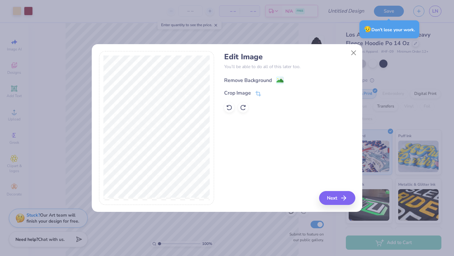
click at [249, 81] on div "Remove Background" at bounding box center [248, 81] width 48 height 8
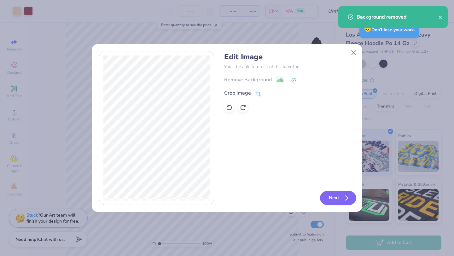
click at [335, 198] on button "Next" at bounding box center [338, 198] width 36 height 14
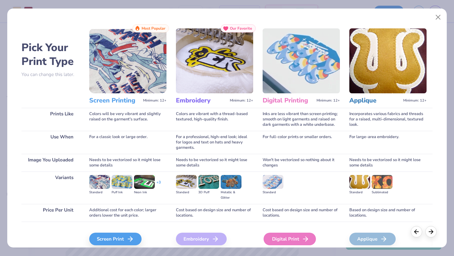
click at [289, 237] on div "Digital Print" at bounding box center [290, 239] width 52 height 13
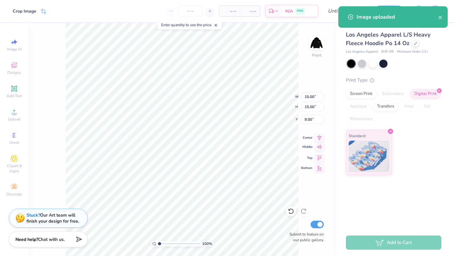
type input "6.00"
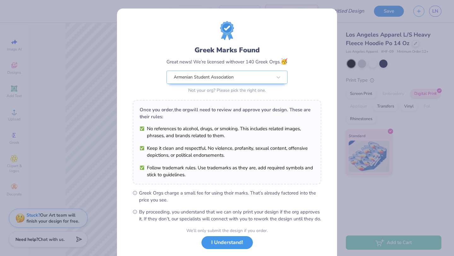
click at [231, 248] on button "I Understand!" at bounding box center [226, 242] width 51 height 13
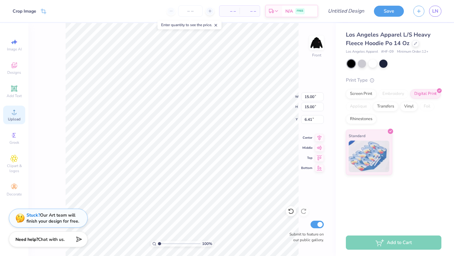
click at [12, 115] on icon at bounding box center [14, 112] width 8 height 8
click at [190, 13] on input "number" at bounding box center [190, 10] width 25 height 11
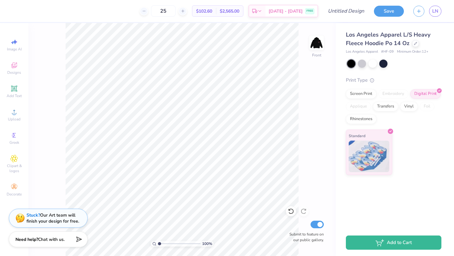
click at [212, 10] on span "$102.60" at bounding box center [204, 11] width 16 height 7
click at [187, 14] on div at bounding box center [182, 11] width 9 height 9
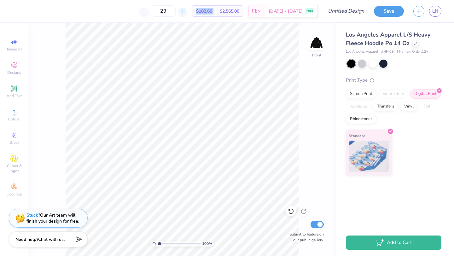
click at [187, 14] on div at bounding box center [182, 11] width 9 height 9
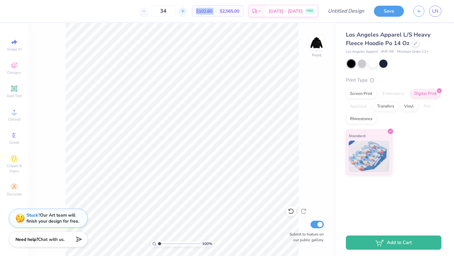
click at [187, 14] on div at bounding box center [182, 11] width 9 height 9
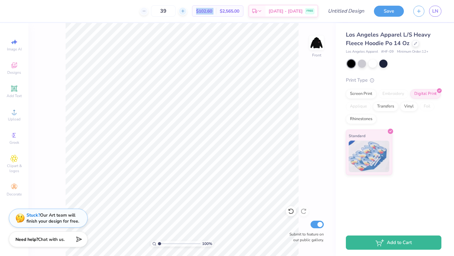
click at [187, 14] on div at bounding box center [182, 11] width 9 height 9
click at [148, 10] on div at bounding box center [144, 11] width 9 height 9
type input "40"
click at [11, 88] on icon at bounding box center [14, 89] width 8 height 8
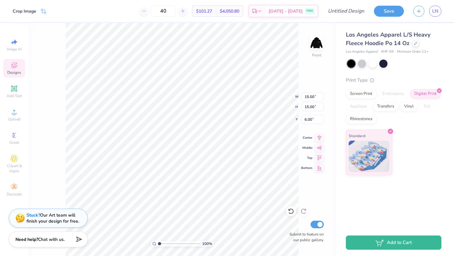
type input "7.71"
type input "2.23"
type input "15.38"
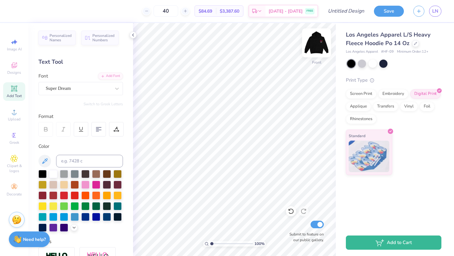
click at [318, 46] on img at bounding box center [316, 42] width 25 height 25
click at [322, 46] on img at bounding box center [316, 42] width 25 height 25
